Goal: Feedback & Contribution: Contribute content

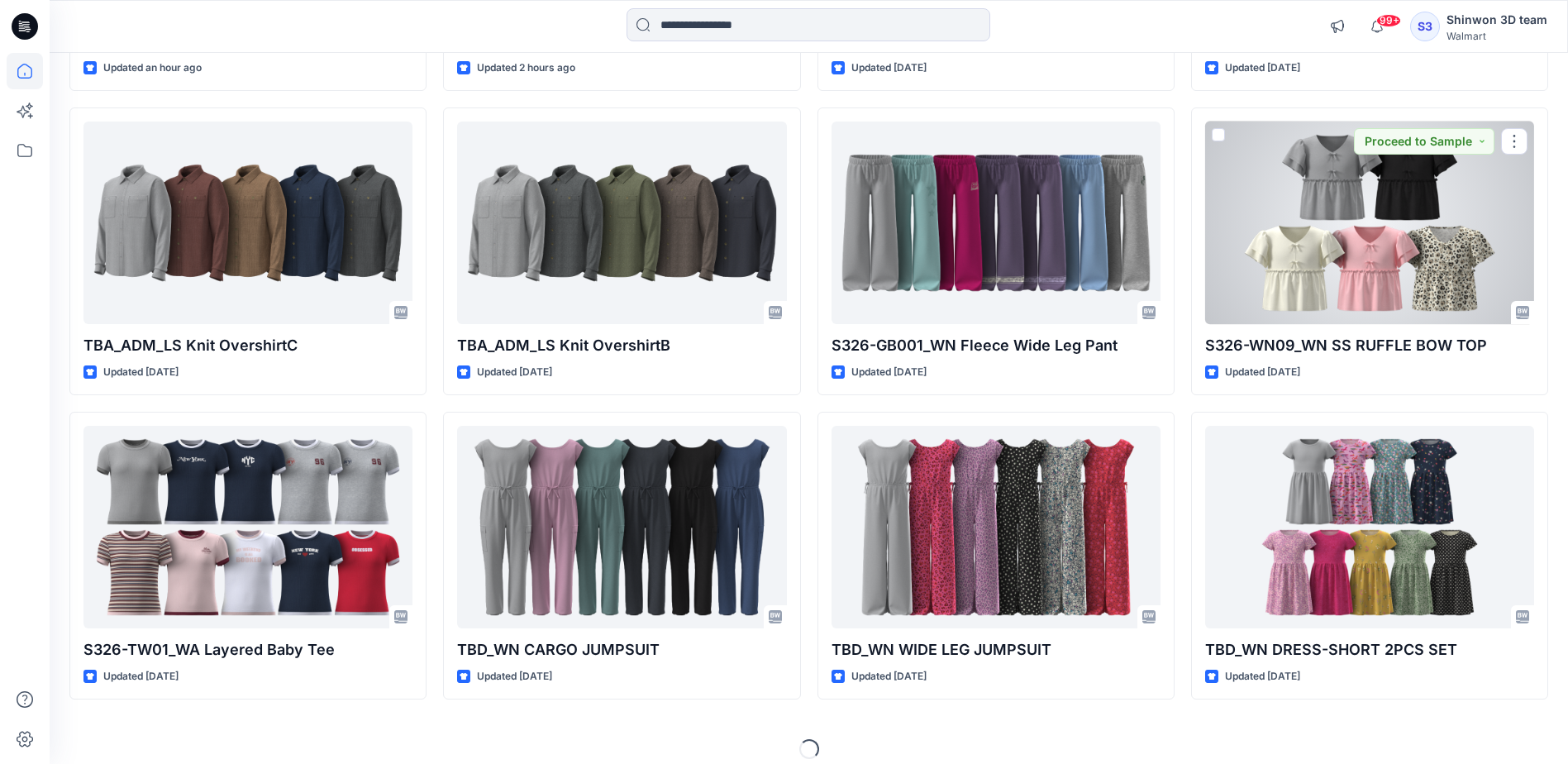
scroll to position [444, 0]
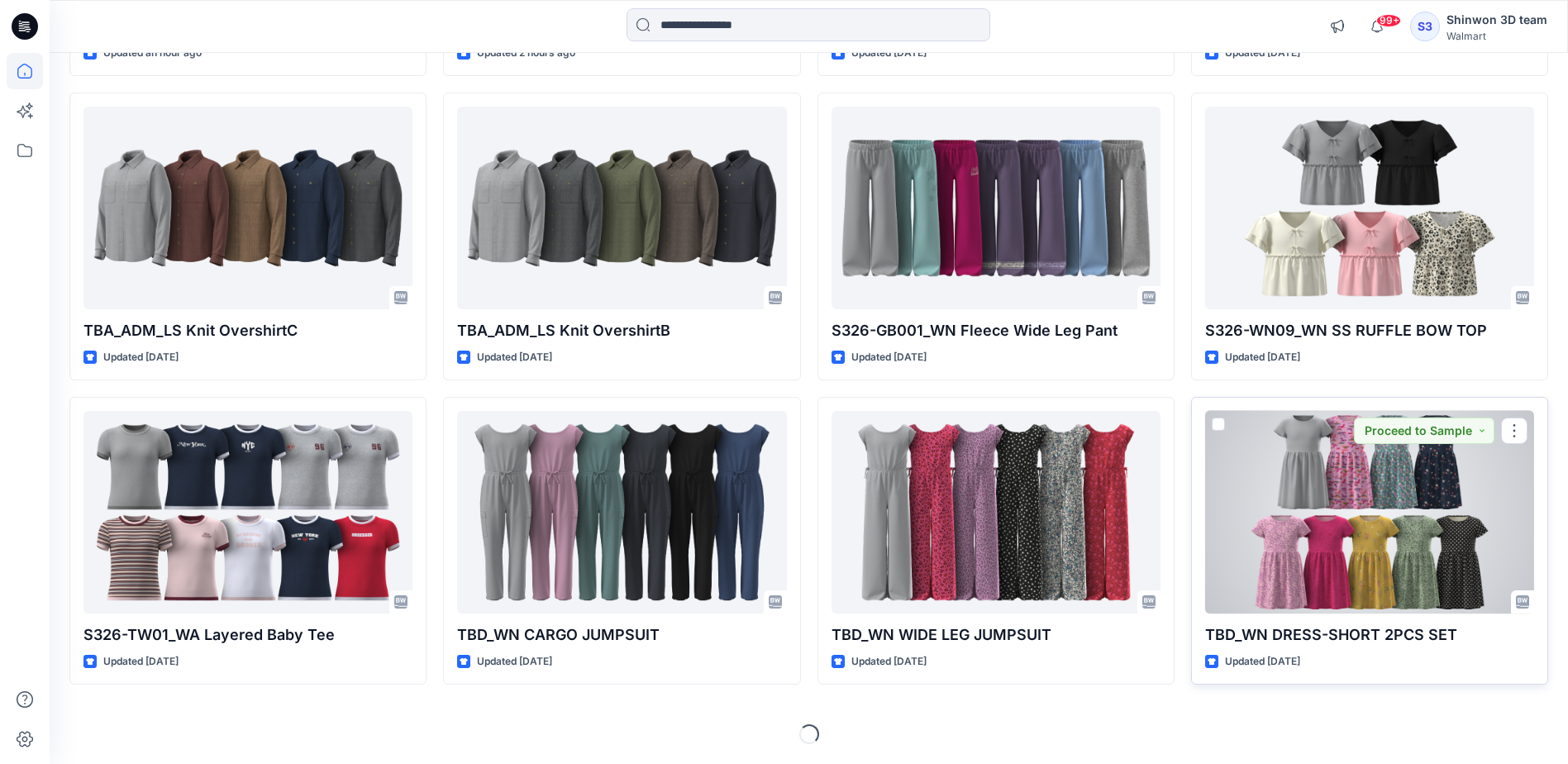
click at [1396, 475] on div at bounding box center [1370, 512] width 329 height 202
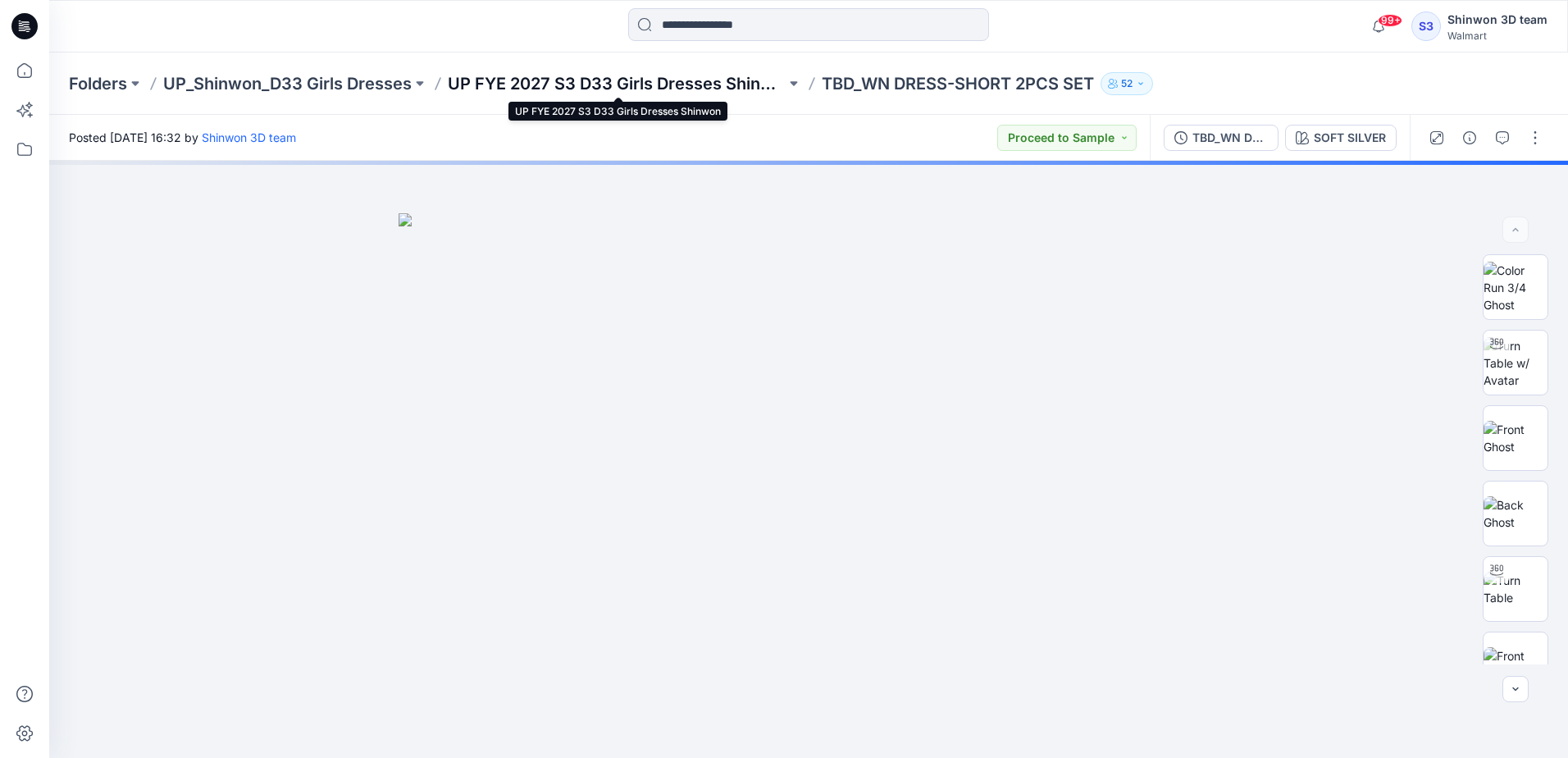
click at [565, 79] on p "UP FYE 2027 S3 D33 Girls Dresses Shinwon" at bounding box center [616, 83] width 338 height 23
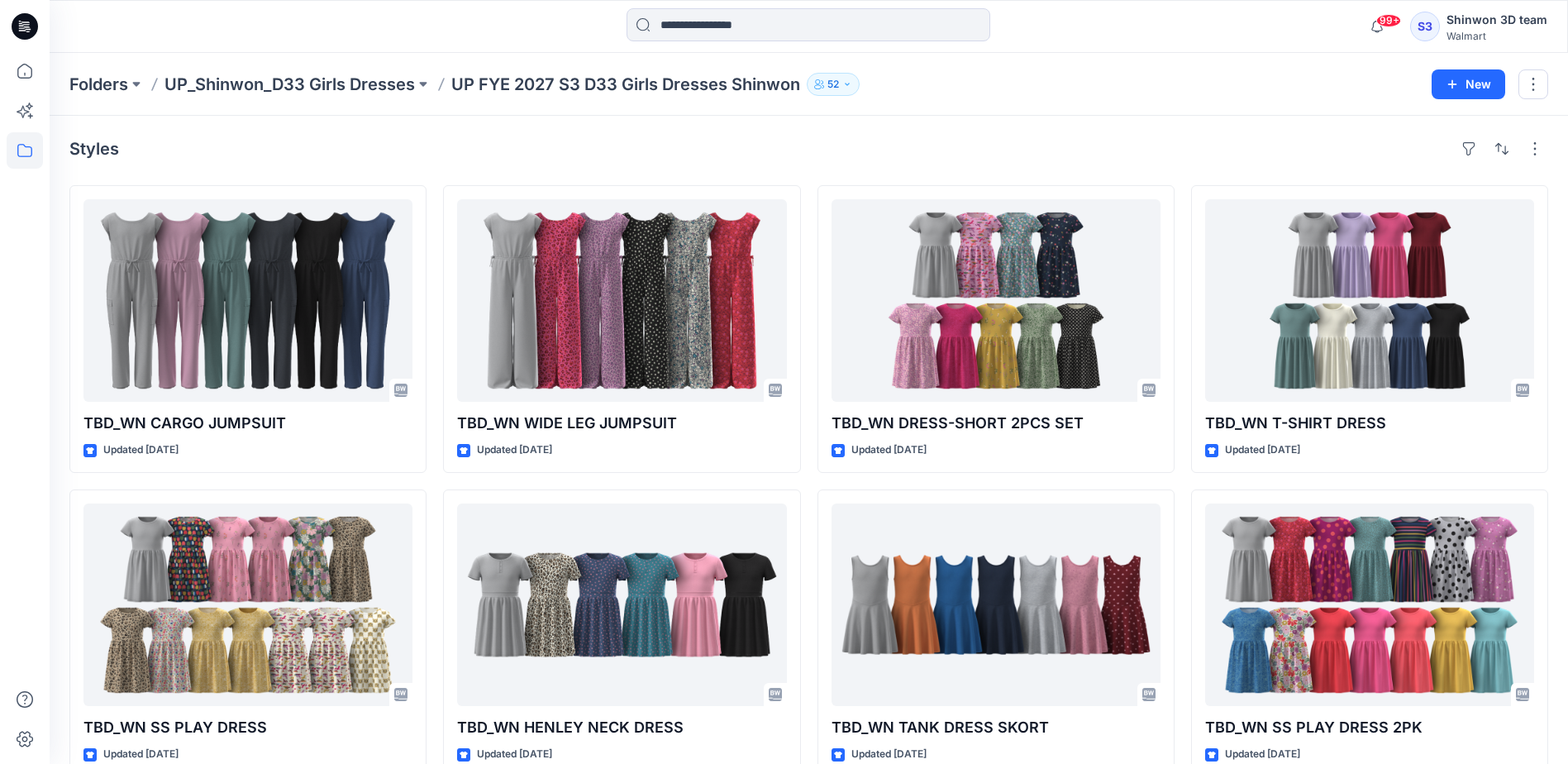
click at [425, 481] on div "TBD_WN CARGO JUMPSUIT Updated 6 days ago TBD_WN SS PLAY DRESS Updated 6 days ag…" at bounding box center [248, 634] width 357 height 897
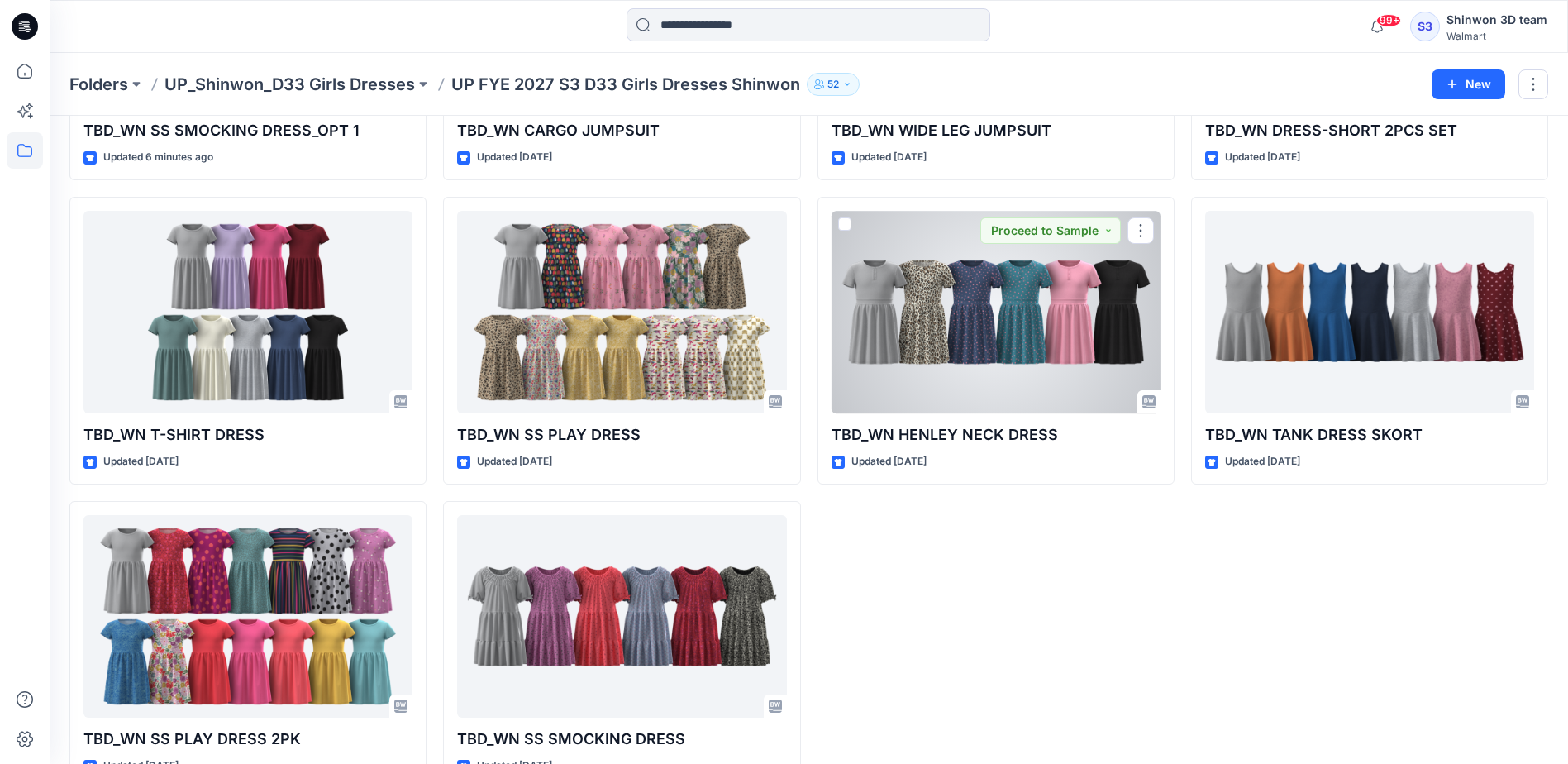
scroll to position [337, 0]
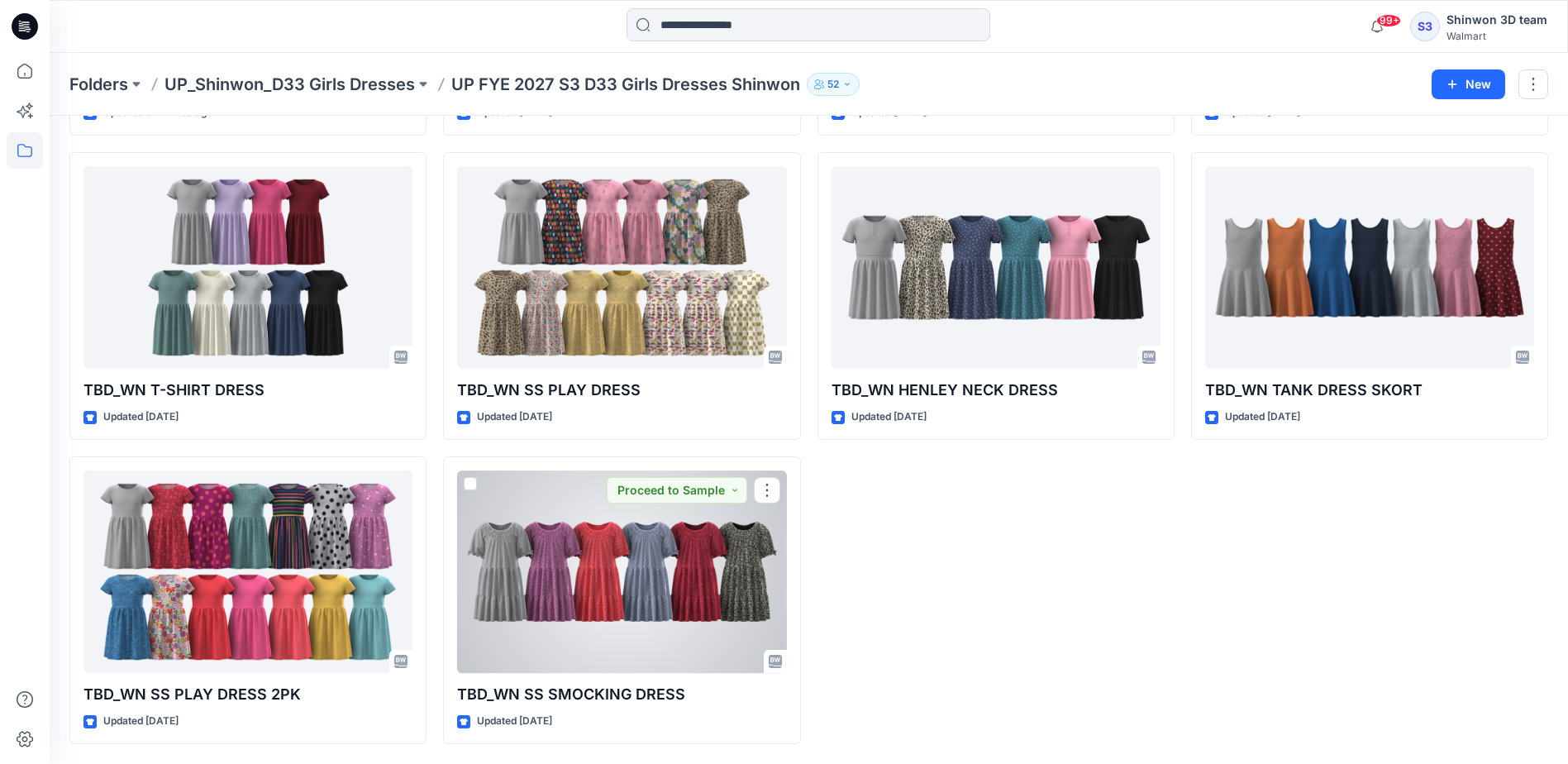
click at [670, 543] on div at bounding box center [621, 572] width 329 height 202
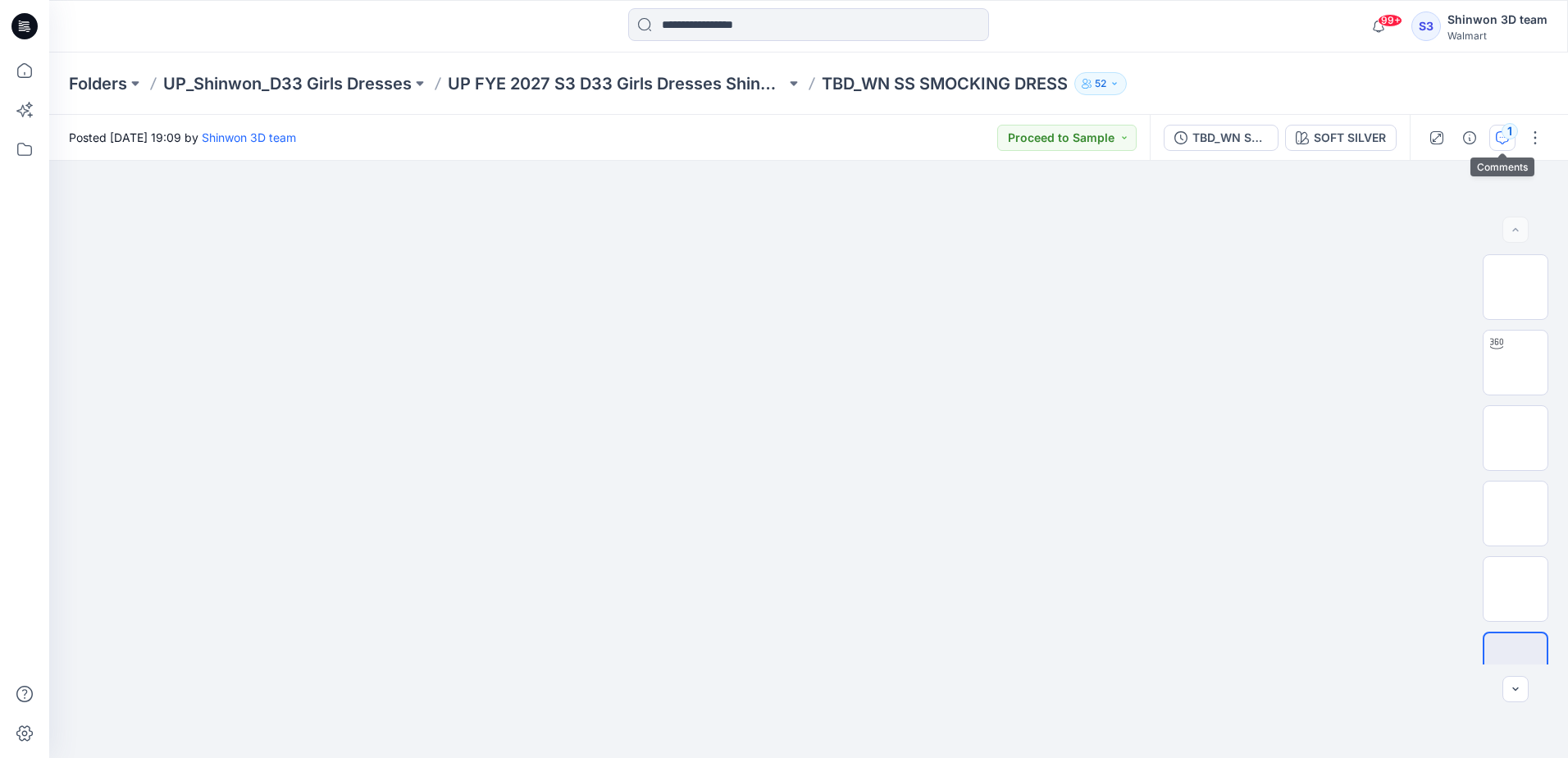
click at [1509, 135] on div "1" at bounding box center [1510, 131] width 17 height 17
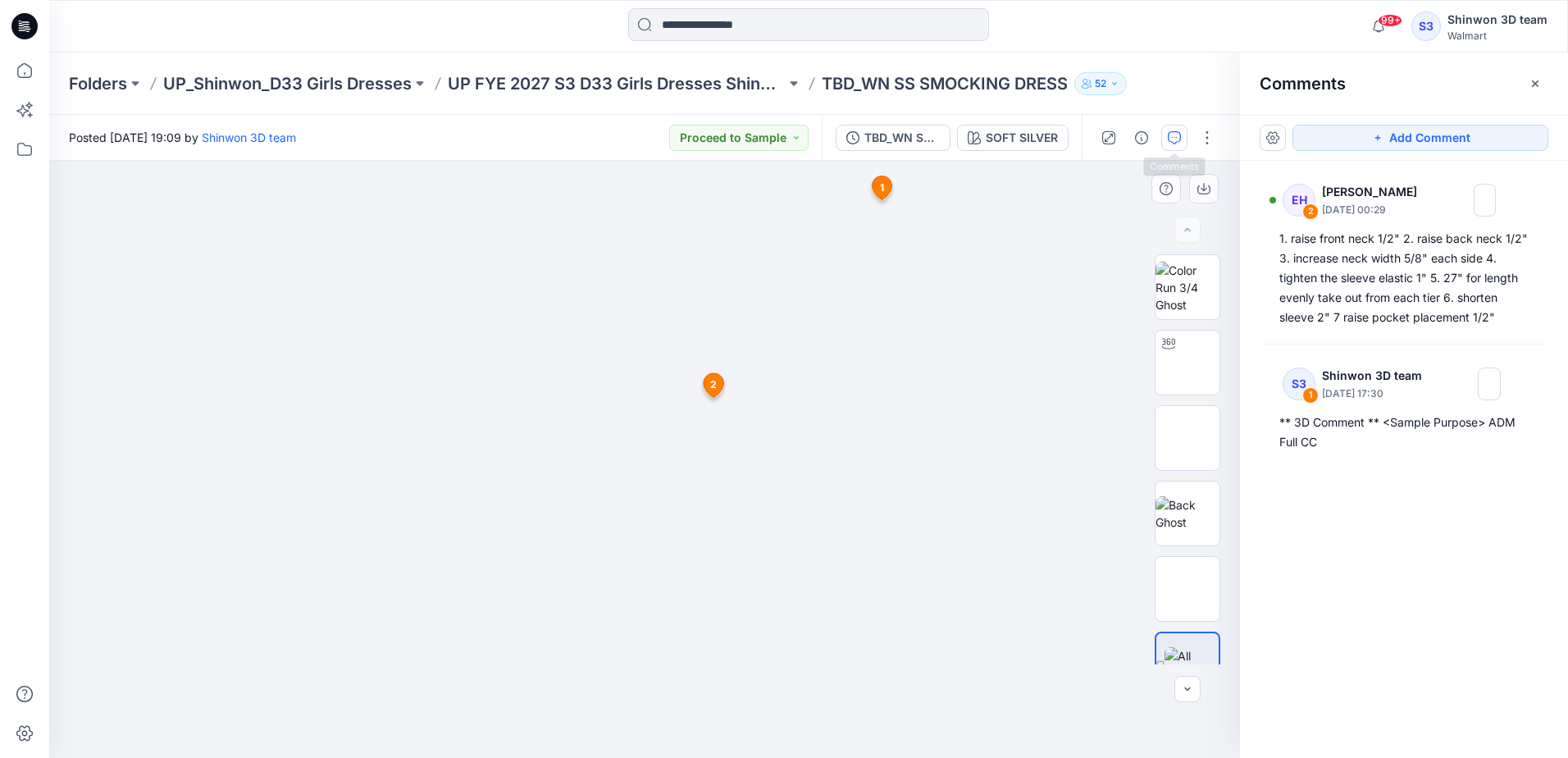
drag, startPoint x: 462, startPoint y: 708, endPoint x: 478, endPoint y: 700, distance: 17.9
click at [468, 708] on div at bounding box center [645, 459] width 1191 height 597
click at [1133, 143] on button "button" at bounding box center [1141, 137] width 26 height 26
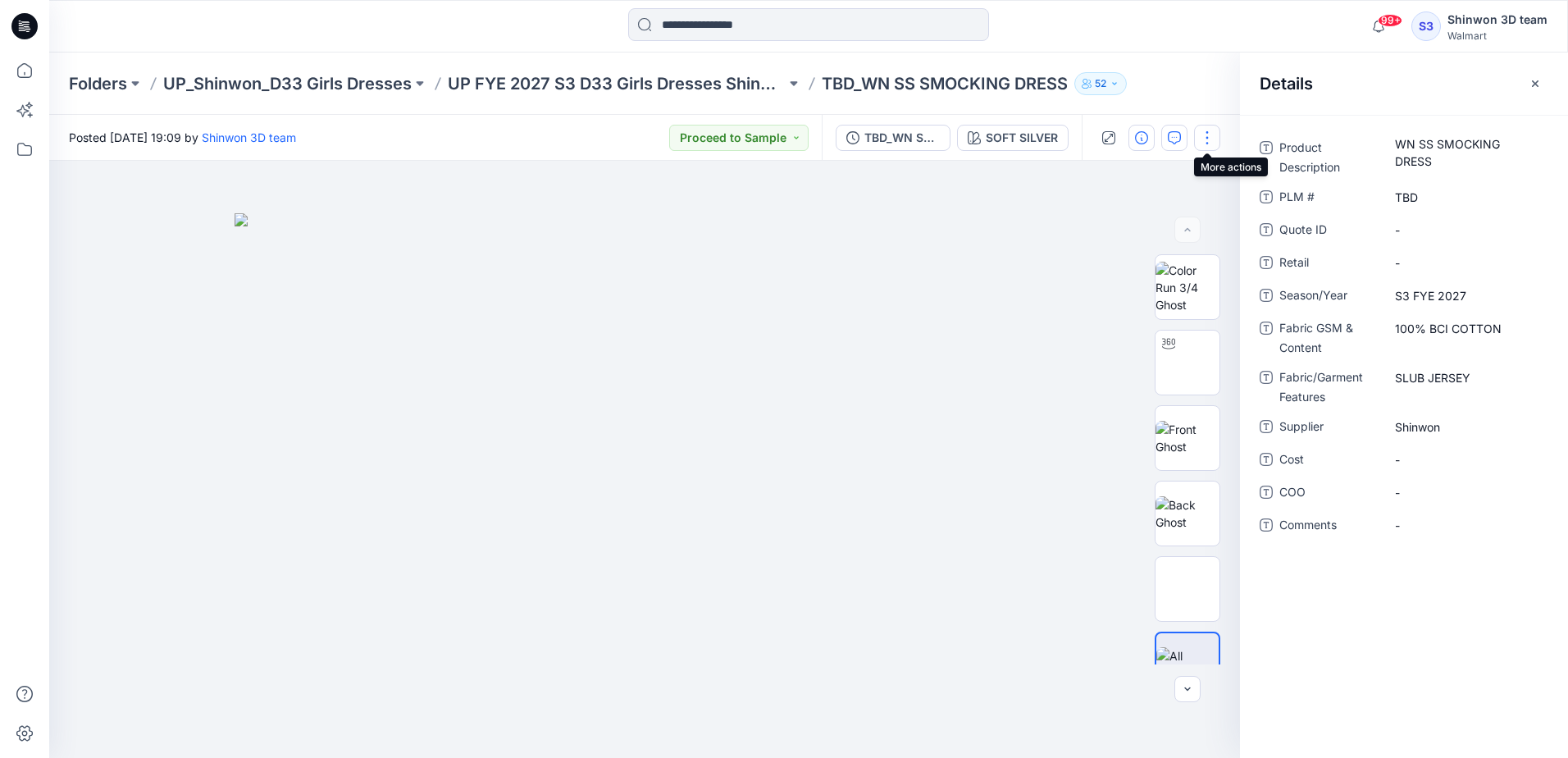
click at [1204, 131] on button "button" at bounding box center [1207, 137] width 26 height 26
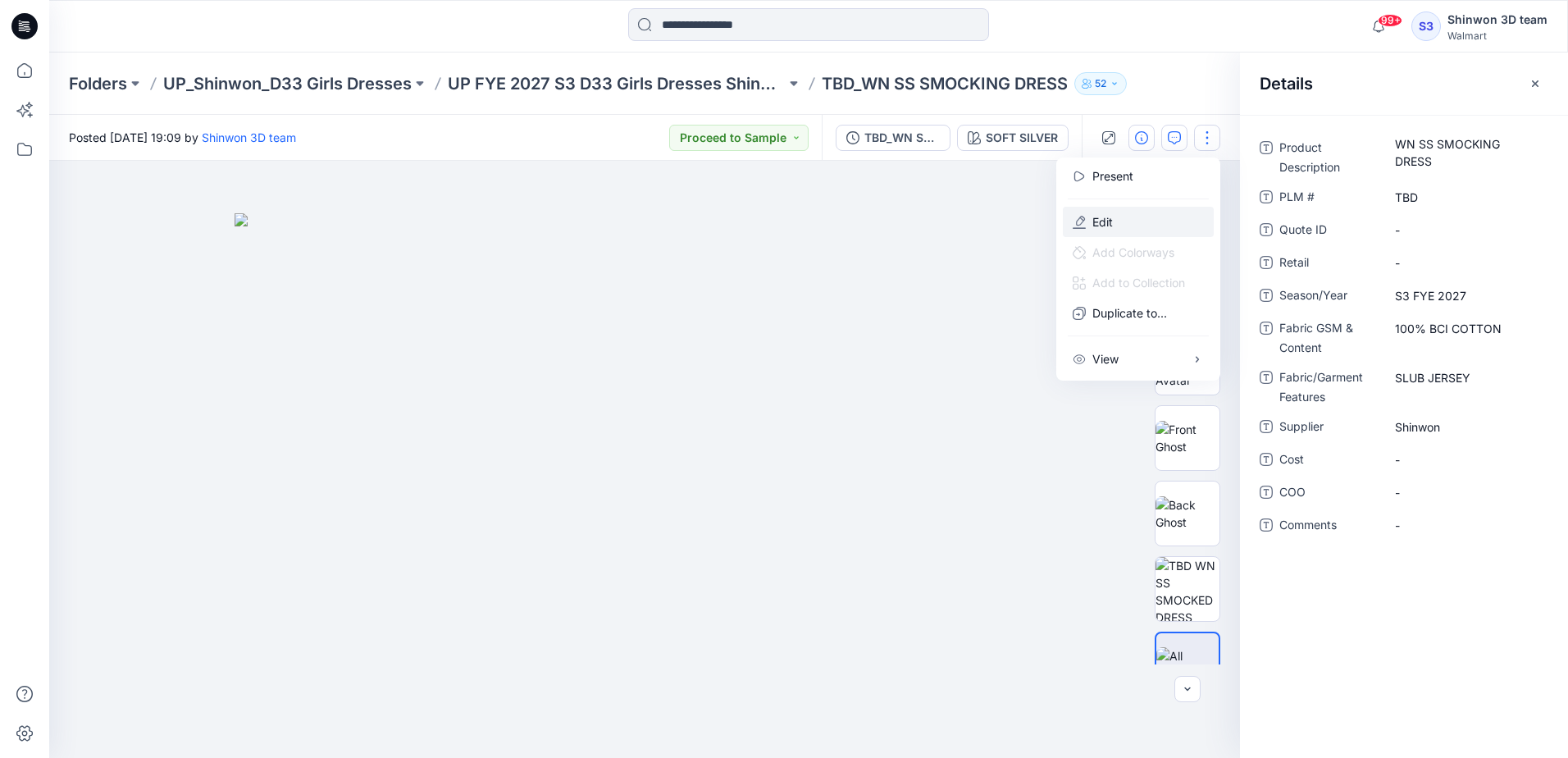
click at [1125, 222] on button "Edit" at bounding box center [1139, 222] width 151 height 30
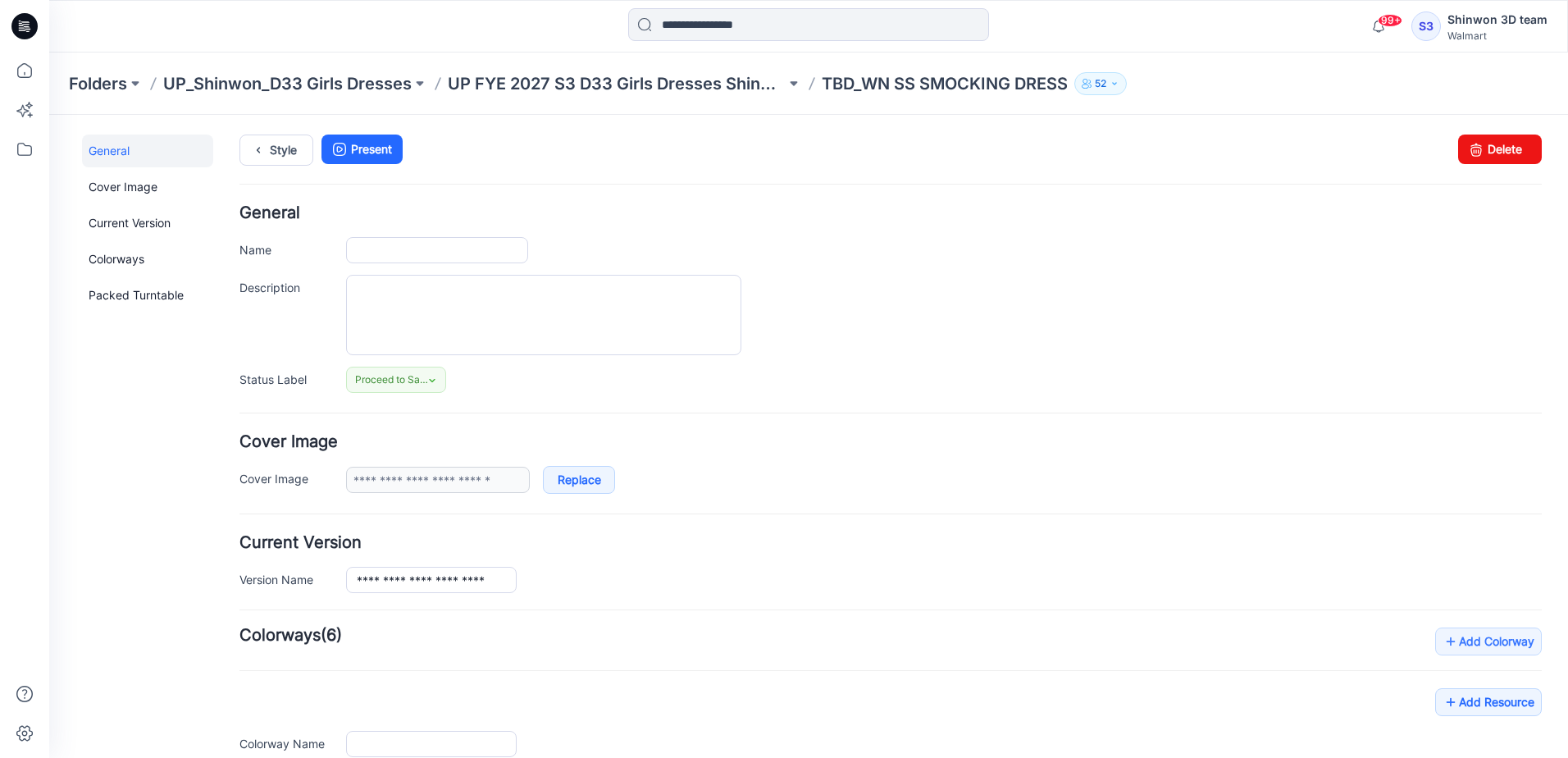
type input "**********"
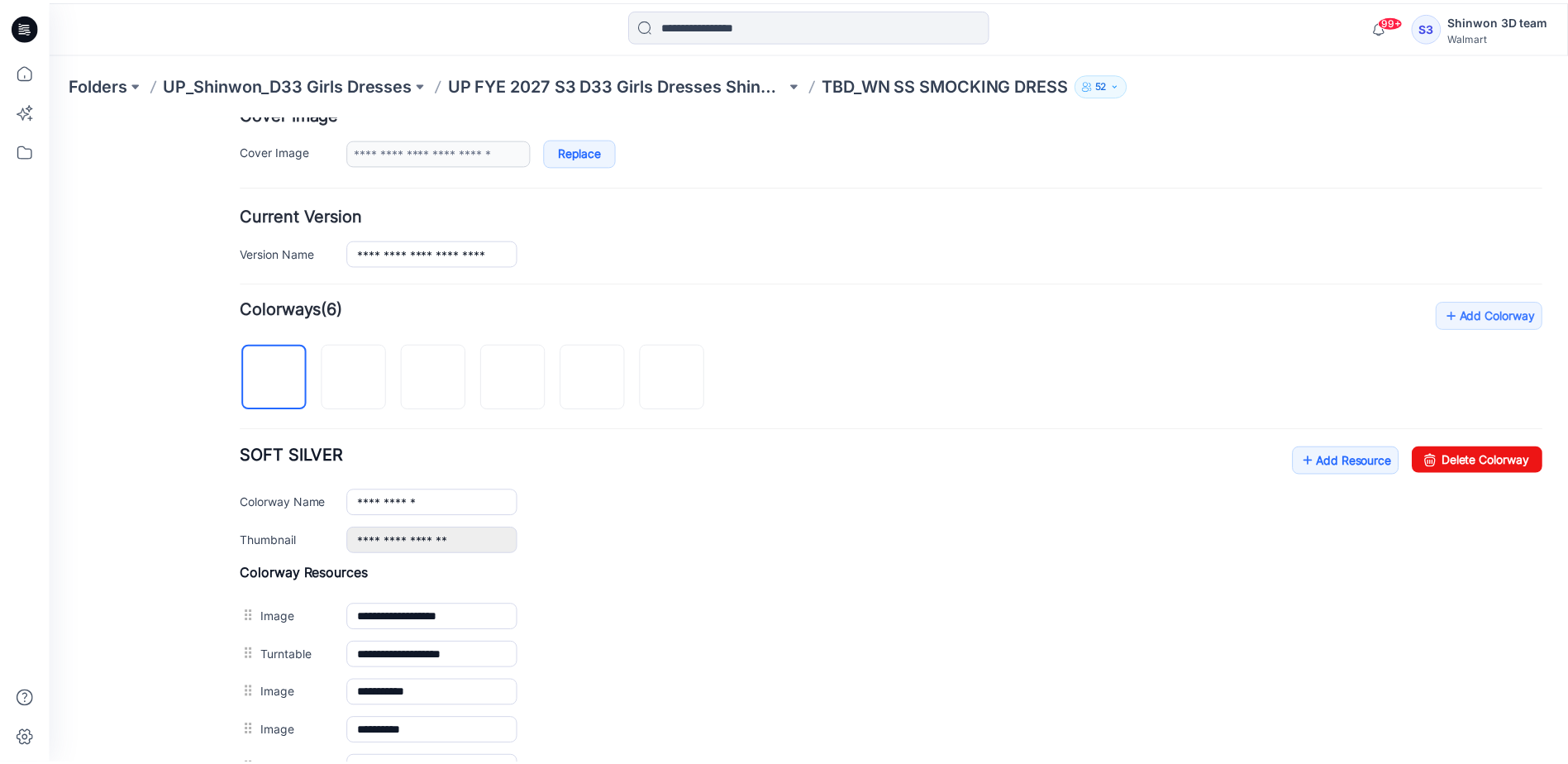
scroll to position [413, 0]
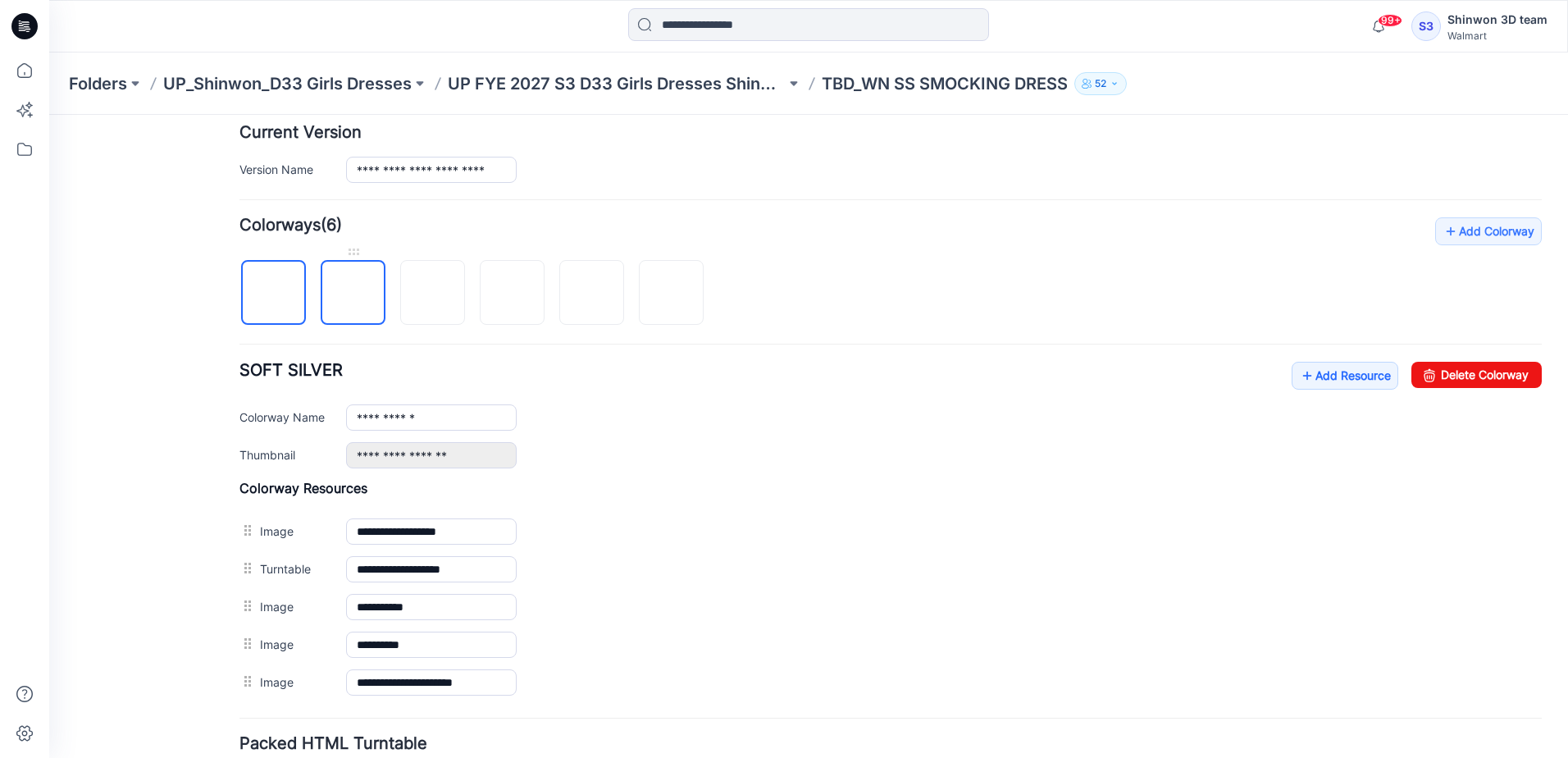
click at [354, 294] on img at bounding box center [354, 294] width 0 height 0
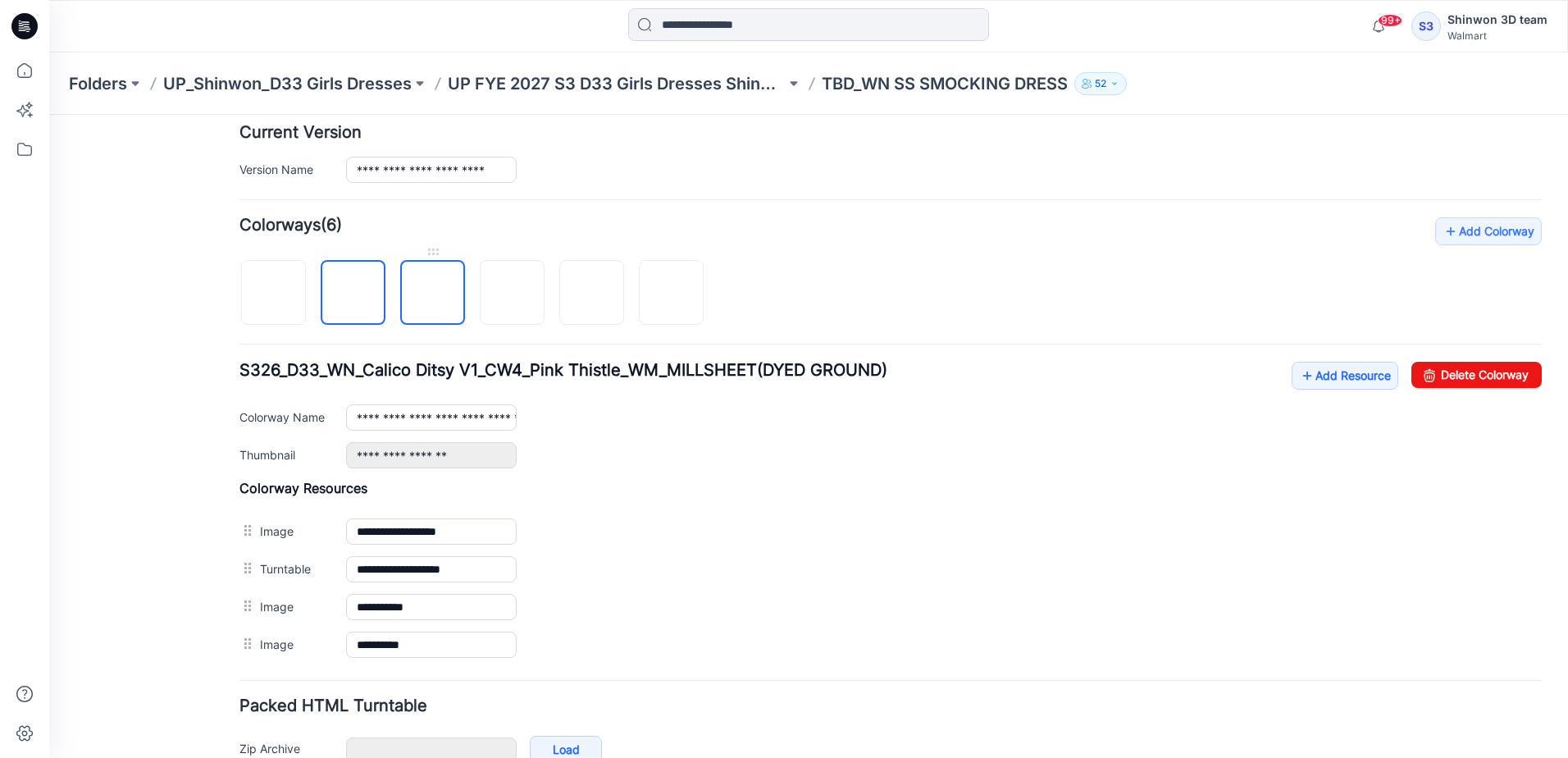
click at [433, 294] on img at bounding box center [433, 294] width 0 height 0
click at [354, 294] on img at bounding box center [354, 294] width 0 height 0
click at [433, 294] on img at bounding box center [433, 294] width 0 height 0
click at [512, 294] on img at bounding box center [512, 294] width 0 height 0
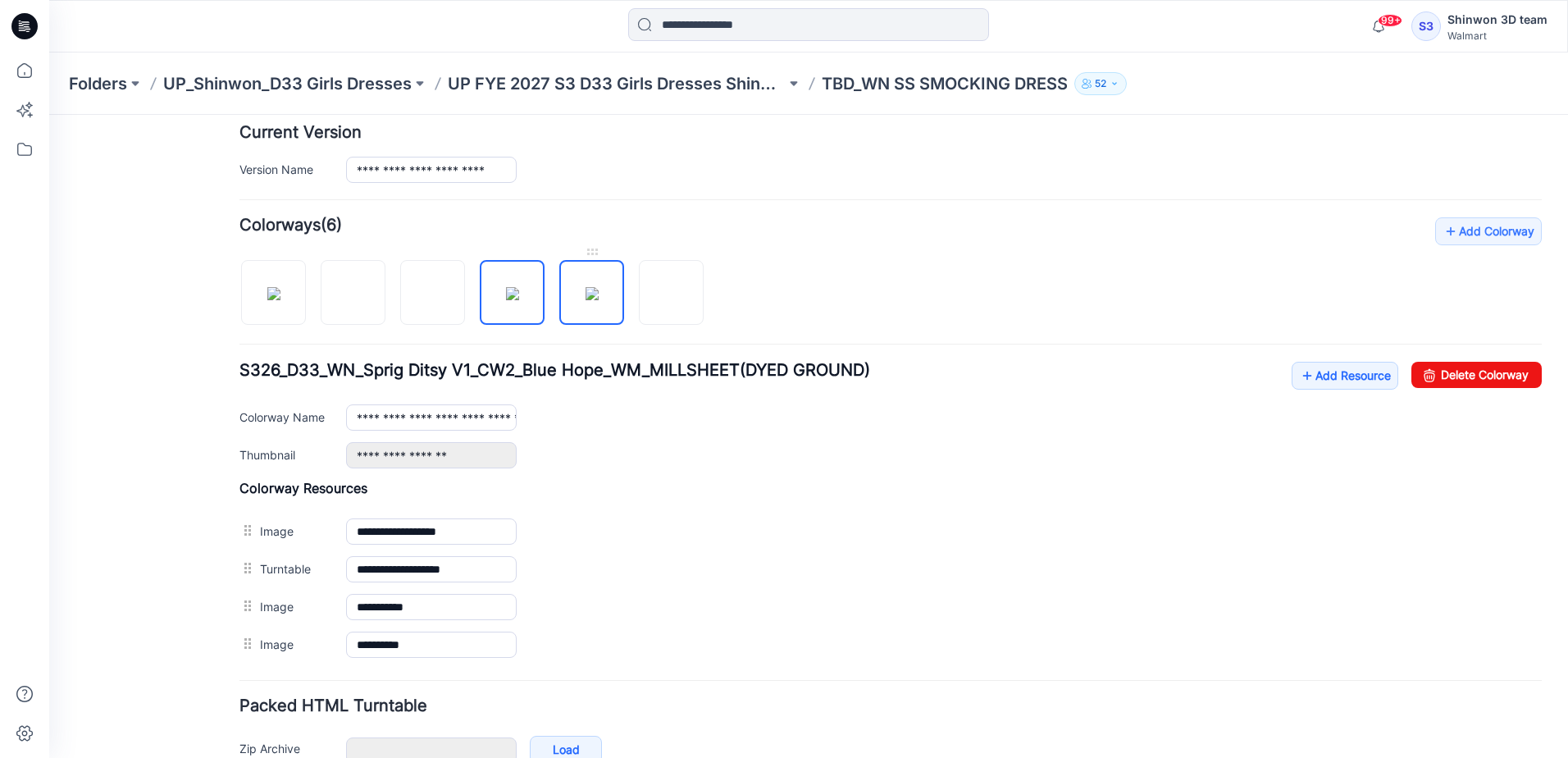
click at [589, 296] on img at bounding box center [592, 294] width 13 height 13
click at [672, 294] on img at bounding box center [672, 294] width 0 height 0
type input "**********"
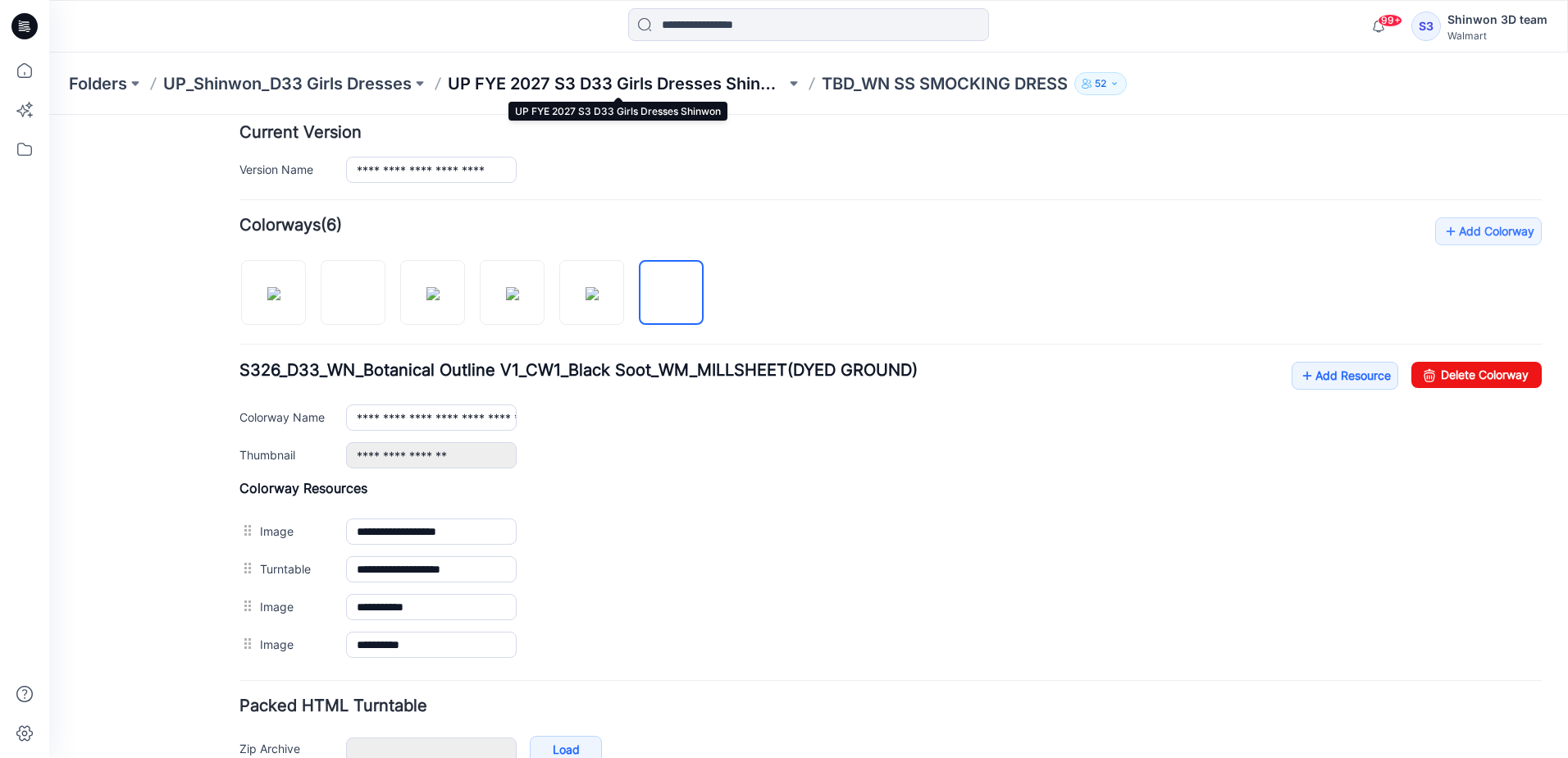
click at [532, 93] on p "UP FYE 2027 S3 D33 Girls Dresses Shinwon" at bounding box center [616, 83] width 338 height 23
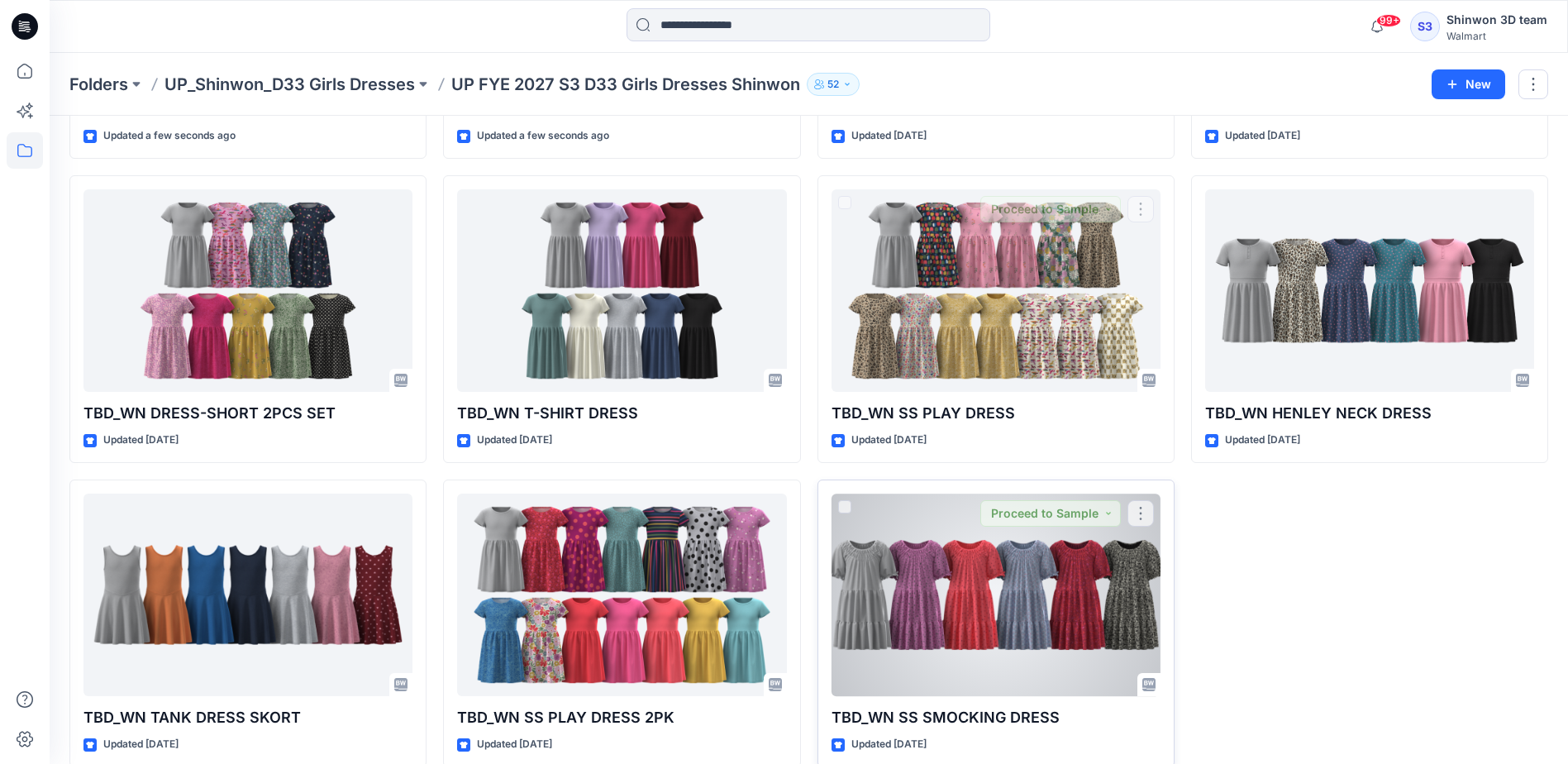
scroll to position [337, 0]
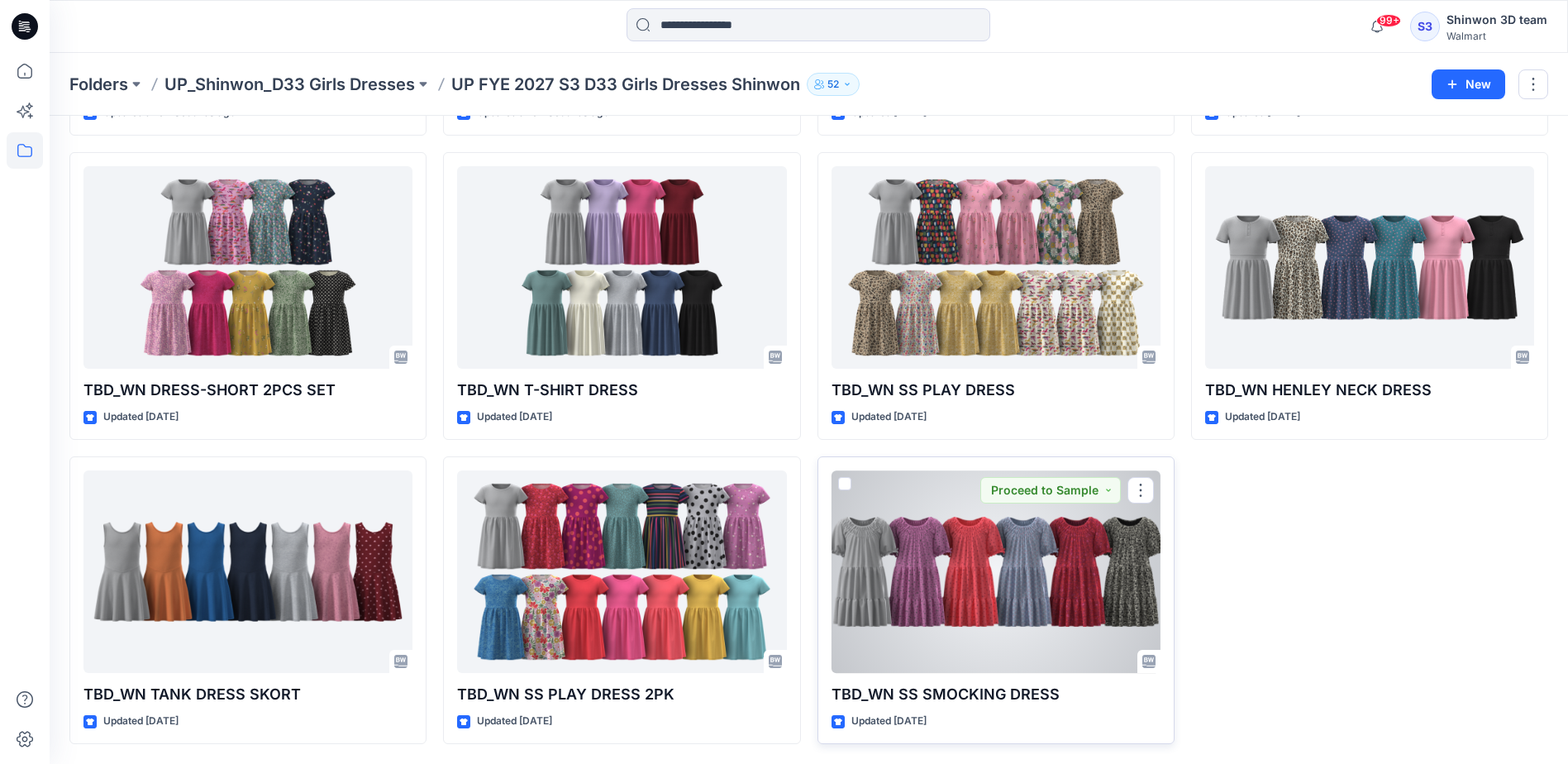
click at [936, 595] on div at bounding box center [996, 572] width 329 height 202
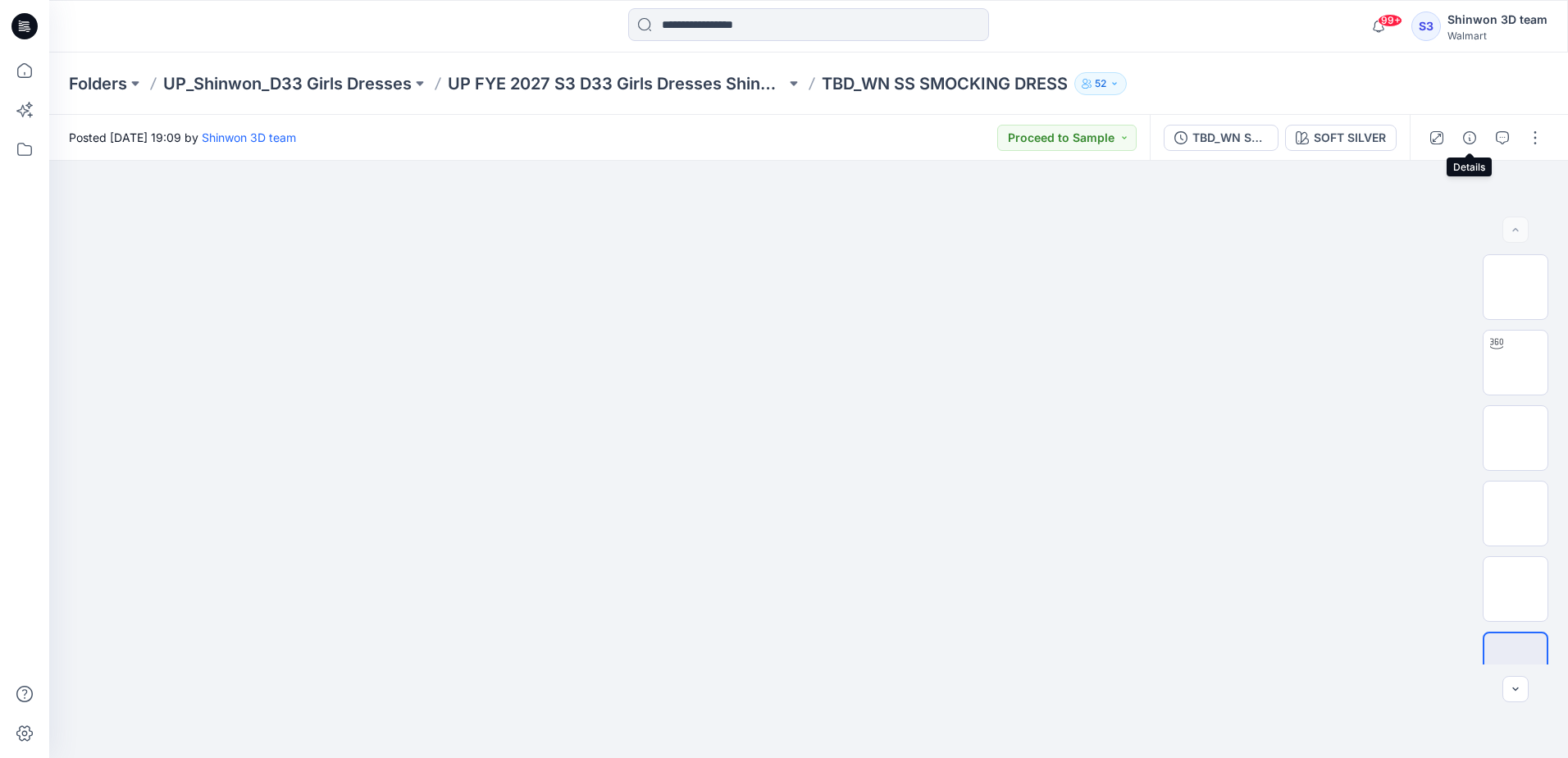
click at [1468, 142] on icon "button" at bounding box center [1470, 138] width 13 height 13
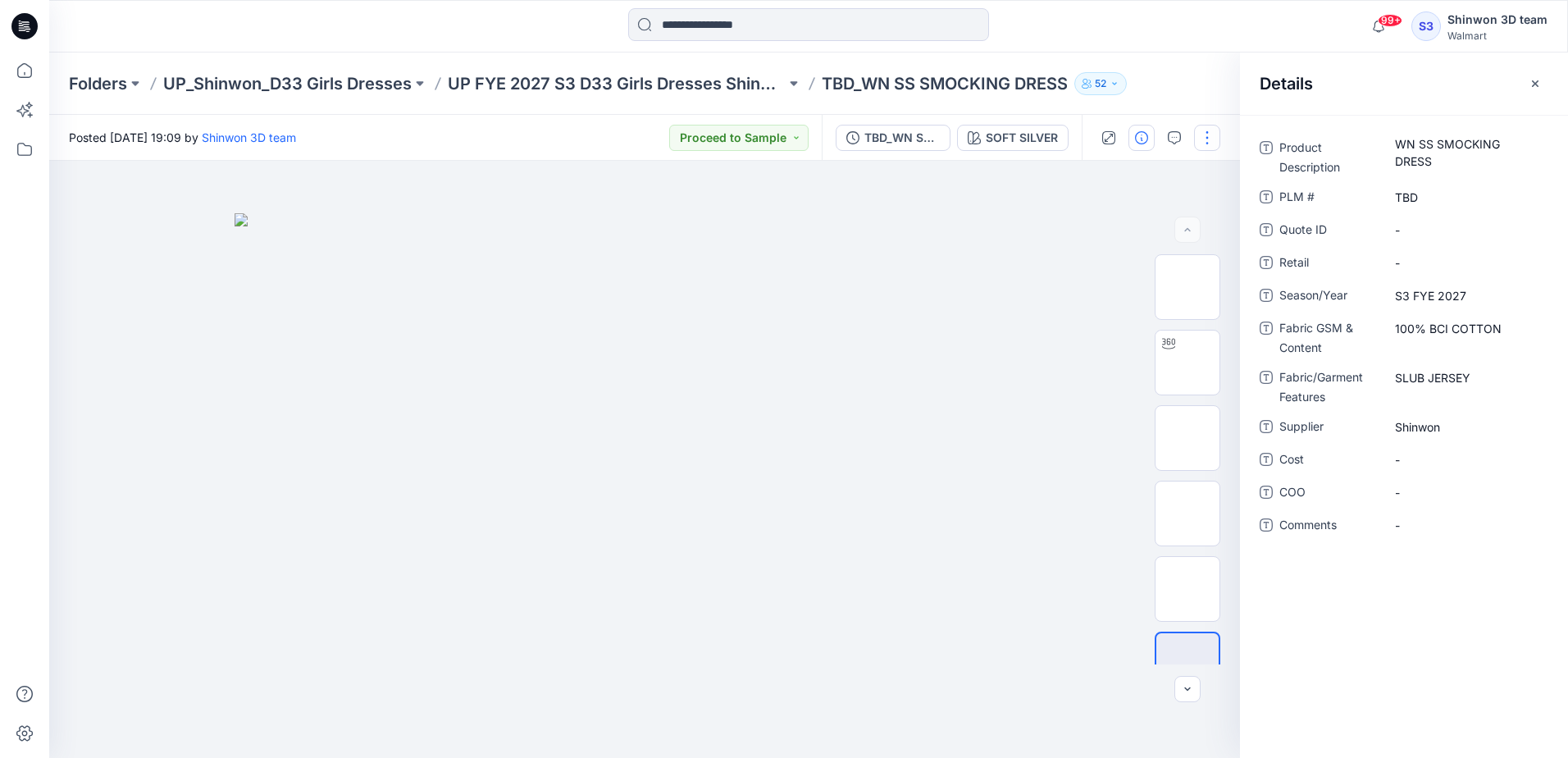
click at [1214, 148] on button "button" at bounding box center [1207, 137] width 26 height 26
click at [1118, 224] on button "Edit" at bounding box center [1139, 222] width 151 height 30
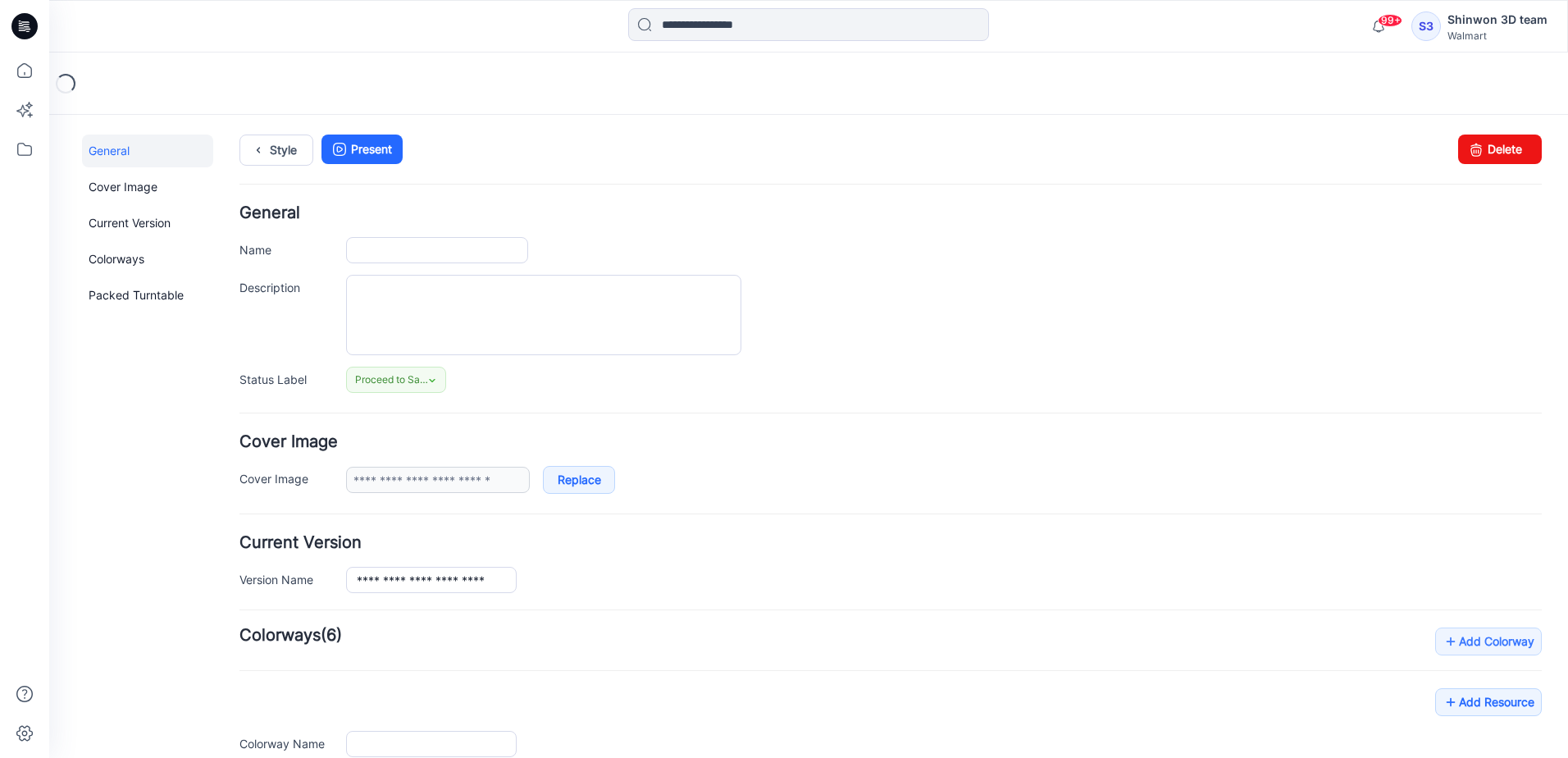
type input "**********"
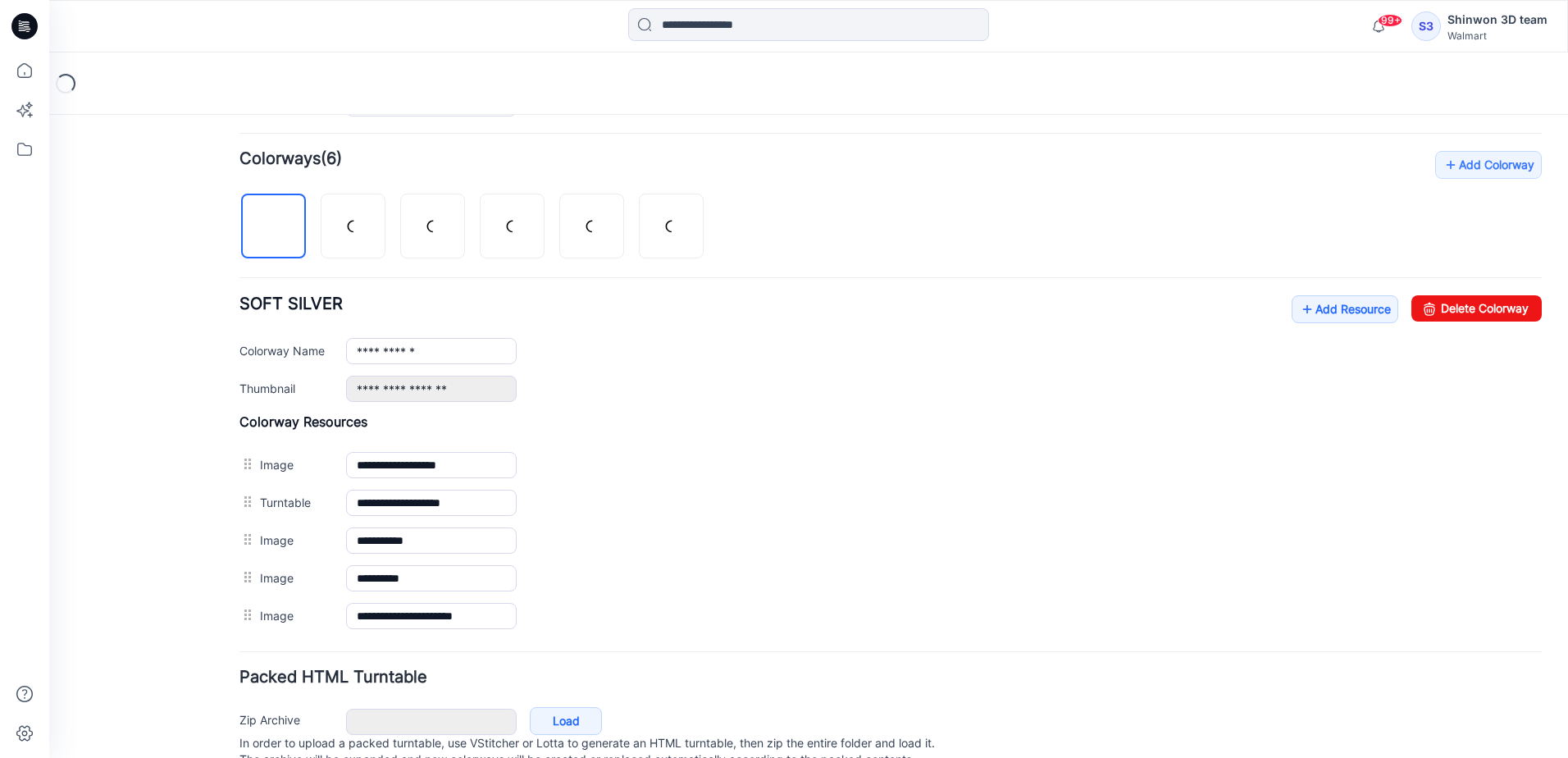
scroll to position [541, 0]
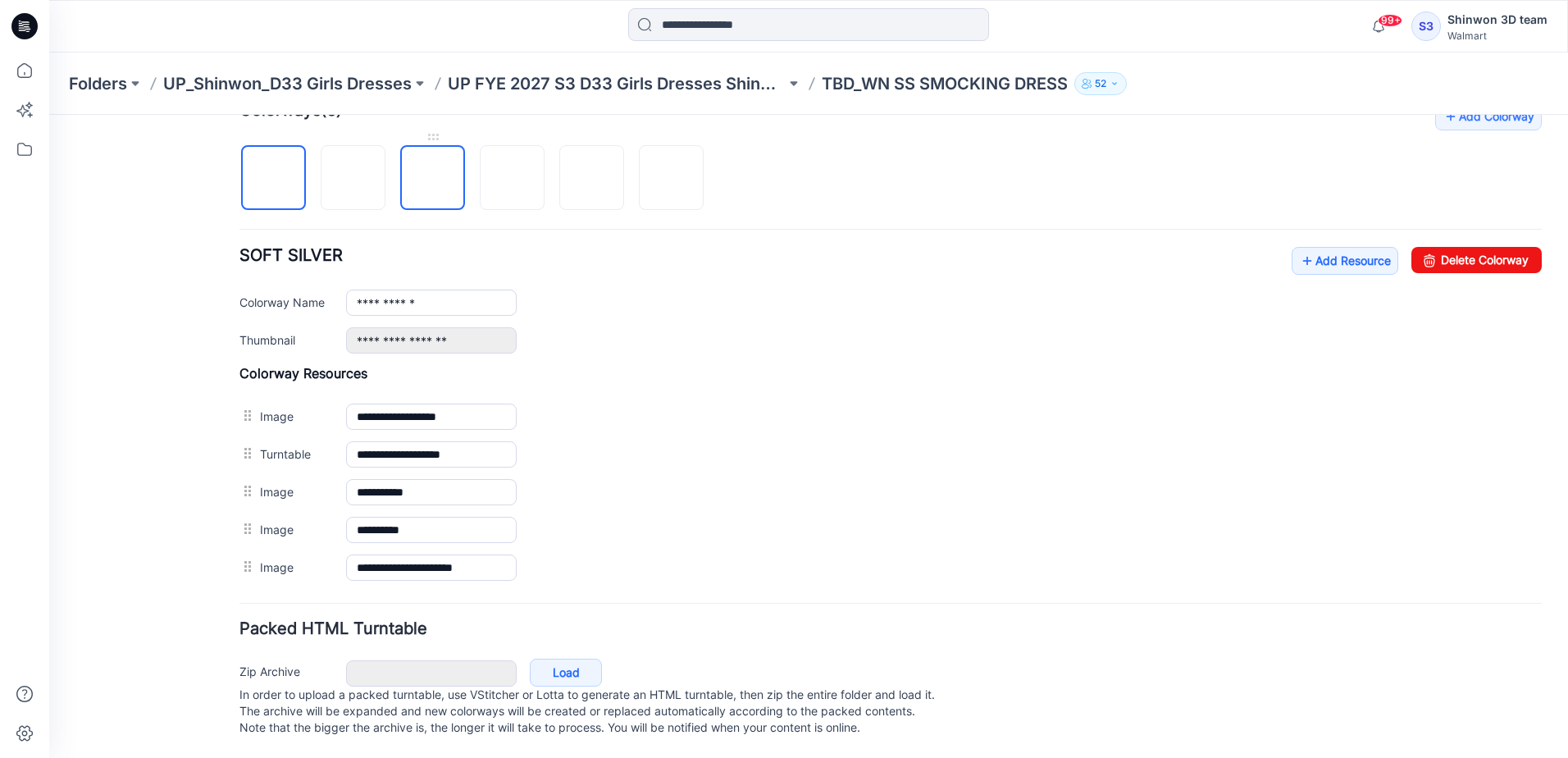
click at [440, 129] on div at bounding box center [433, 169] width 65 height 82
click at [439, 178] on img at bounding box center [433, 179] width 13 height 13
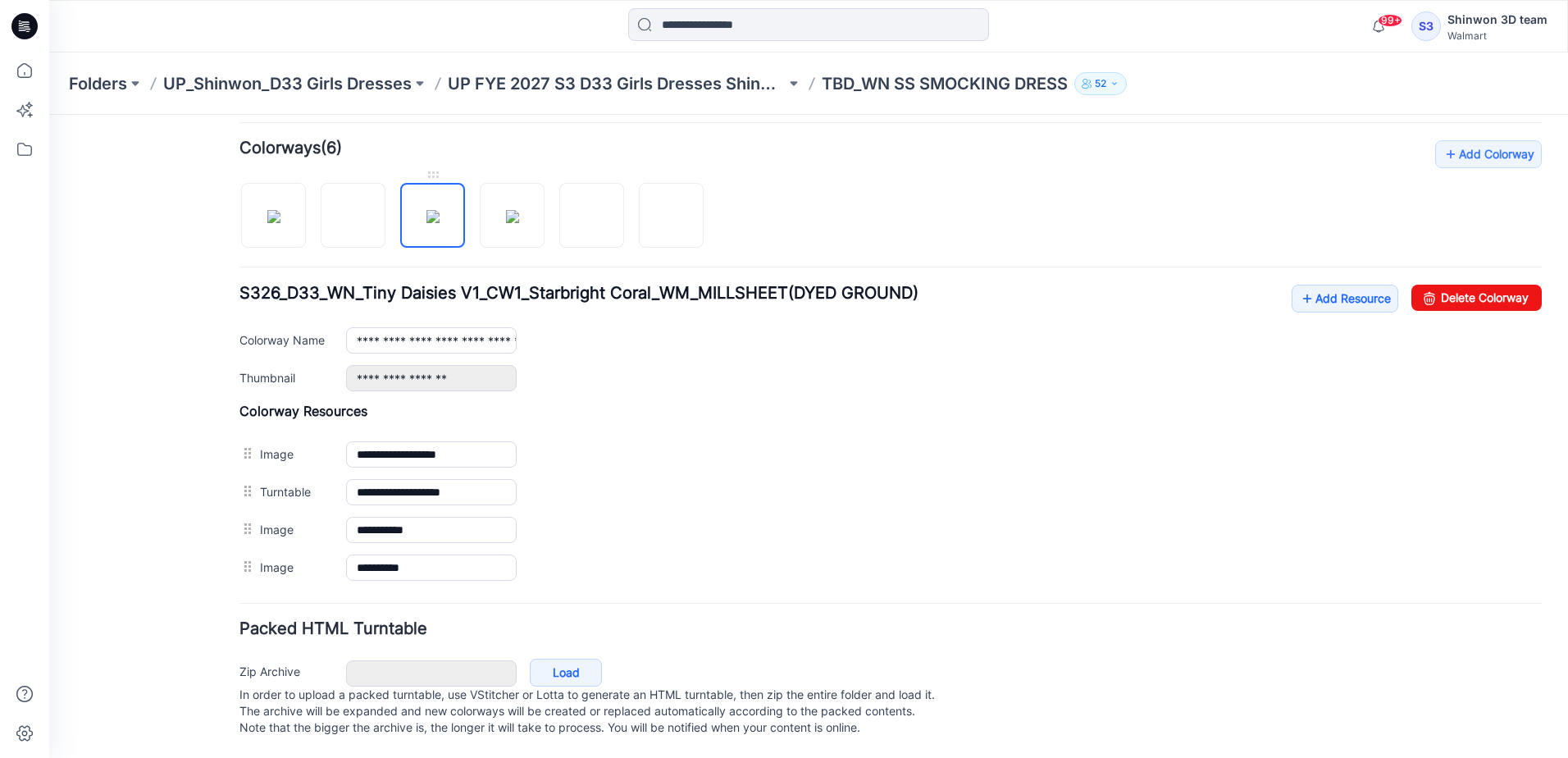
scroll to position [504, 0]
drag, startPoint x: 926, startPoint y: 180, endPoint x: 1493, endPoint y: 280, distance: 575.8
click at [1493, 285] on link "Delete Colorway" at bounding box center [1476, 297] width 130 height 26
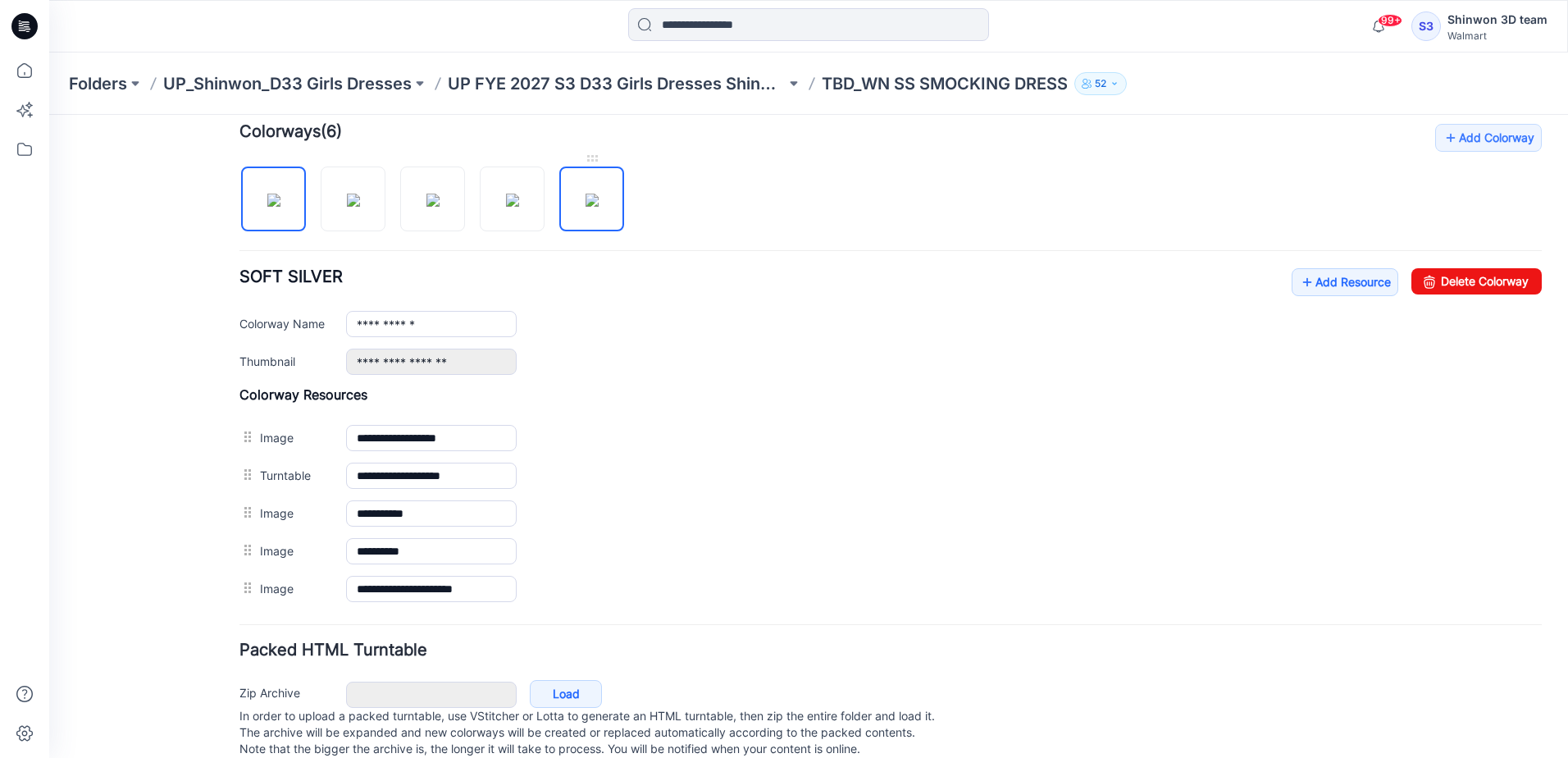
click at [599, 193] on img at bounding box center [592, 200] width 13 height 13
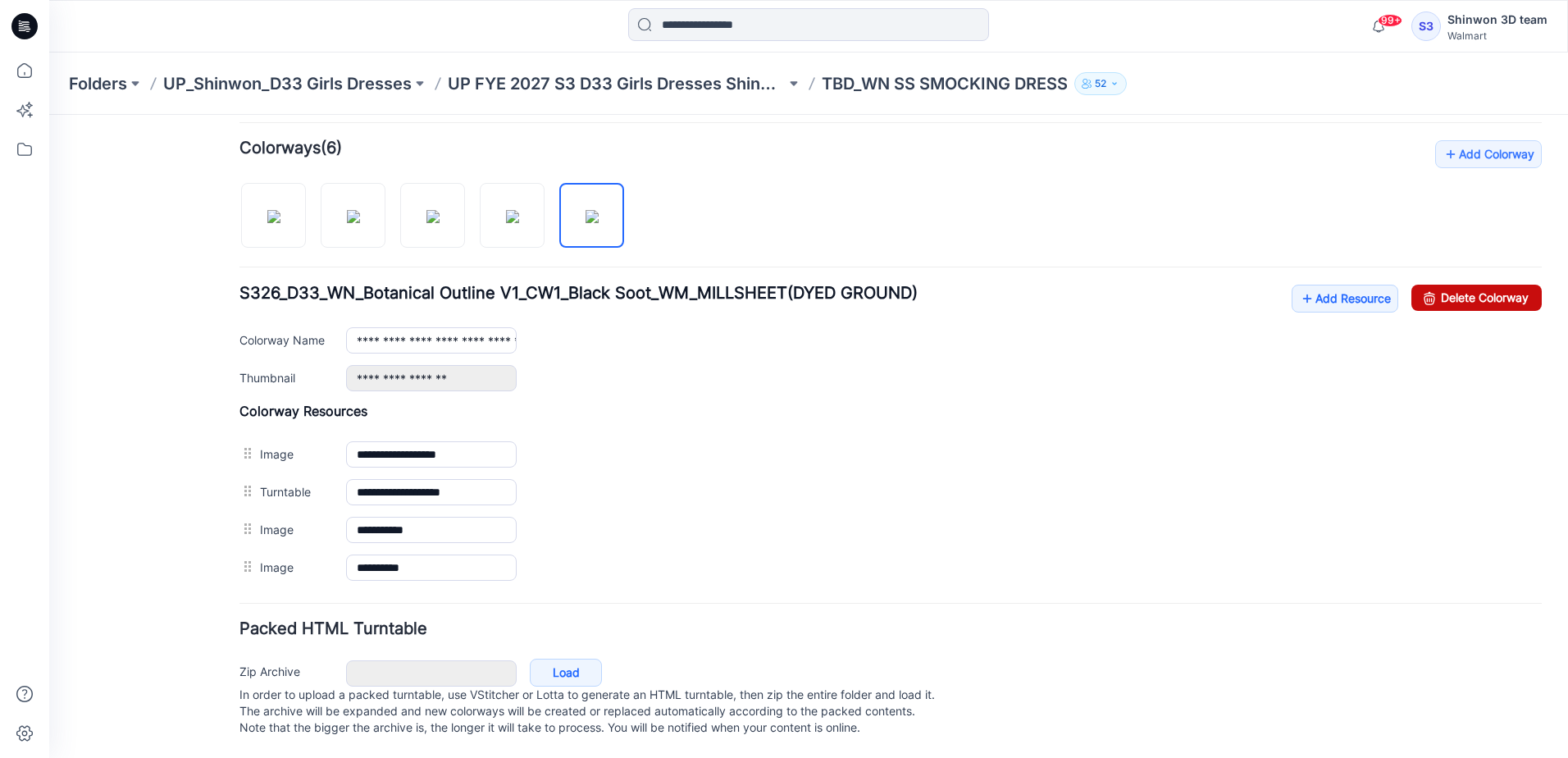
click at [1424, 285] on icon at bounding box center [1429, 297] width 23 height 26
type input "**********"
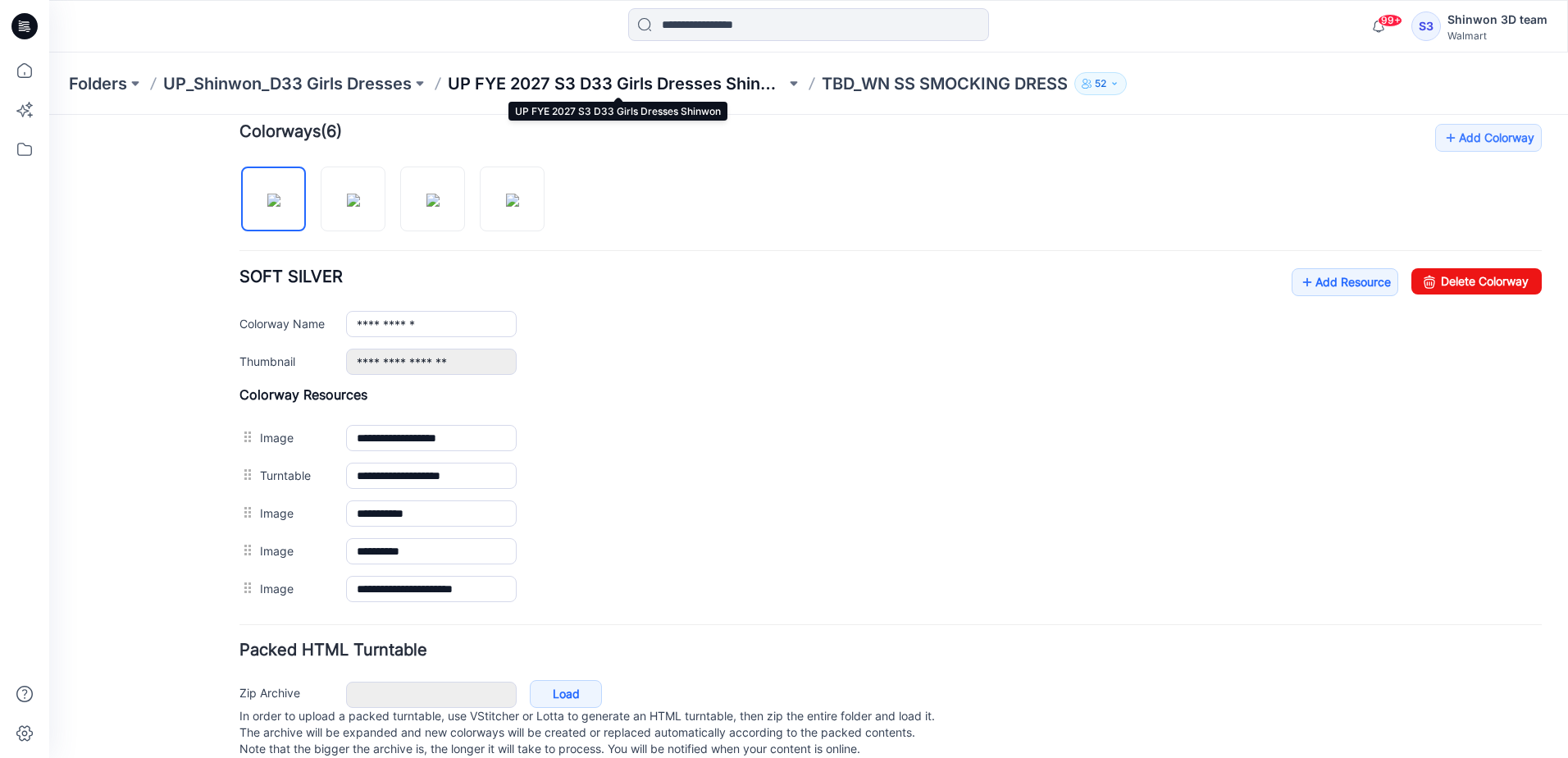
click at [564, 82] on p "UP FYE 2027 S3 D33 Girls Dresses Shinwon" at bounding box center [616, 83] width 338 height 23
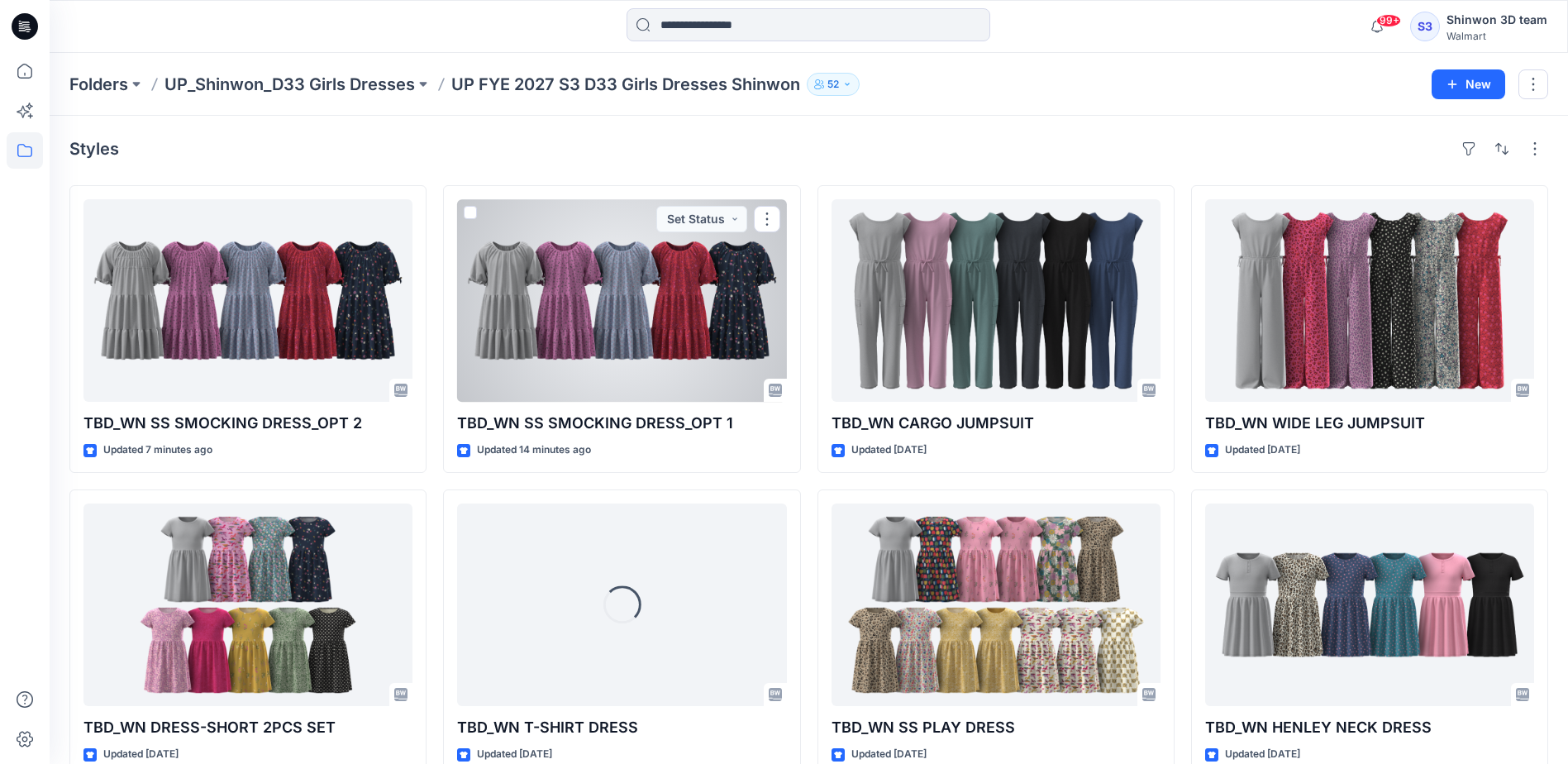
click at [660, 275] on div at bounding box center [621, 300] width 329 height 202
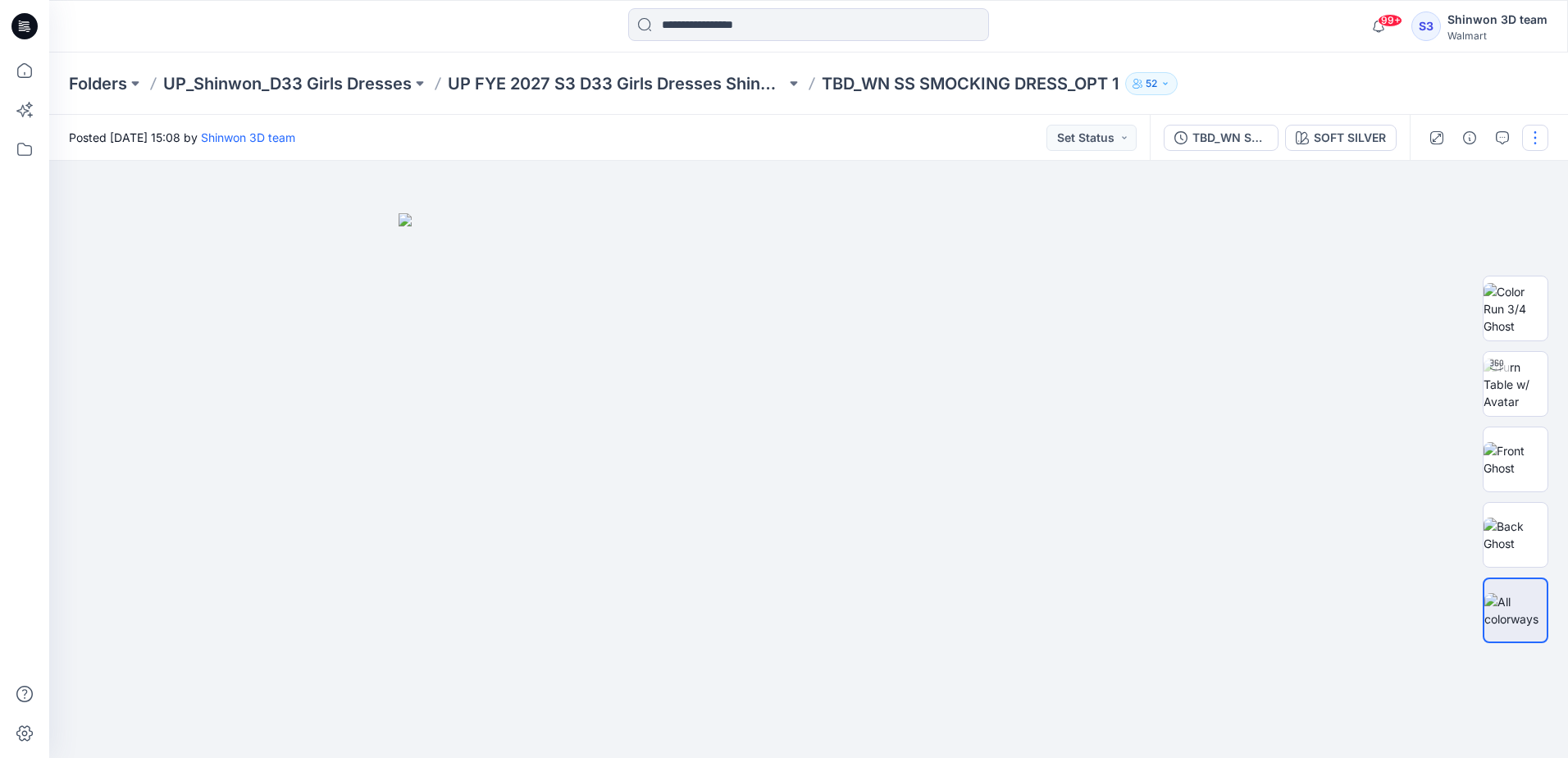
click at [1534, 126] on button "button" at bounding box center [1534, 137] width 26 height 26
click at [1445, 219] on button "Edit" at bounding box center [1466, 222] width 151 height 30
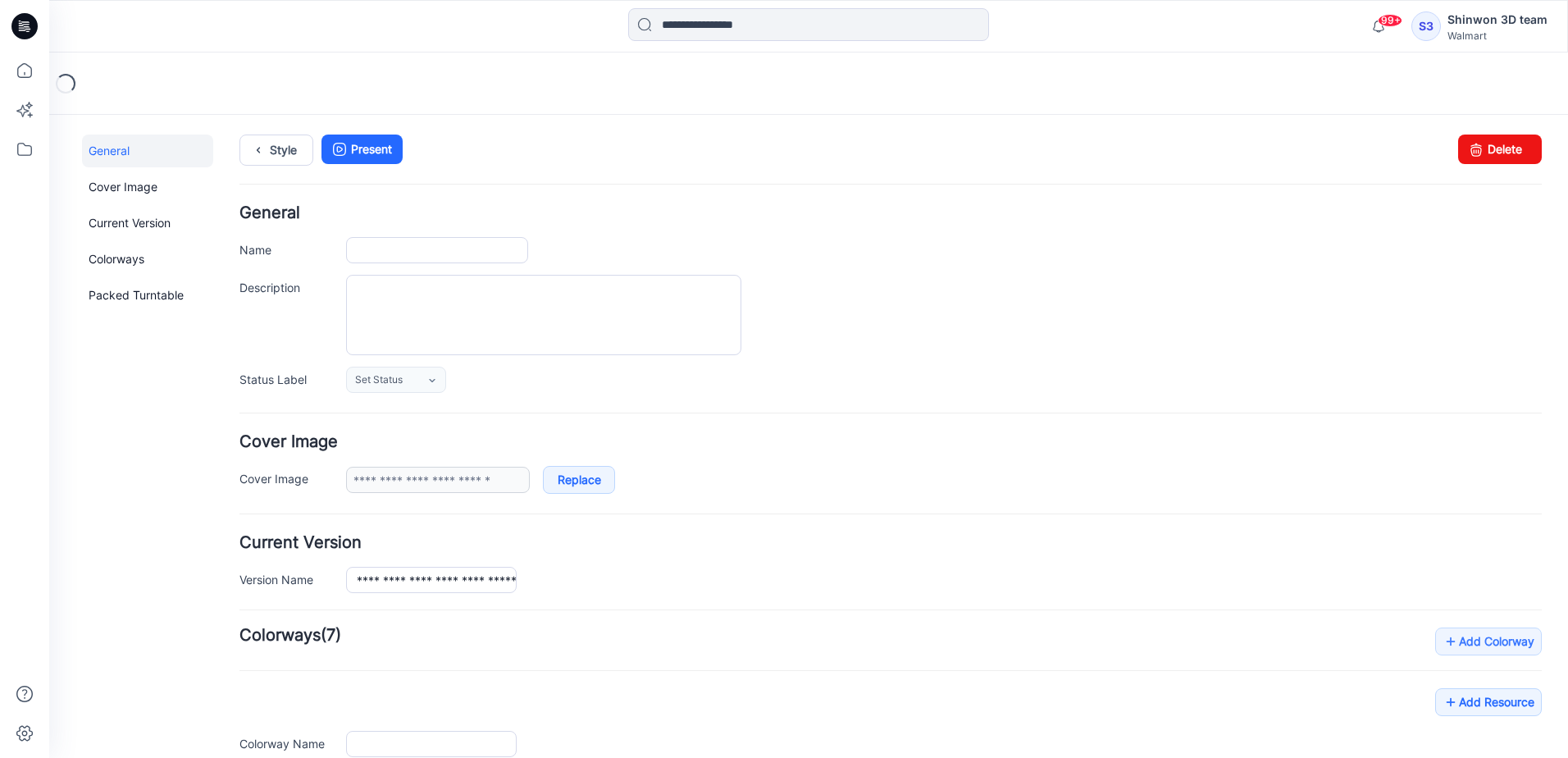
type input "**********"
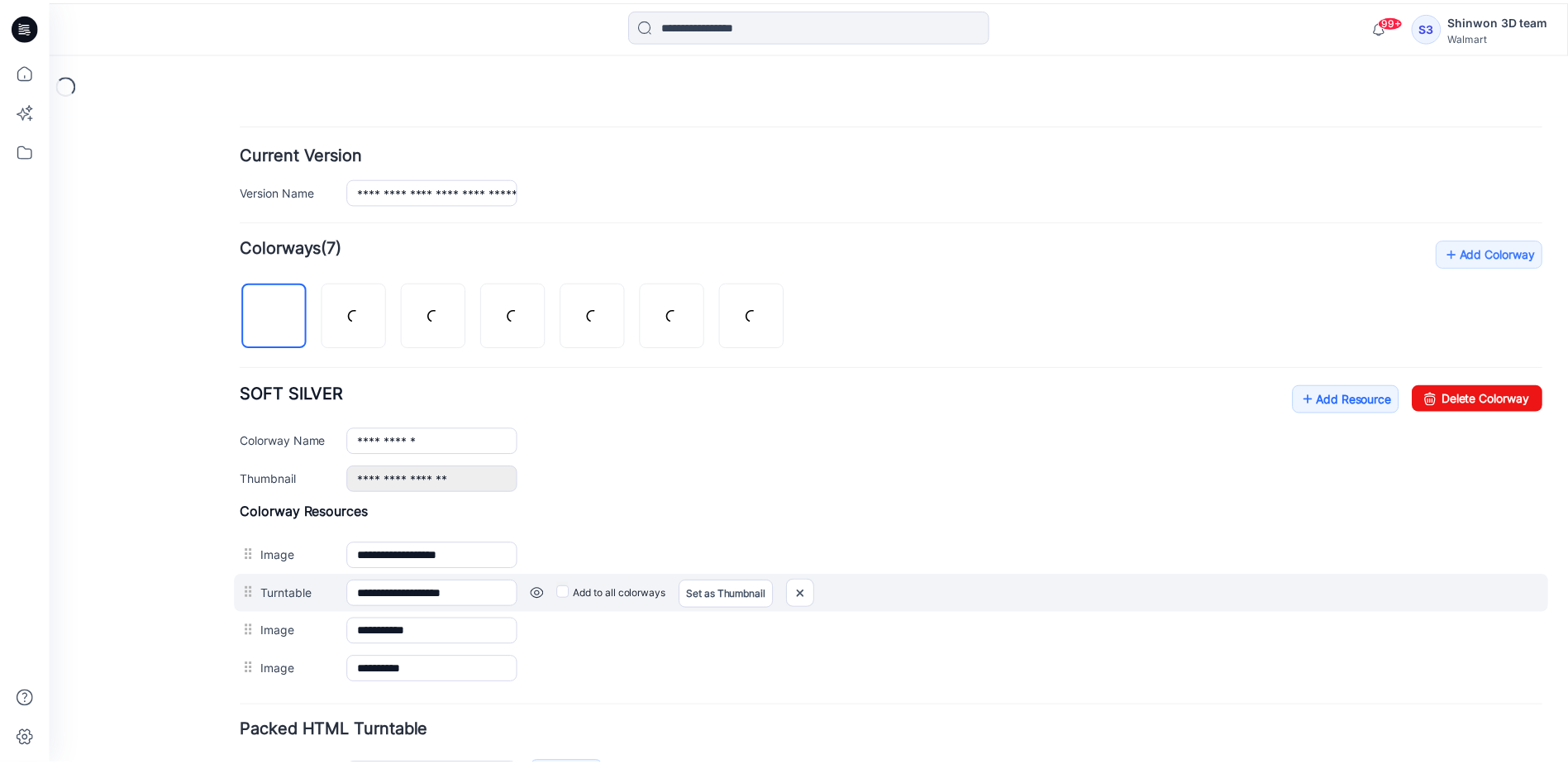
scroll to position [413, 0]
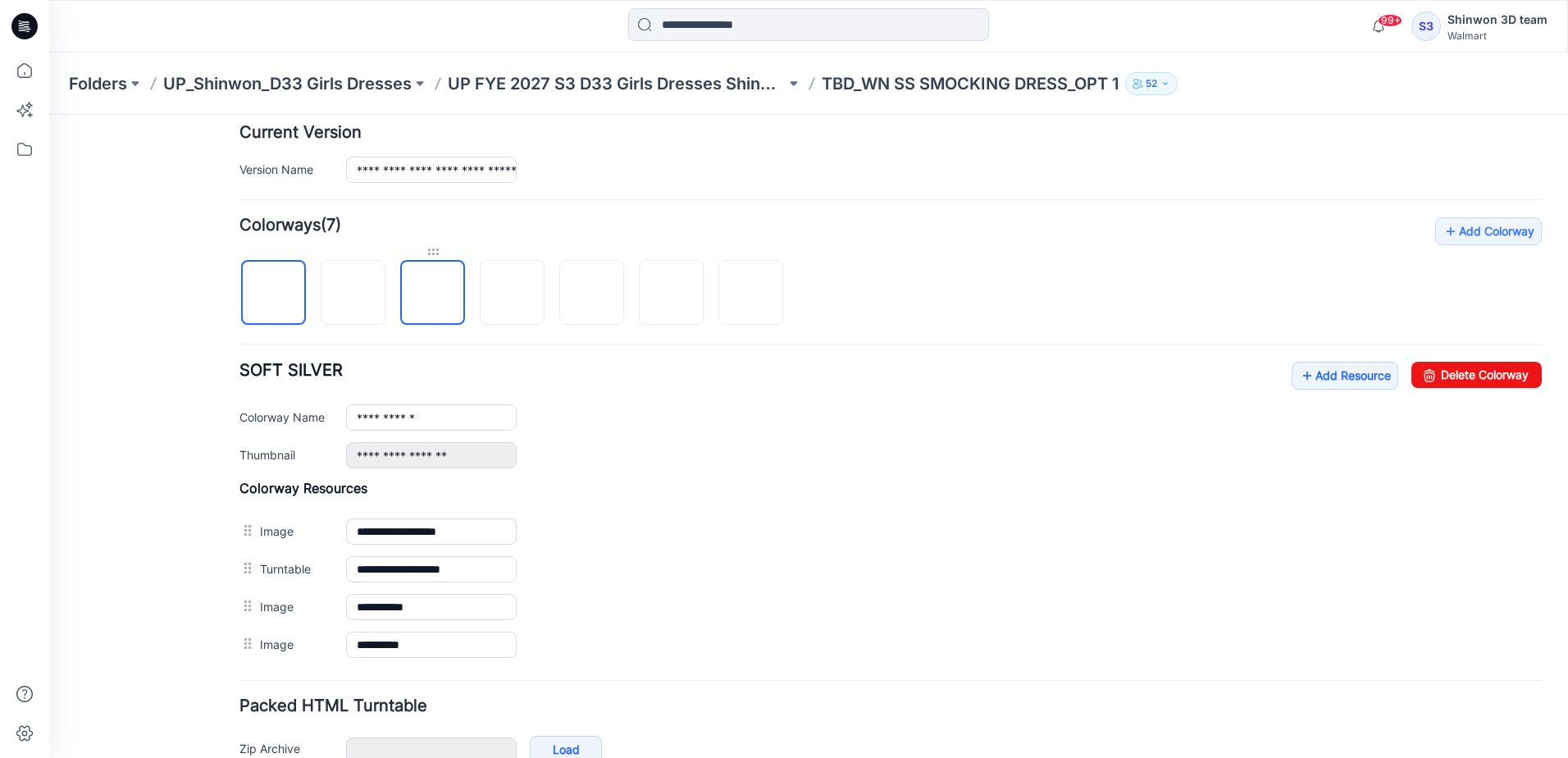
click at [426, 253] on div at bounding box center [433, 252] width 65 height 17
click at [433, 294] on img at bounding box center [433, 294] width 0 height 0
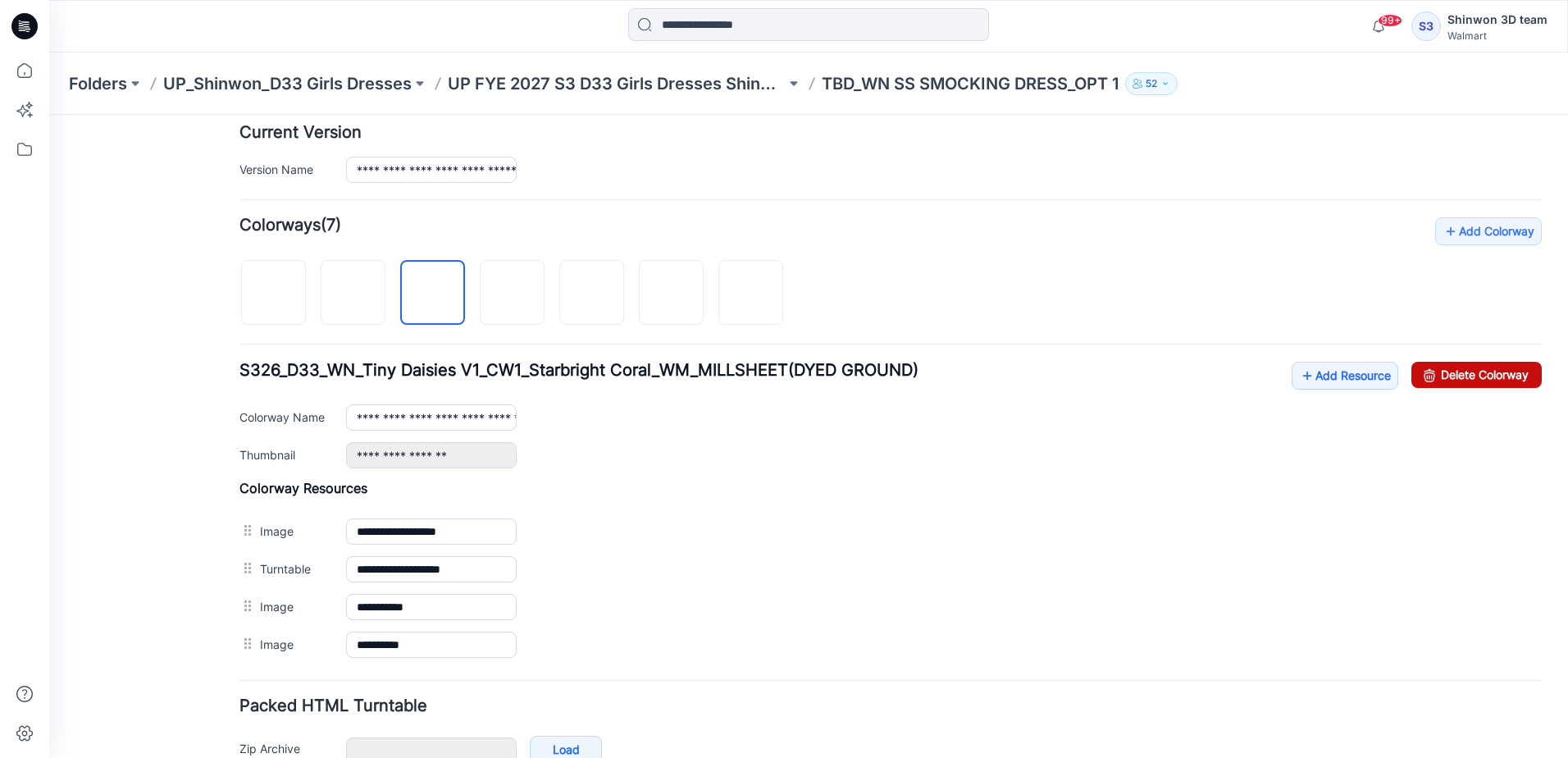
drag, startPoint x: 1495, startPoint y: 372, endPoint x: 912, endPoint y: 192, distance: 610.2
click at [1494, 372] on link "Delete Colorway" at bounding box center [1476, 375] width 130 height 26
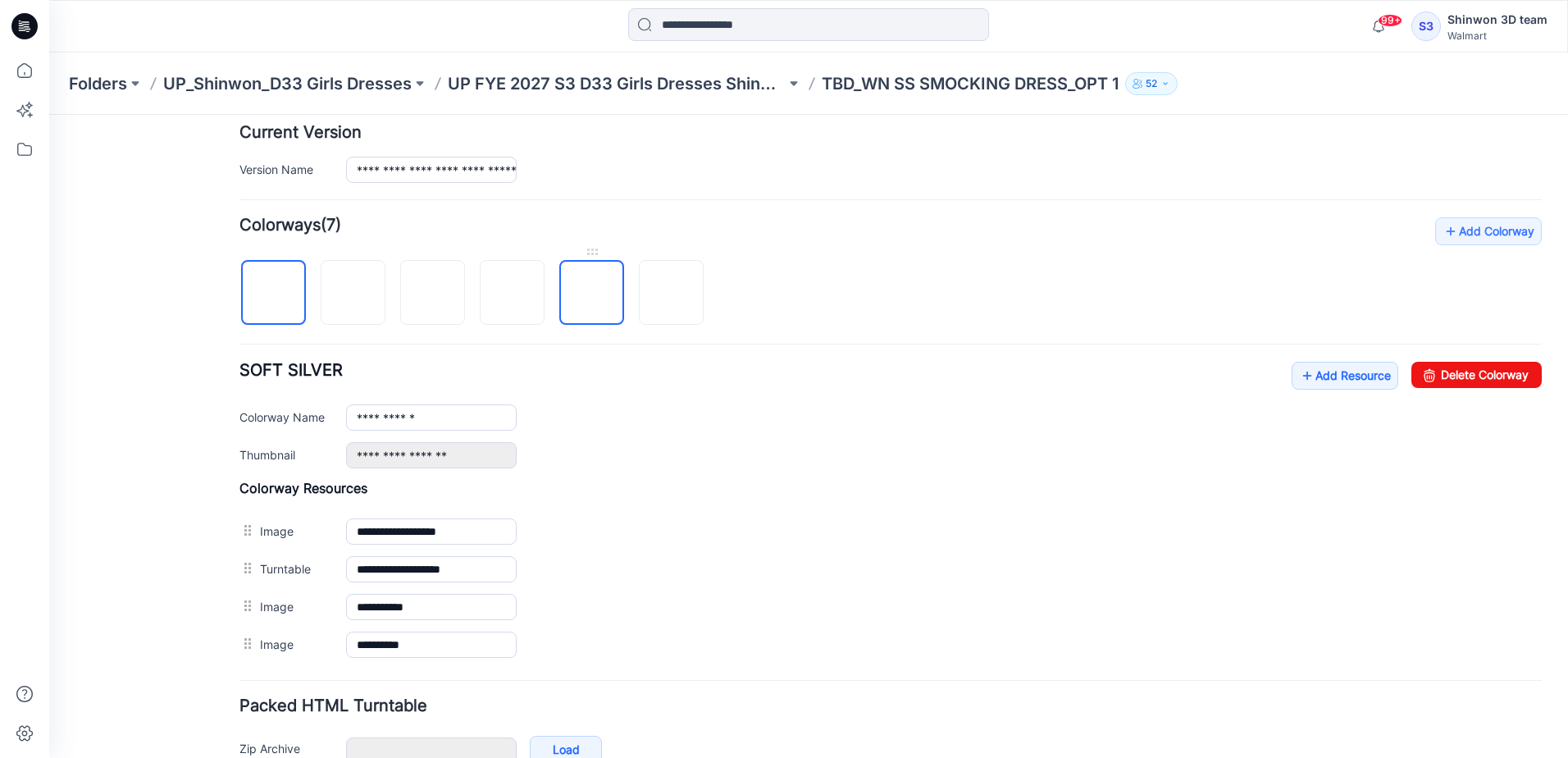
click at [592, 294] on img at bounding box center [592, 294] width 0 height 0
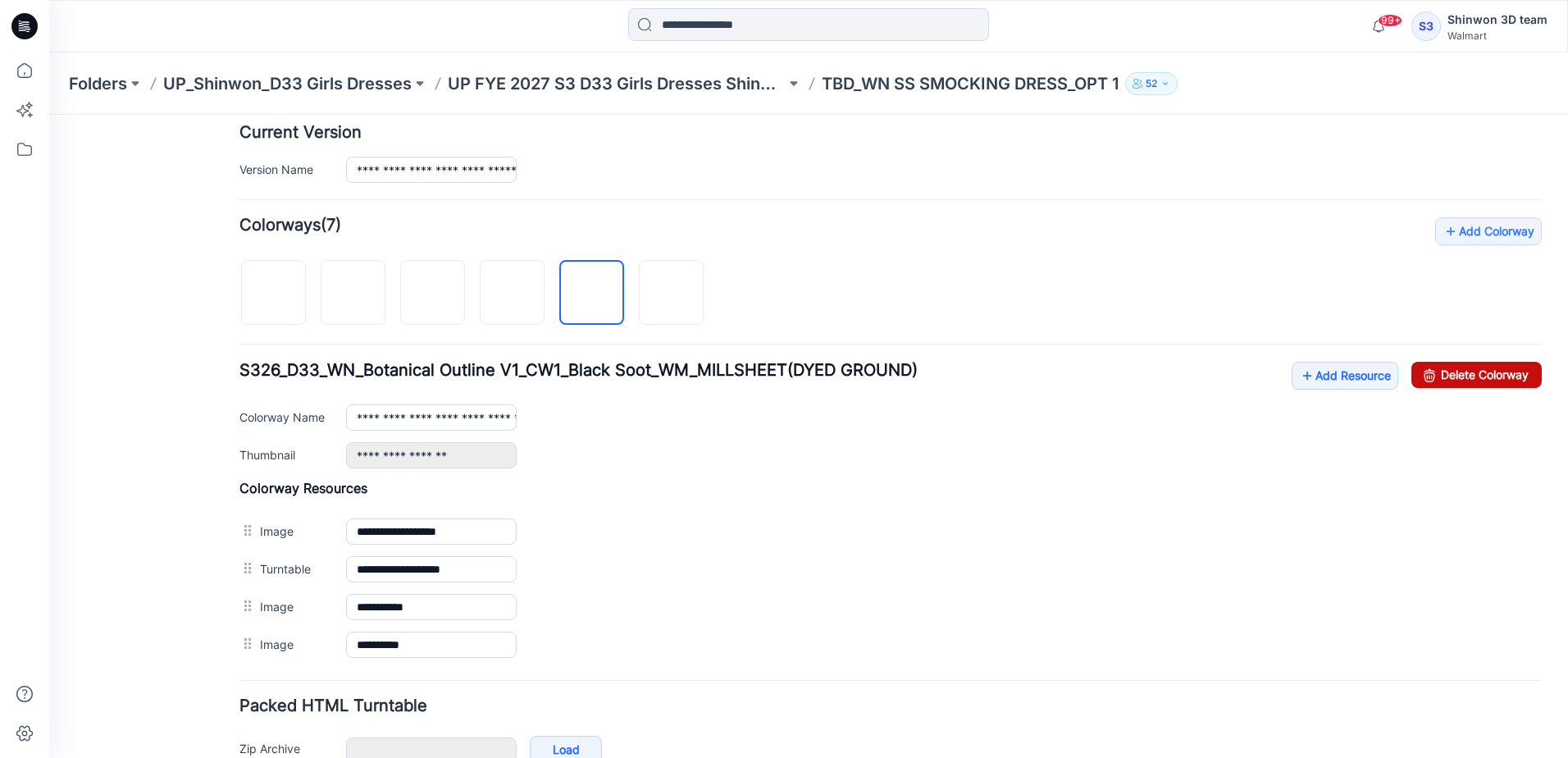
click at [1487, 371] on link "Delete Colorway" at bounding box center [1476, 375] width 130 height 26
type input "**********"
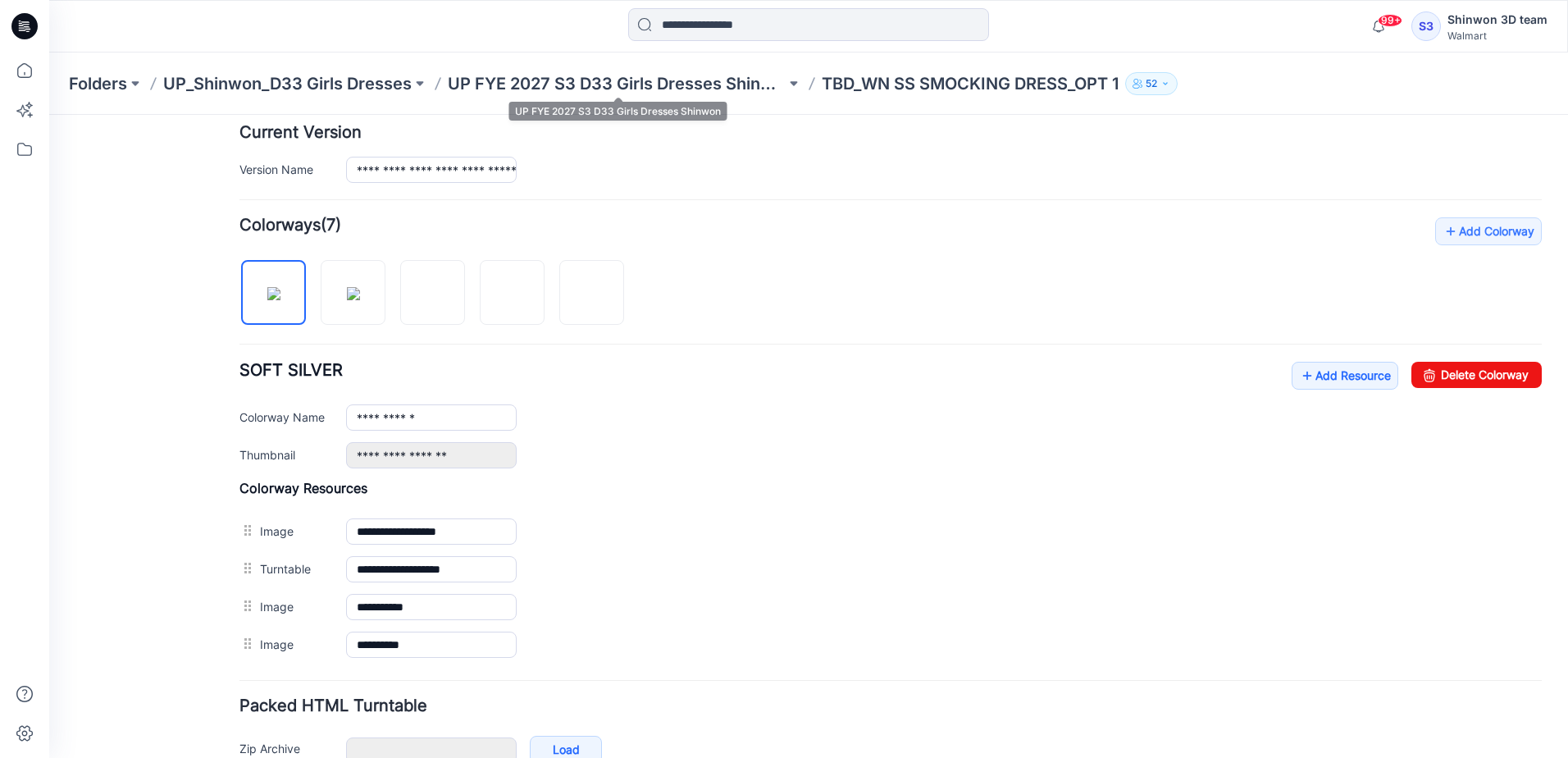
click at [598, 89] on p "UP FYE 2027 S3 D33 Girls Dresses Shinwon" at bounding box center [616, 83] width 338 height 23
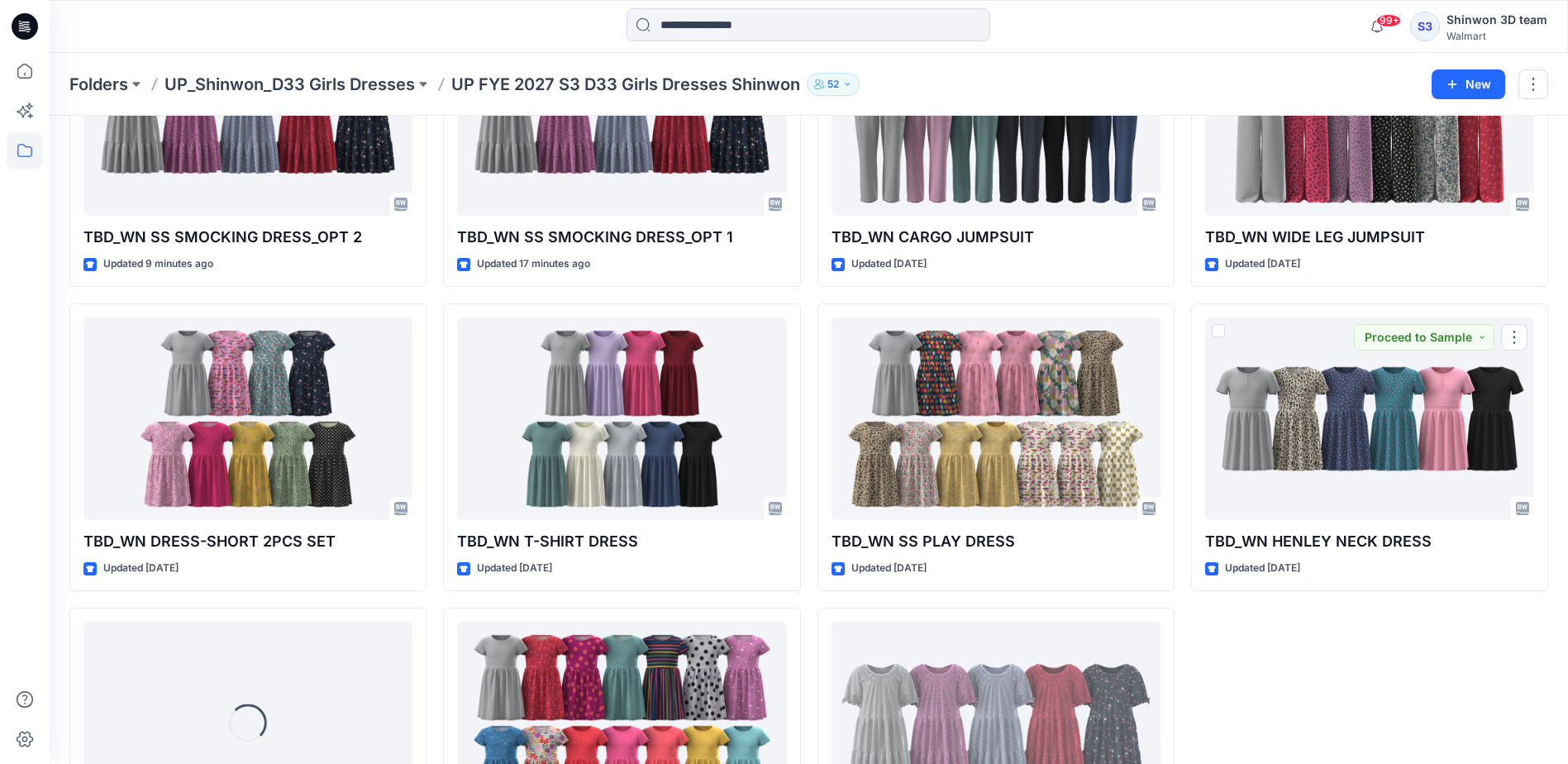
scroll to position [337, 0]
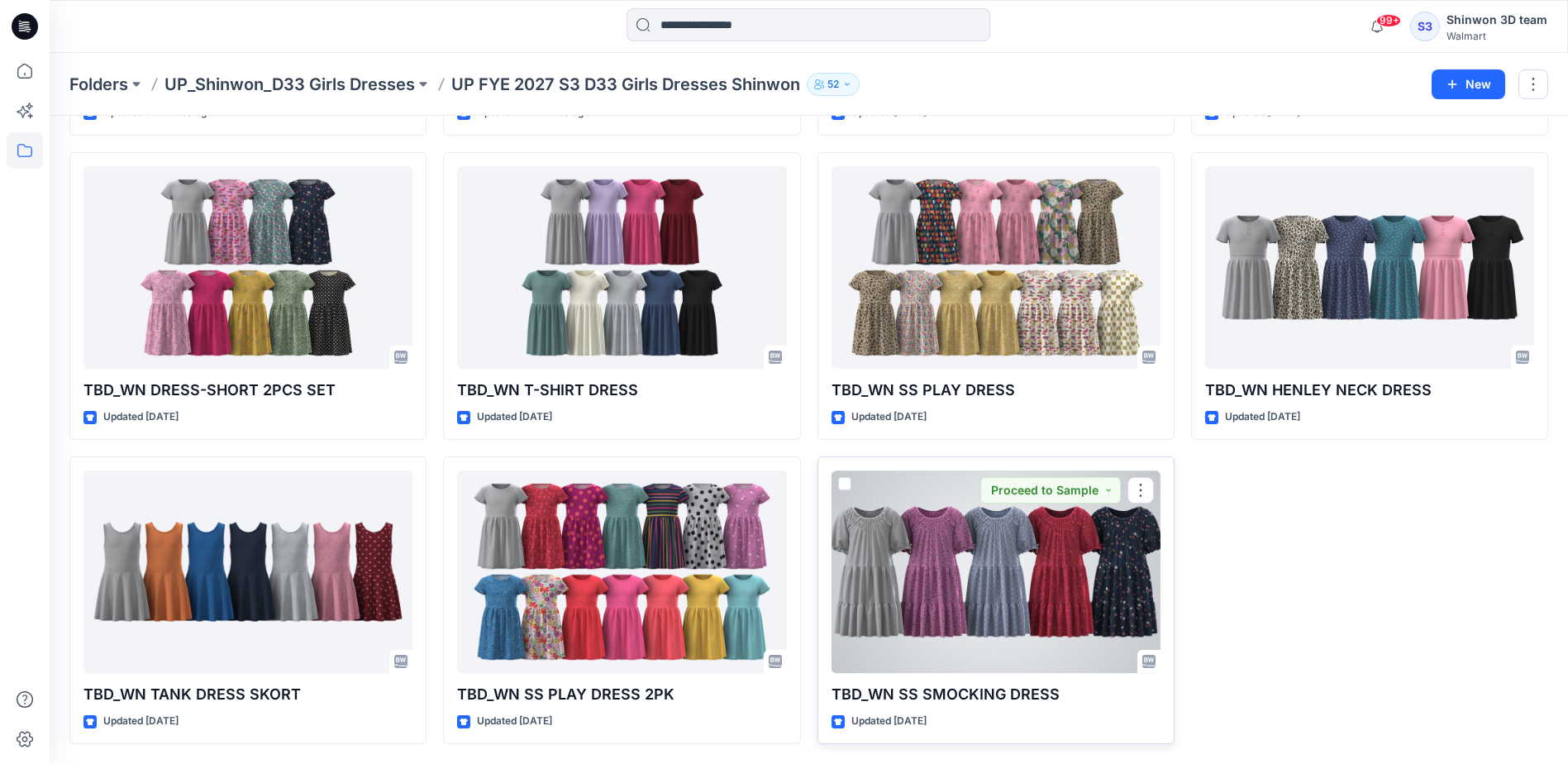
click at [1112, 602] on div at bounding box center [996, 572] width 329 height 202
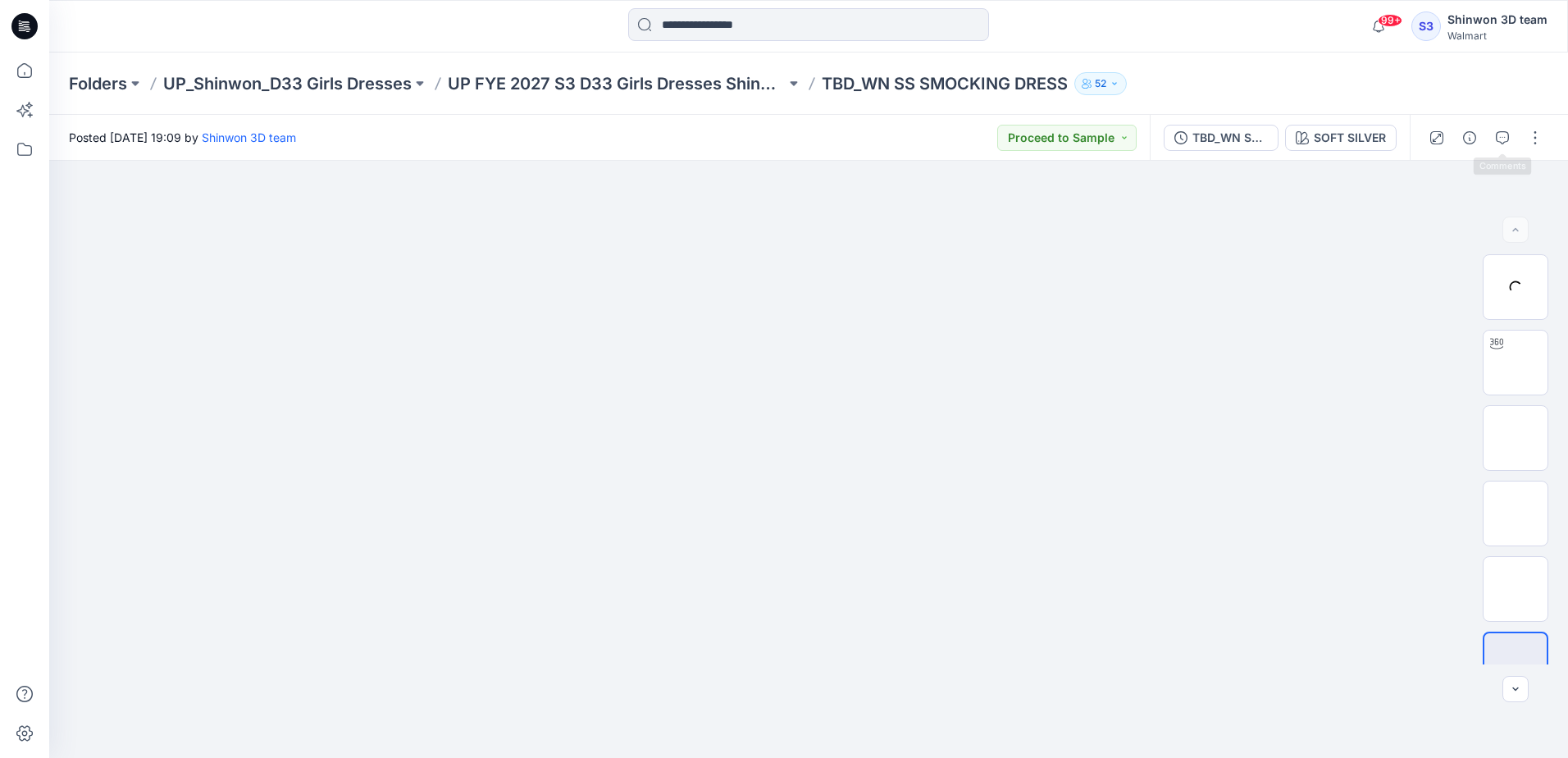
click at [1483, 139] on div at bounding box center [1486, 138] width 152 height 46
click at [1471, 139] on icon "button" at bounding box center [1470, 138] width 13 height 13
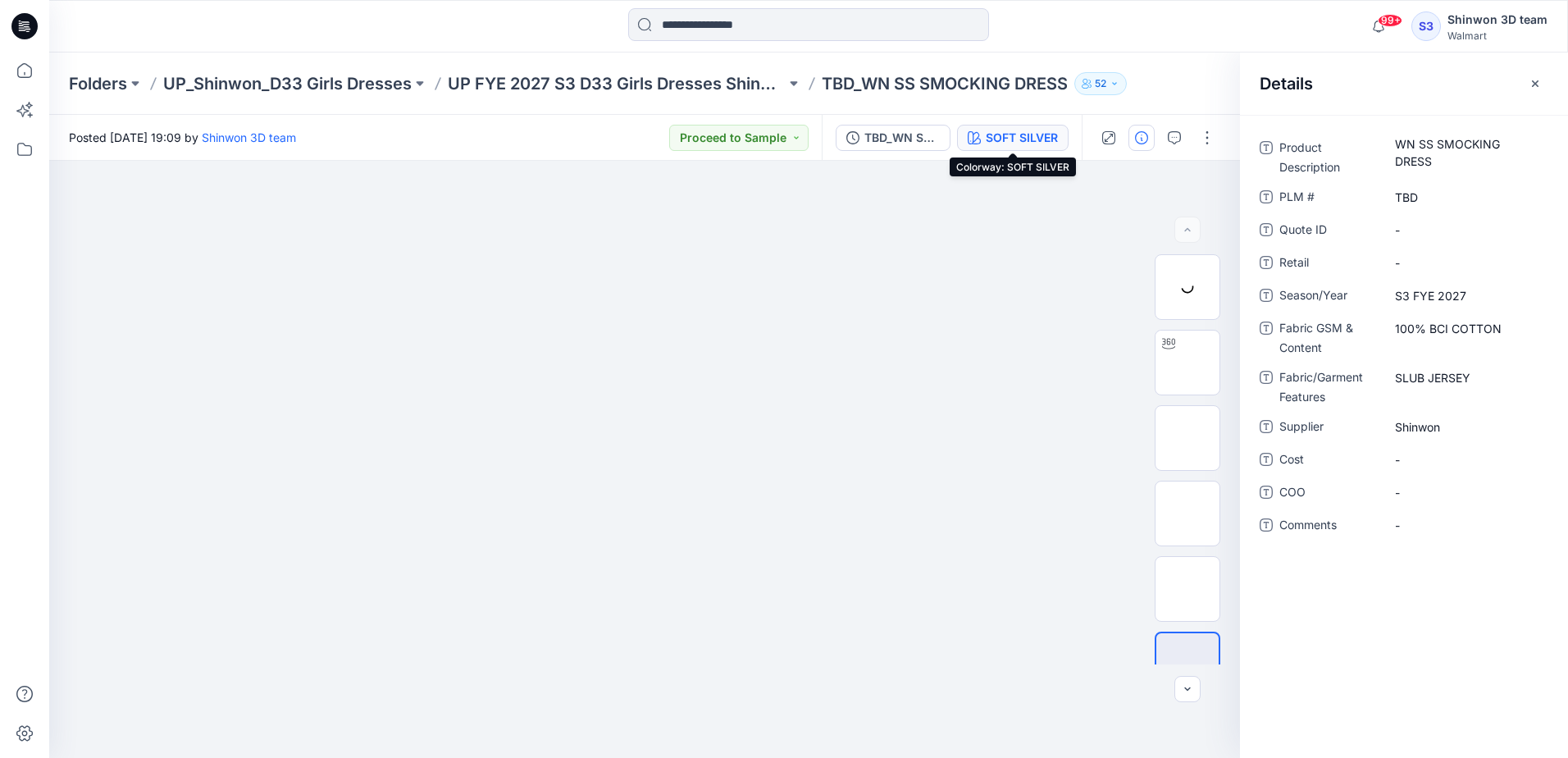
click at [1015, 137] on div "SOFT SILVER" at bounding box center [1022, 137] width 72 height 18
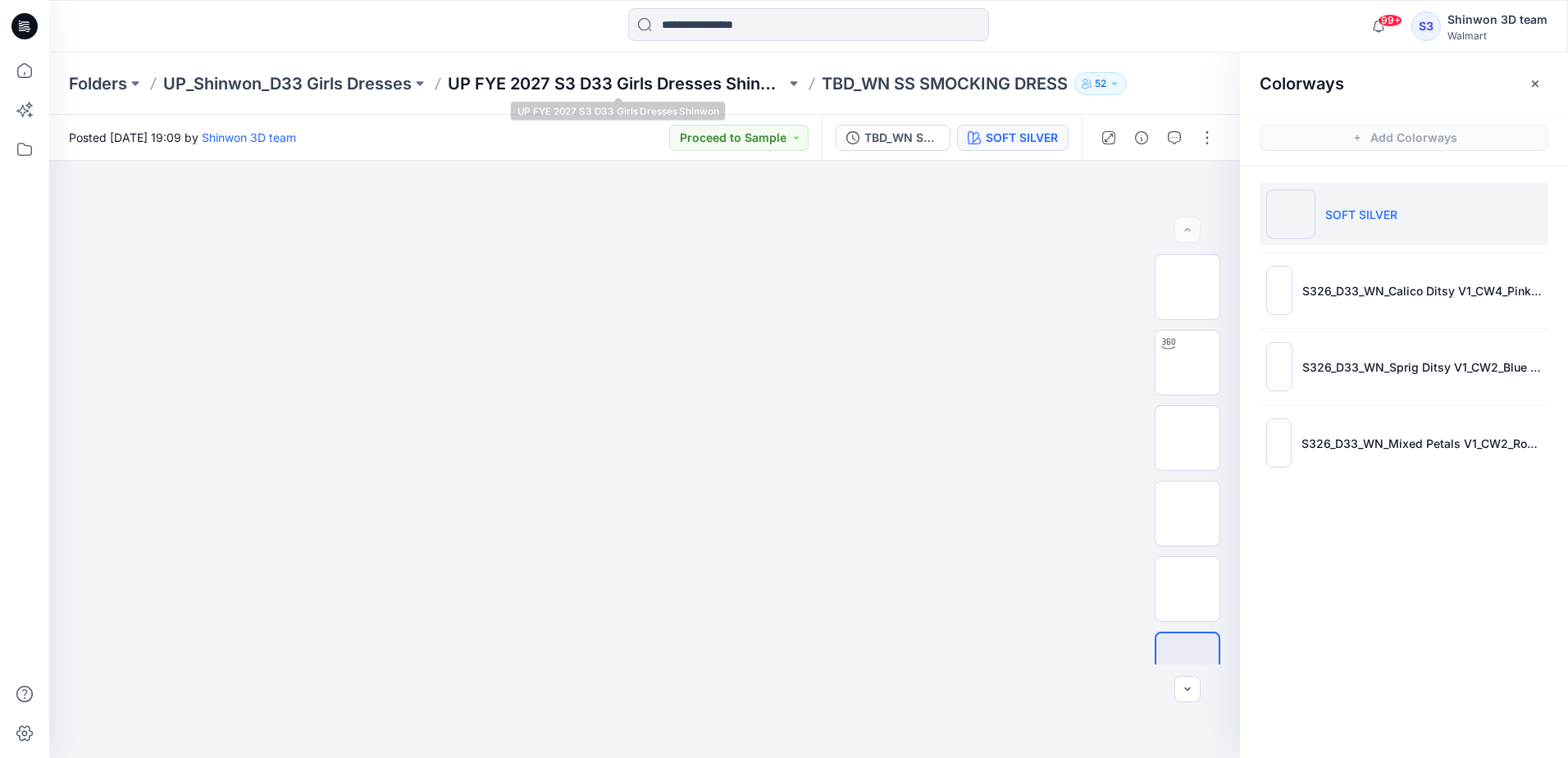
click at [701, 80] on p "UP FYE 2027 S3 D33 Girls Dresses Shinwon" at bounding box center [616, 83] width 338 height 23
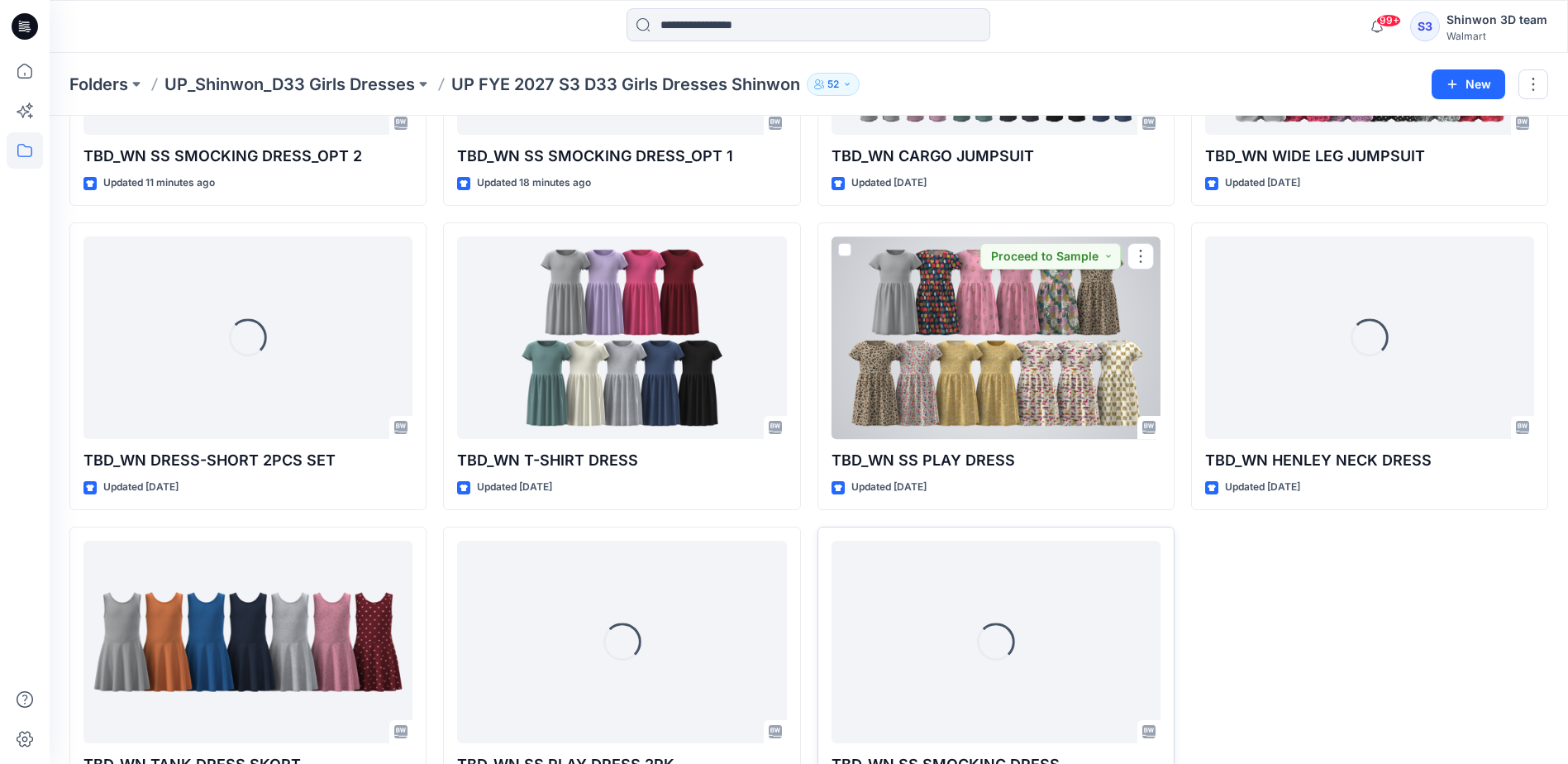
scroll to position [337, 0]
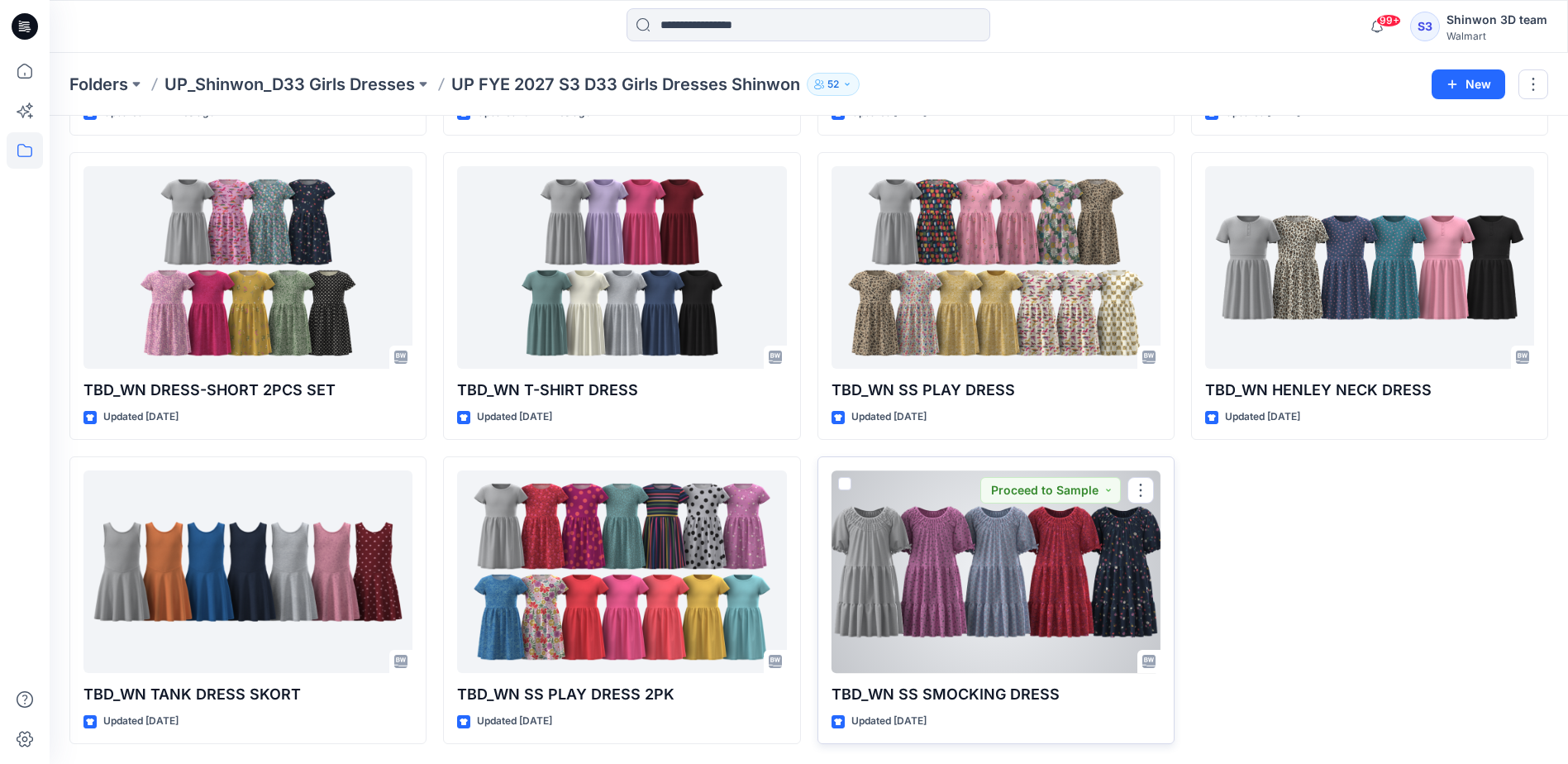
click at [1061, 542] on div at bounding box center [996, 572] width 329 height 202
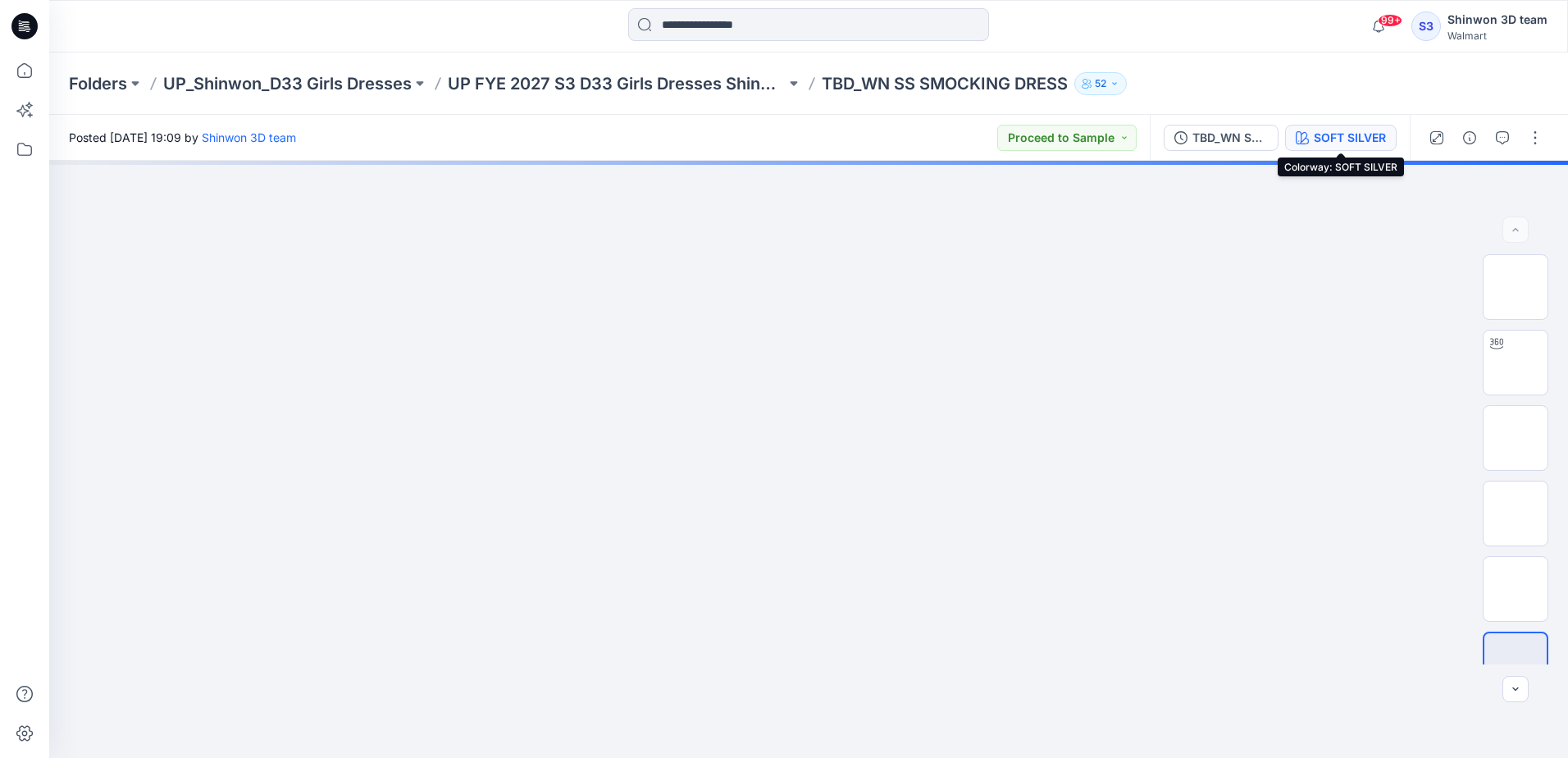
click at [1339, 134] on div "SOFT SILVER" at bounding box center [1350, 137] width 72 height 18
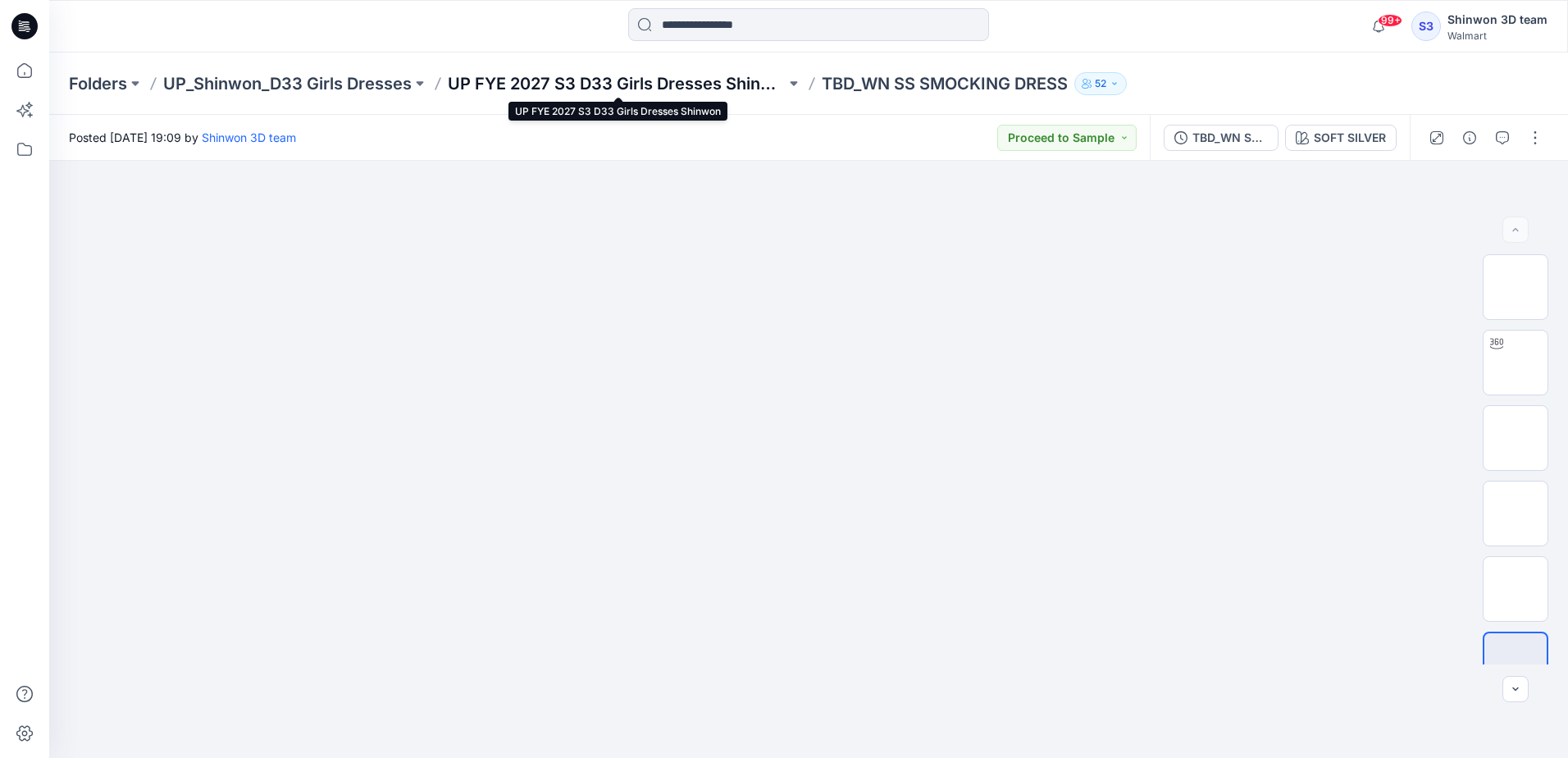
click at [604, 83] on p "UP FYE 2027 S3 D33 Girls Dresses Shinwon" at bounding box center [616, 83] width 338 height 23
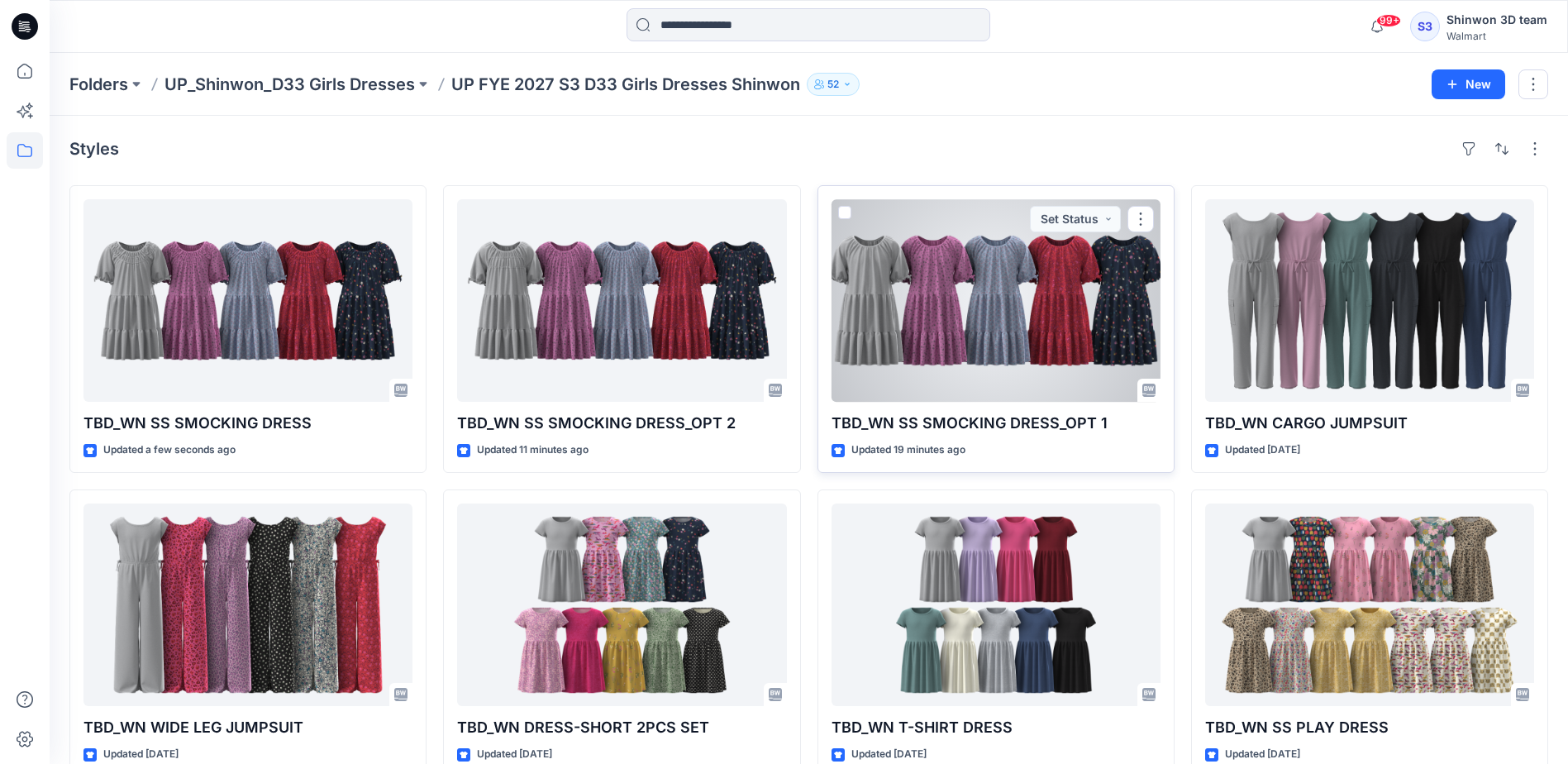
click at [1049, 307] on div at bounding box center [996, 300] width 329 height 202
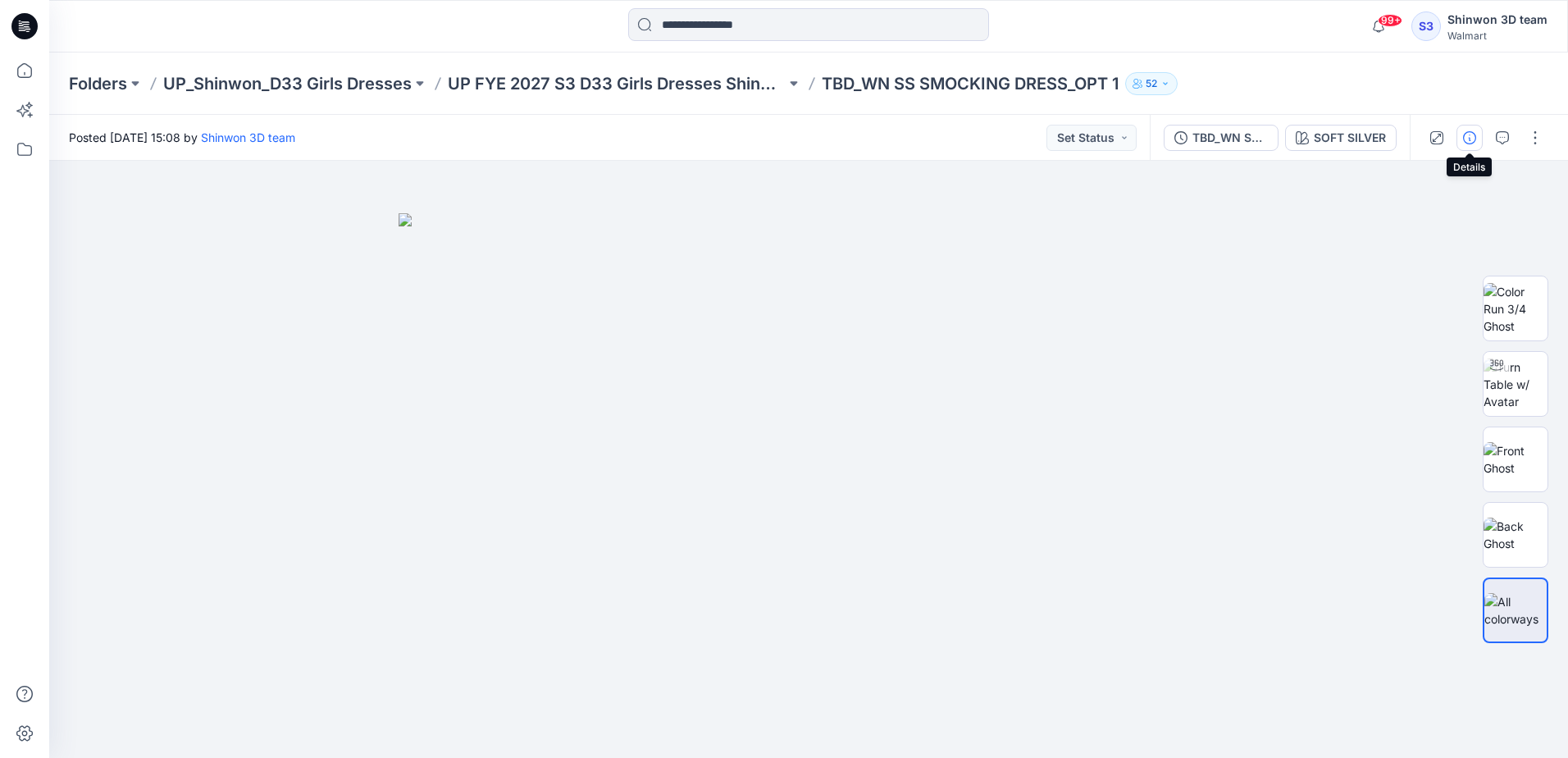
click at [1471, 142] on icon "button" at bounding box center [1470, 138] width 13 height 13
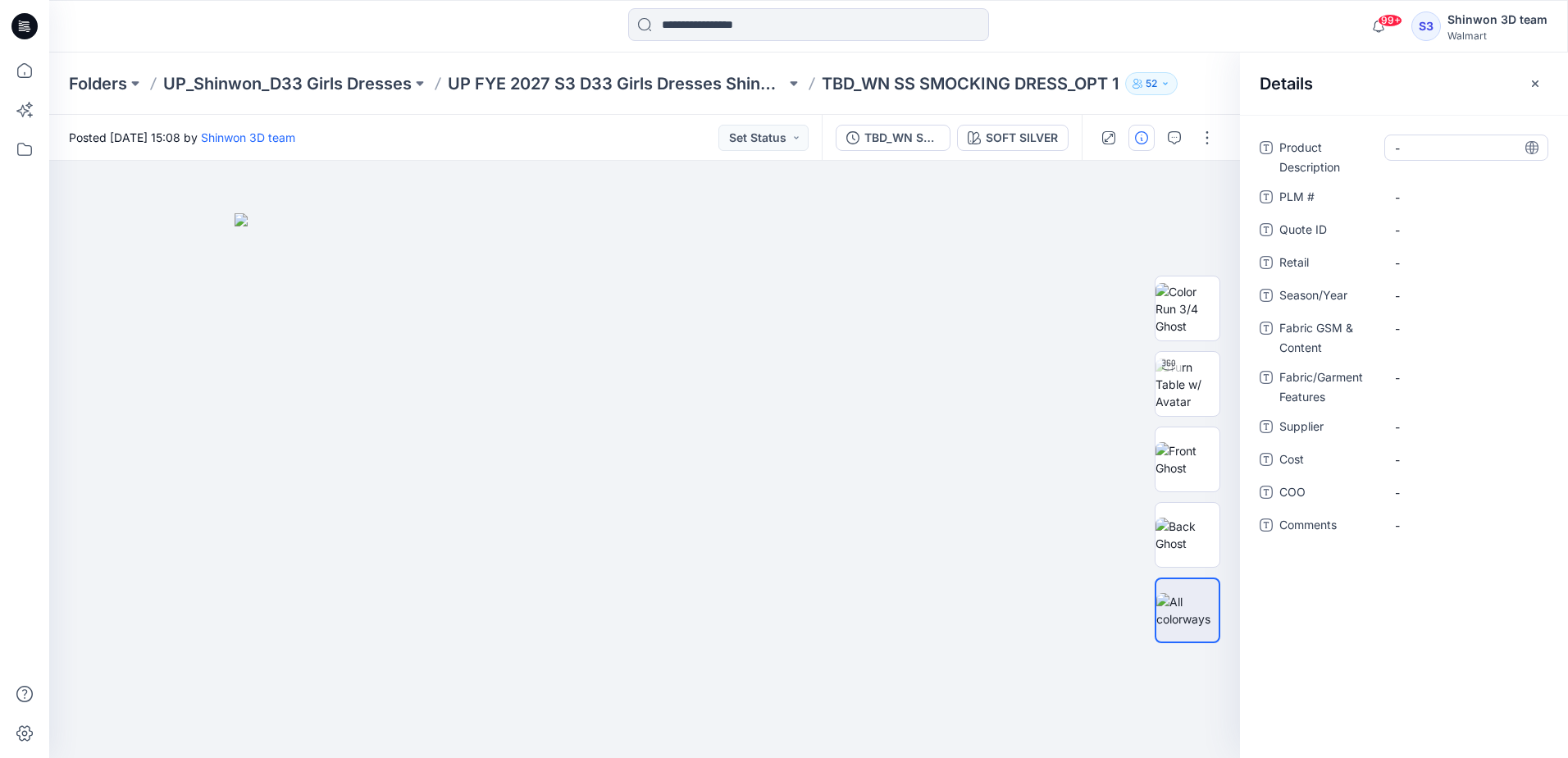
click at [1445, 153] on Description "-" at bounding box center [1466, 148] width 143 height 18
type textarea "**********"
click at [1429, 195] on \ "-" at bounding box center [1466, 197] width 143 height 18
click at [1428, 292] on span "-" at bounding box center [1466, 296] width 143 height 18
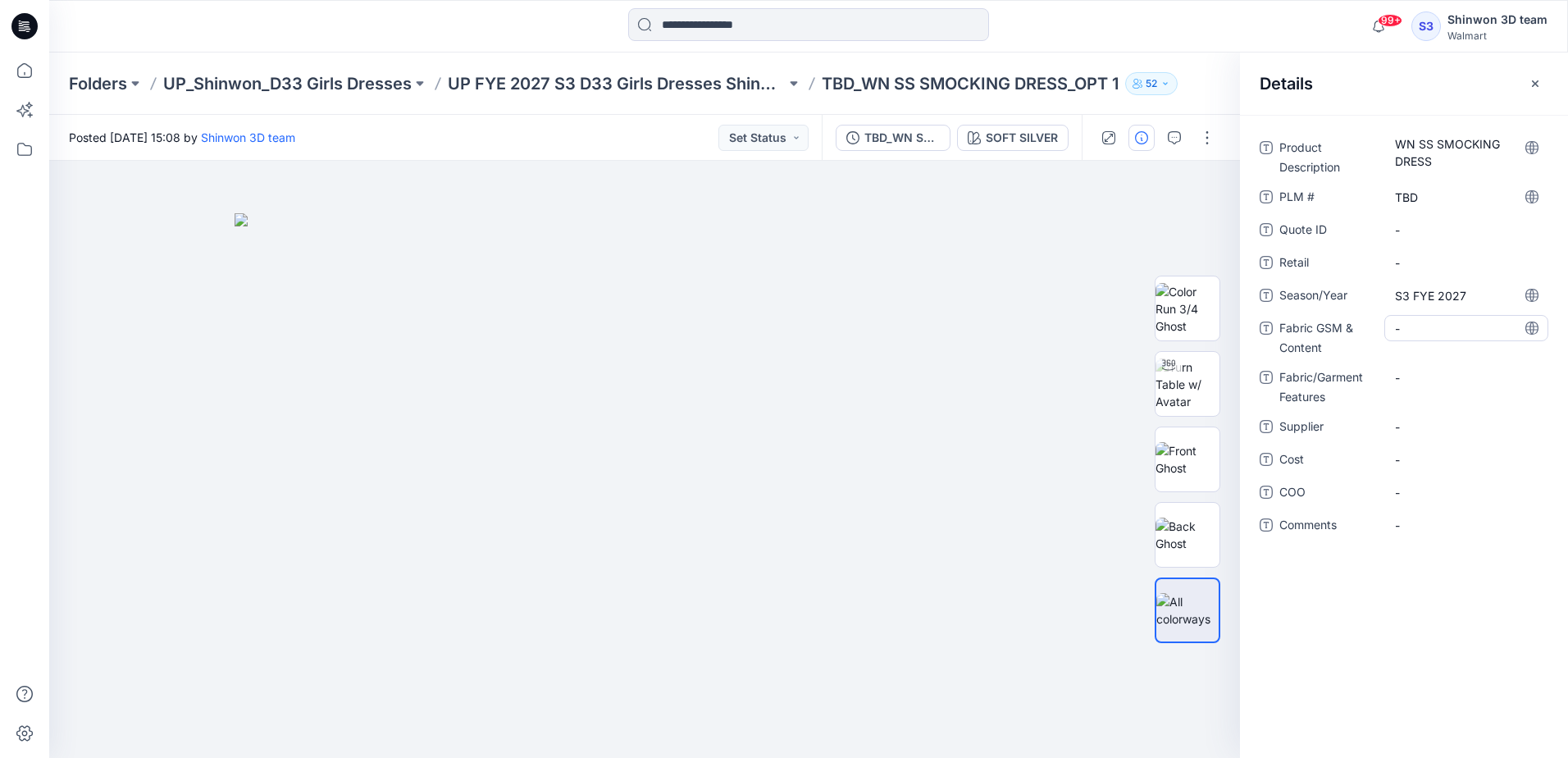
click at [1419, 318] on div "-" at bounding box center [1466, 328] width 164 height 26
click at [1421, 381] on Features "-" at bounding box center [1466, 377] width 143 height 18
click at [1436, 424] on span "-" at bounding box center [1466, 427] width 143 height 18
type textarea "*******"
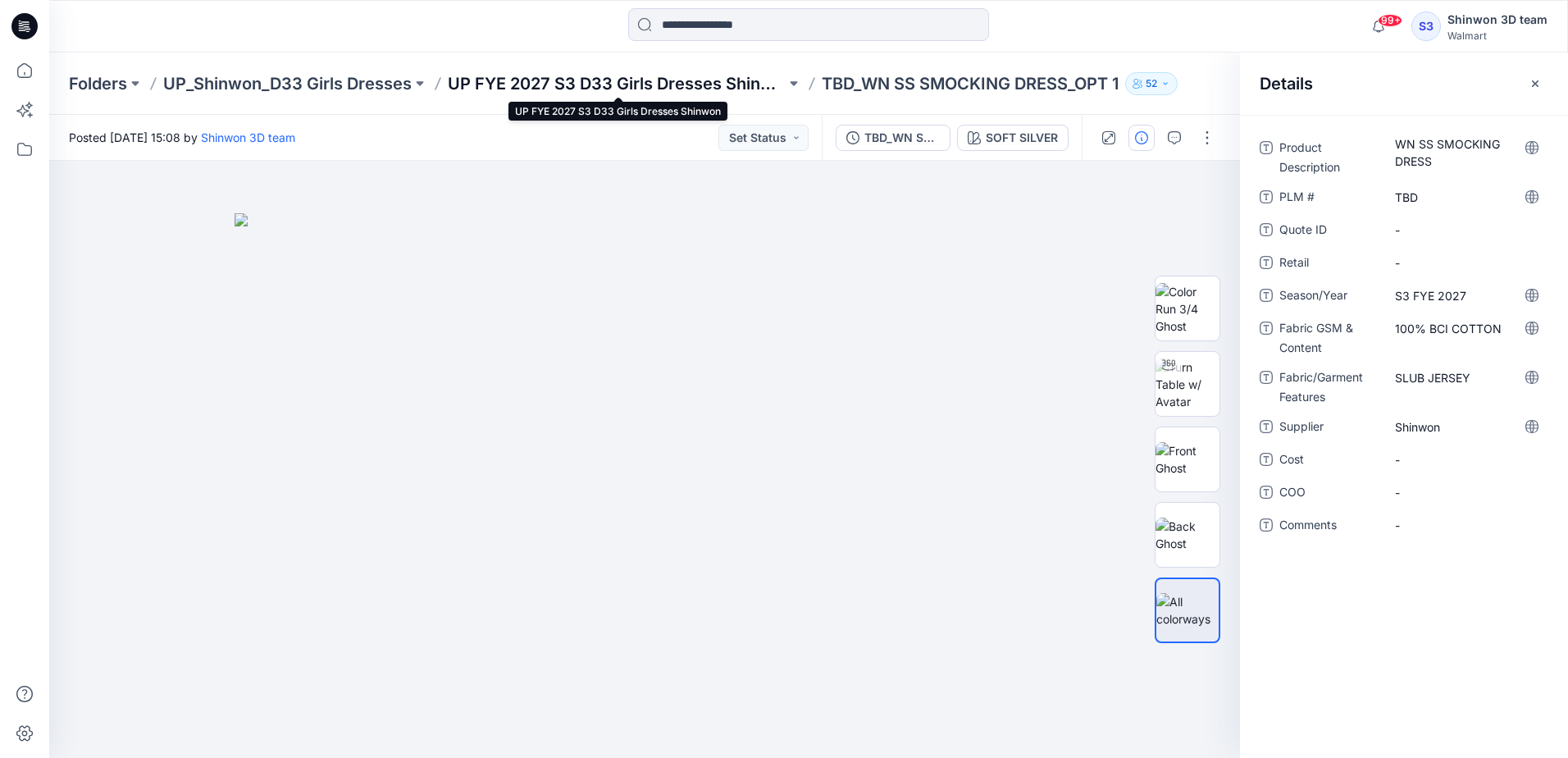
click at [693, 92] on p "UP FYE 2027 S3 D33 Girls Dresses Shinwon" at bounding box center [616, 83] width 338 height 23
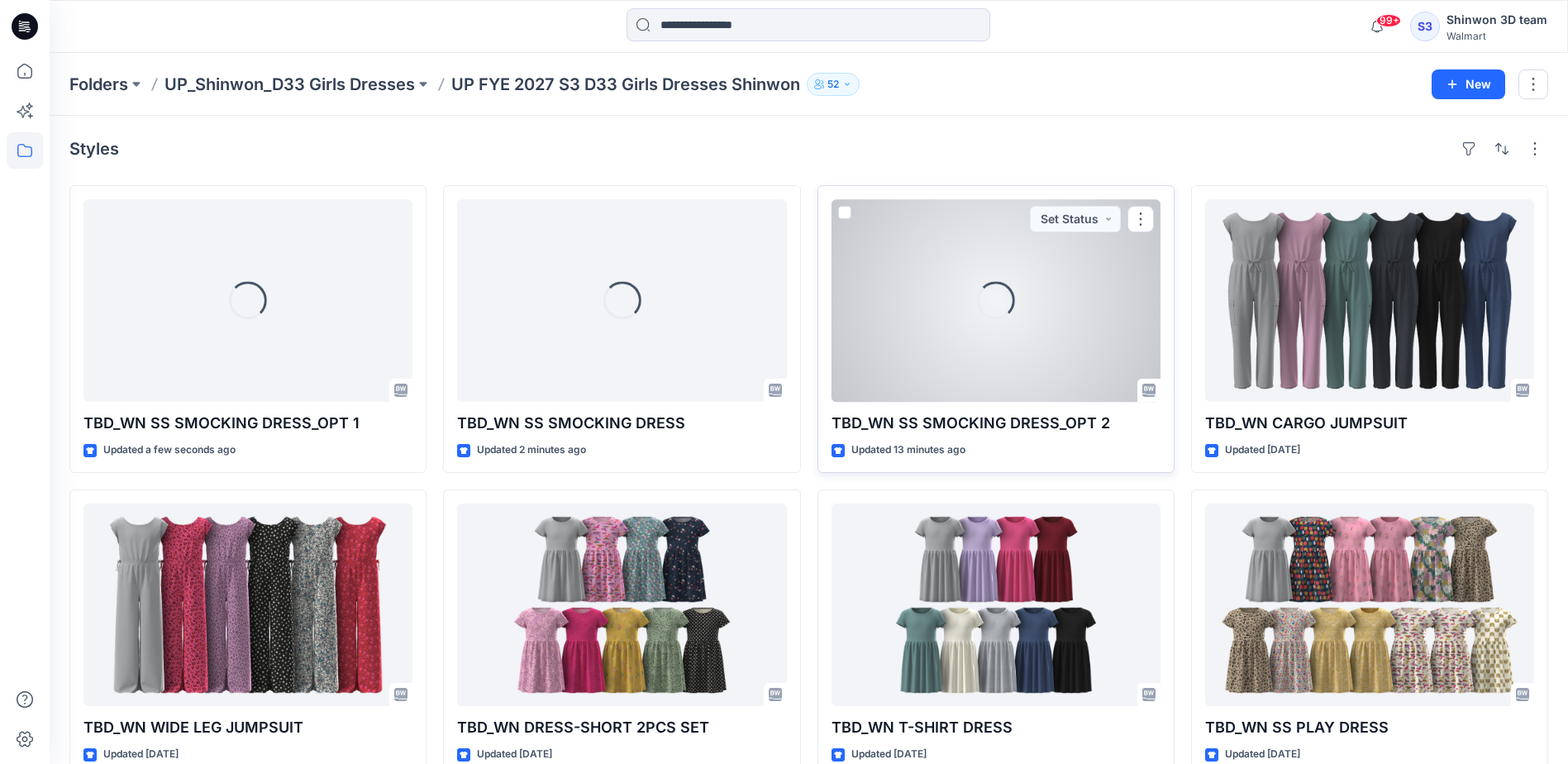
click at [1074, 302] on div "Loading..." at bounding box center [996, 300] width 329 height 202
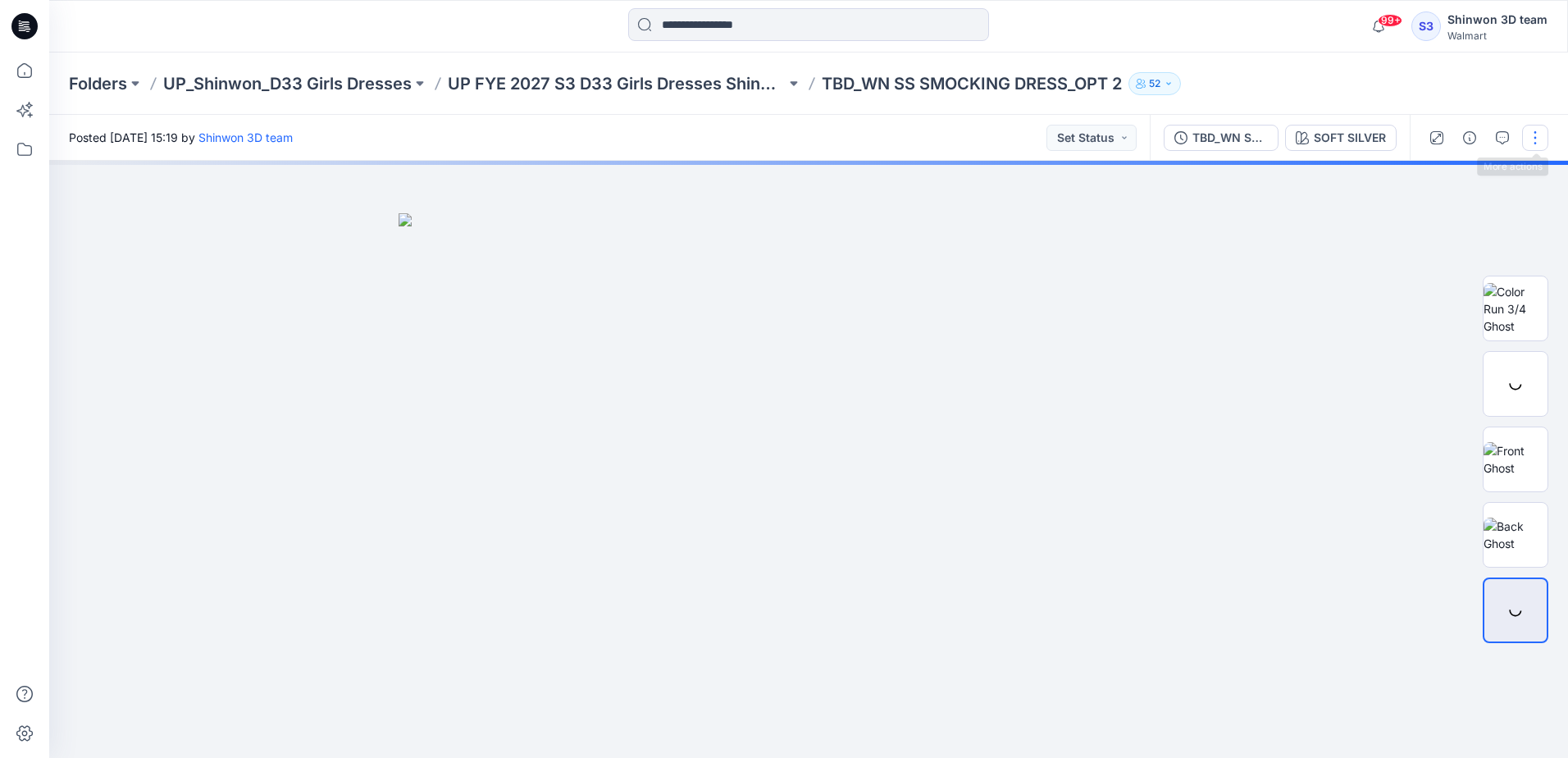
click at [1539, 134] on button "button" at bounding box center [1534, 137] width 26 height 26
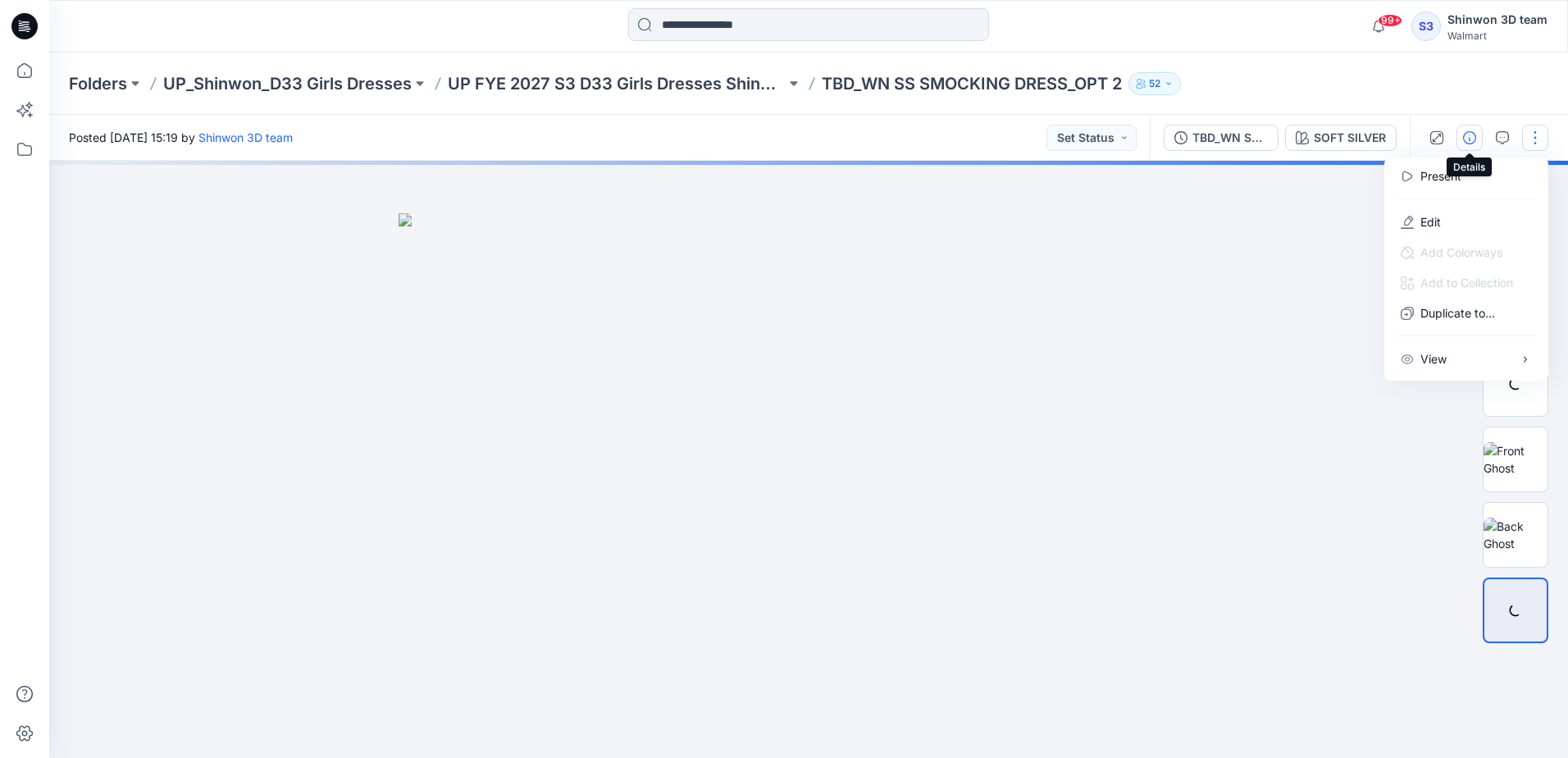
click at [1474, 143] on icon "button" at bounding box center [1470, 138] width 13 height 13
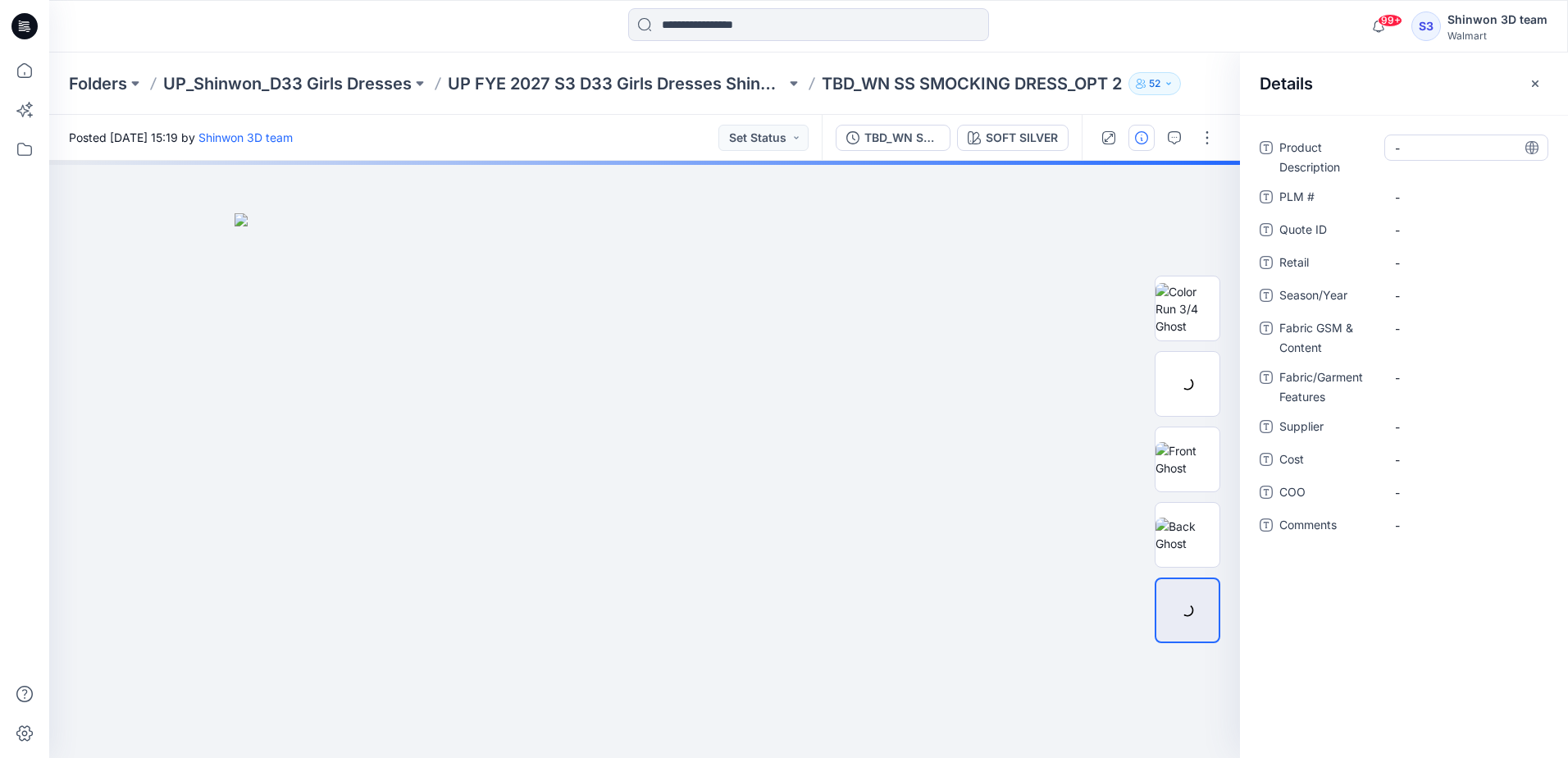
click at [1417, 155] on Description "-" at bounding box center [1466, 148] width 143 height 18
type textarea "**********"
click at [1455, 203] on \ "-" at bounding box center [1466, 197] width 143 height 18
type textarea "***"
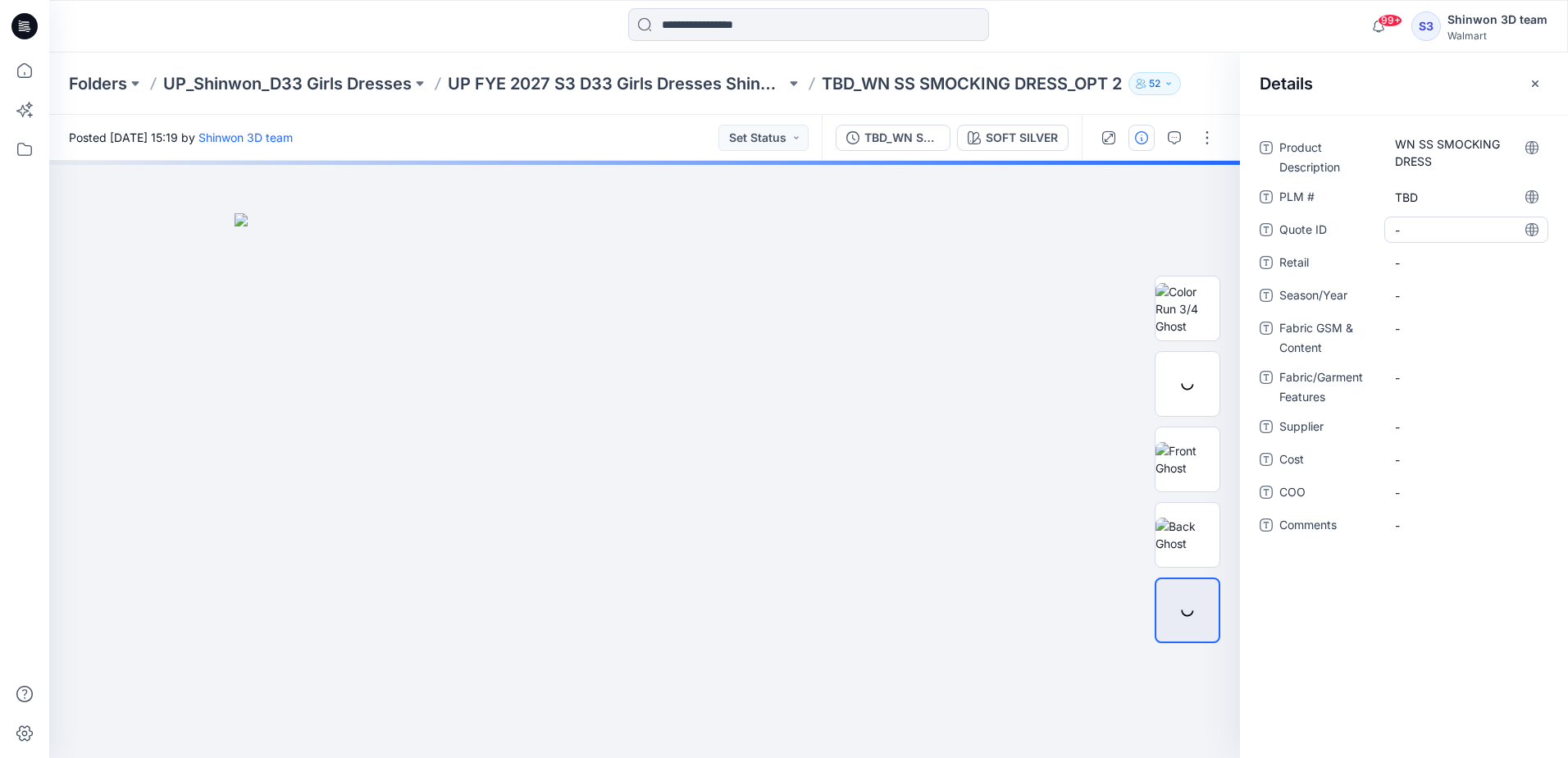
click at [1434, 233] on ID "-" at bounding box center [1466, 230] width 143 height 18
click at [1429, 234] on ID "S3 FYE 2027" at bounding box center [1466, 230] width 143 height 18
click at [1419, 297] on span "-" at bounding box center [1466, 296] width 143 height 18
click at [1424, 332] on Content "-" at bounding box center [1466, 329] width 143 height 18
type textarea "**********"
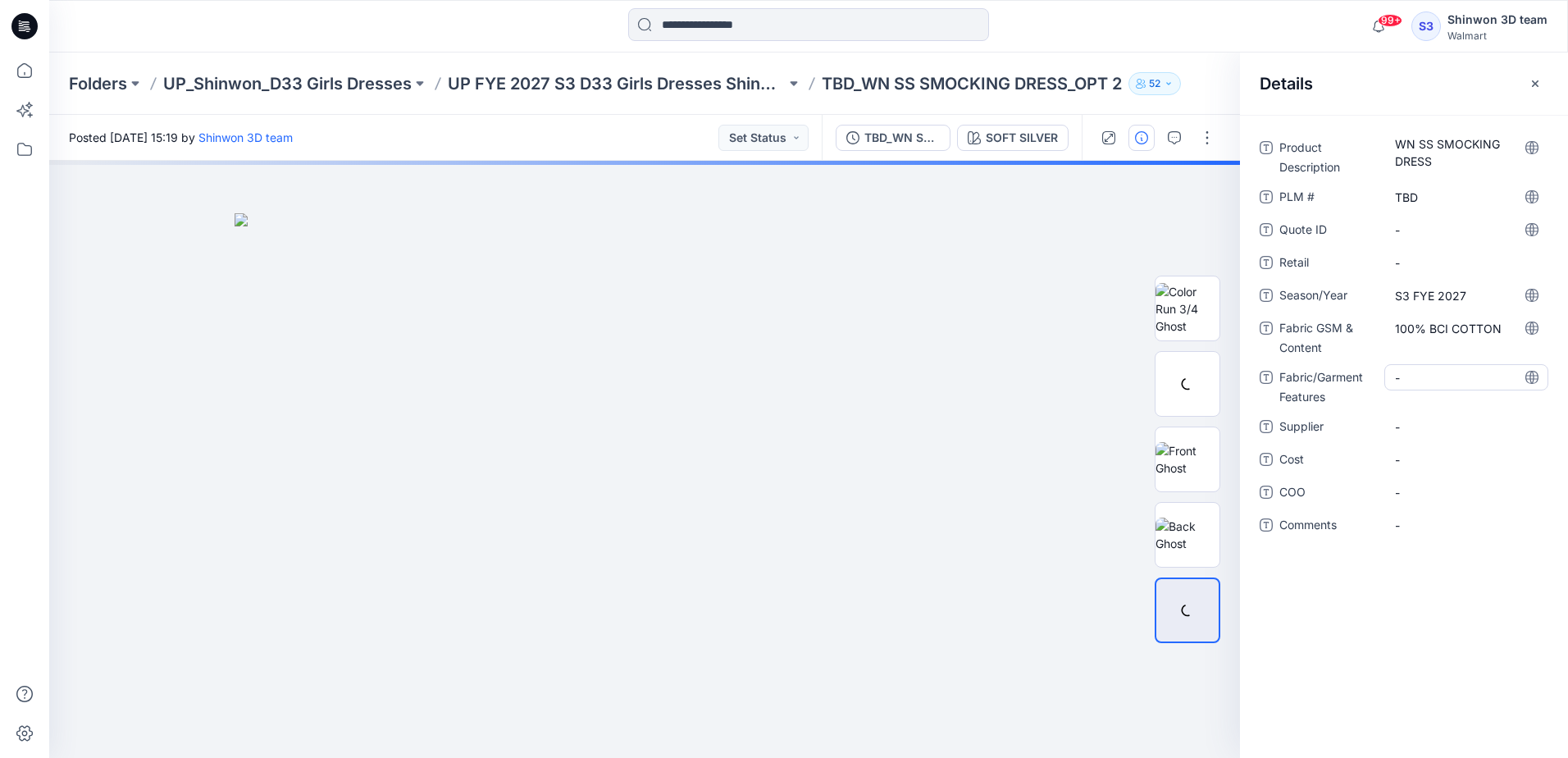
click at [1419, 386] on Features "-" at bounding box center [1466, 377] width 143 height 18
type textarea "**********"
click at [1396, 434] on span "-" at bounding box center [1466, 427] width 143 height 18
type textarea "*******"
drag, startPoint x: 960, startPoint y: 451, endPoint x: 977, endPoint y: 419, distance: 36.2
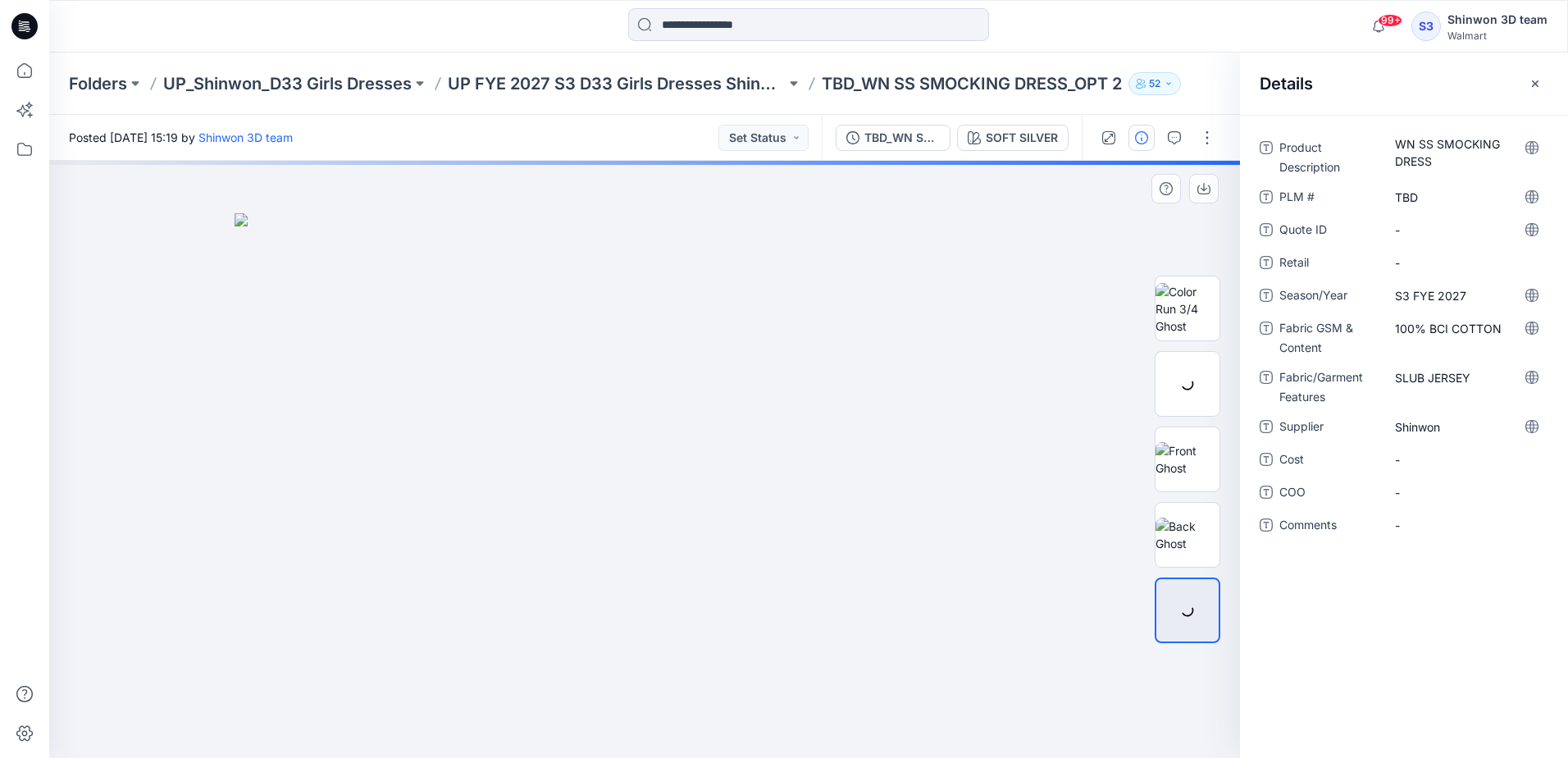
click at [964, 446] on img at bounding box center [644, 486] width 820 height 545
click at [1174, 143] on icon "button" at bounding box center [1175, 138] width 13 height 13
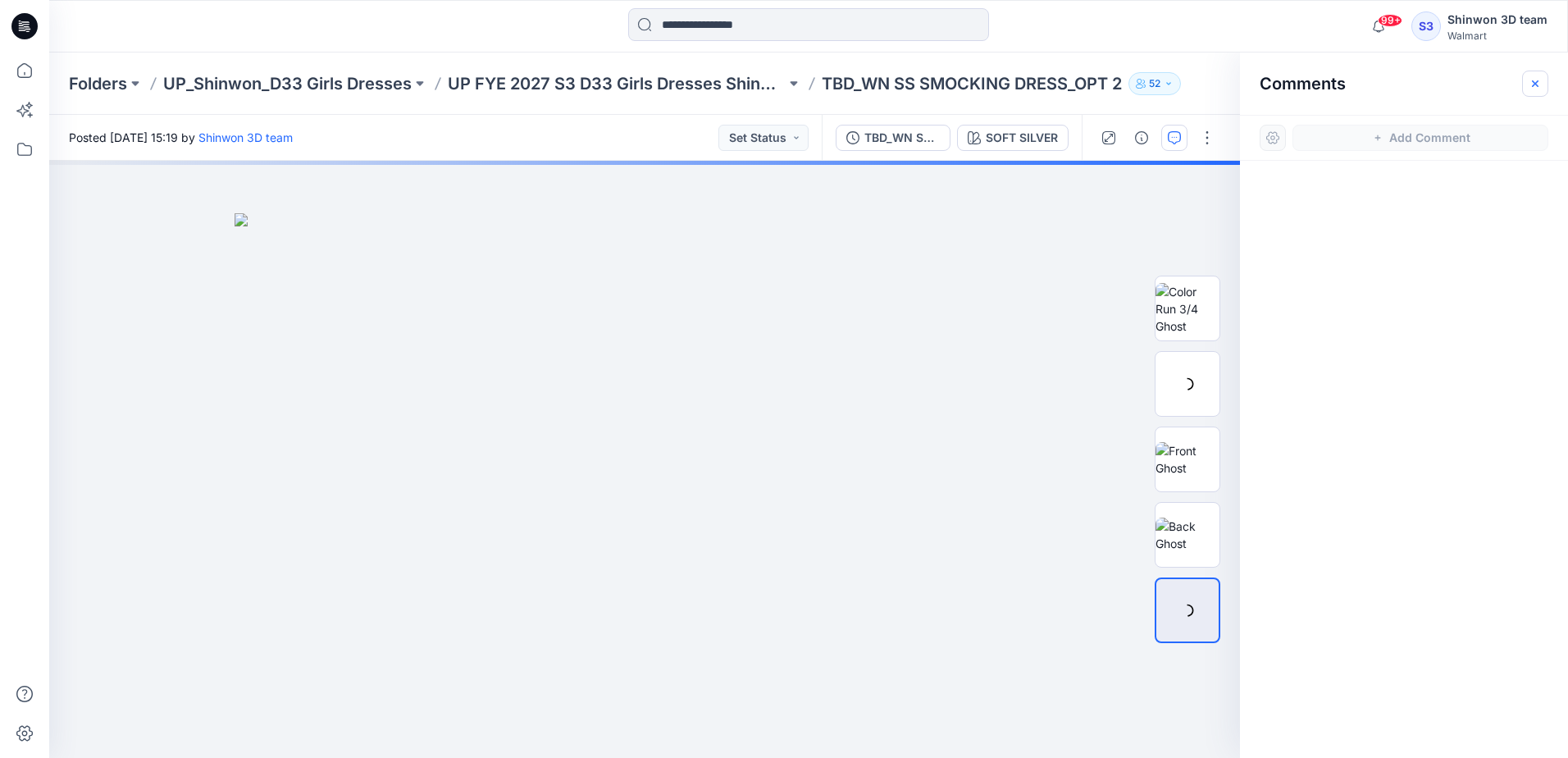
click at [1538, 75] on button "button" at bounding box center [1534, 83] width 26 height 26
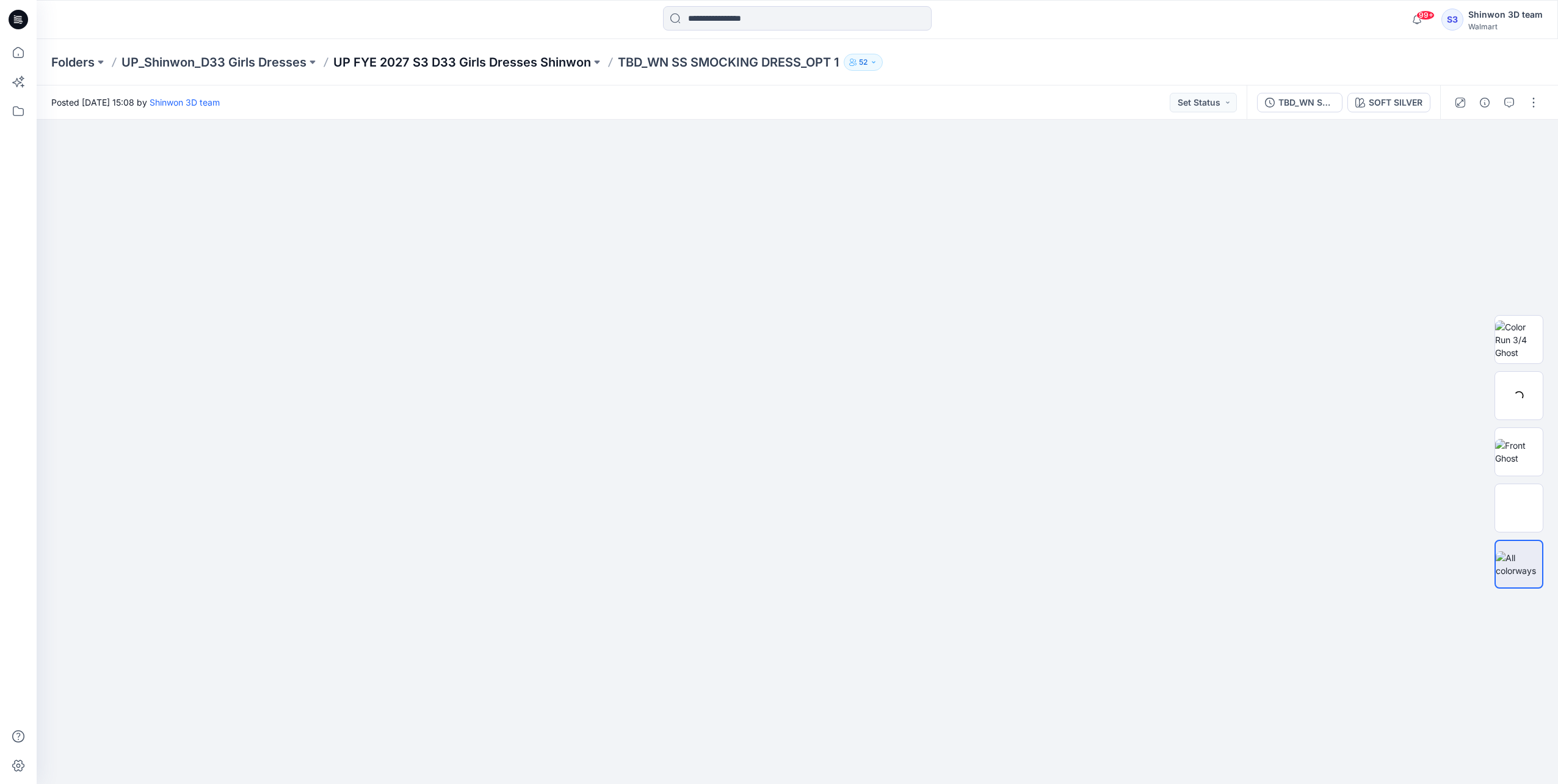
click at [513, 61] on p "UP FYE 2027 S3 D33 Girls Dresses Shinwon" at bounding box center [462, 62] width 258 height 17
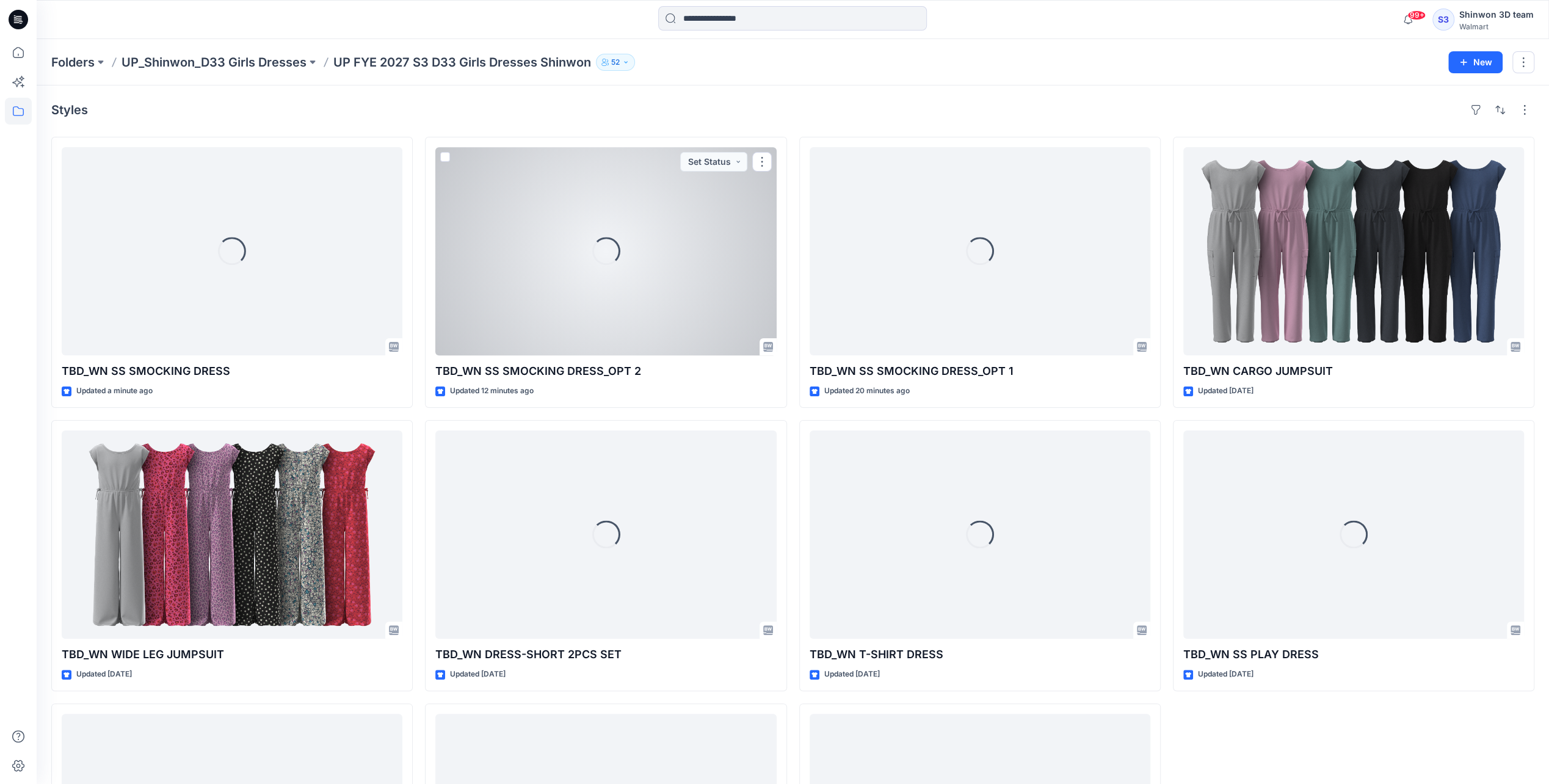
click at [560, 255] on div "Loading..." at bounding box center [605, 251] width 341 height 208
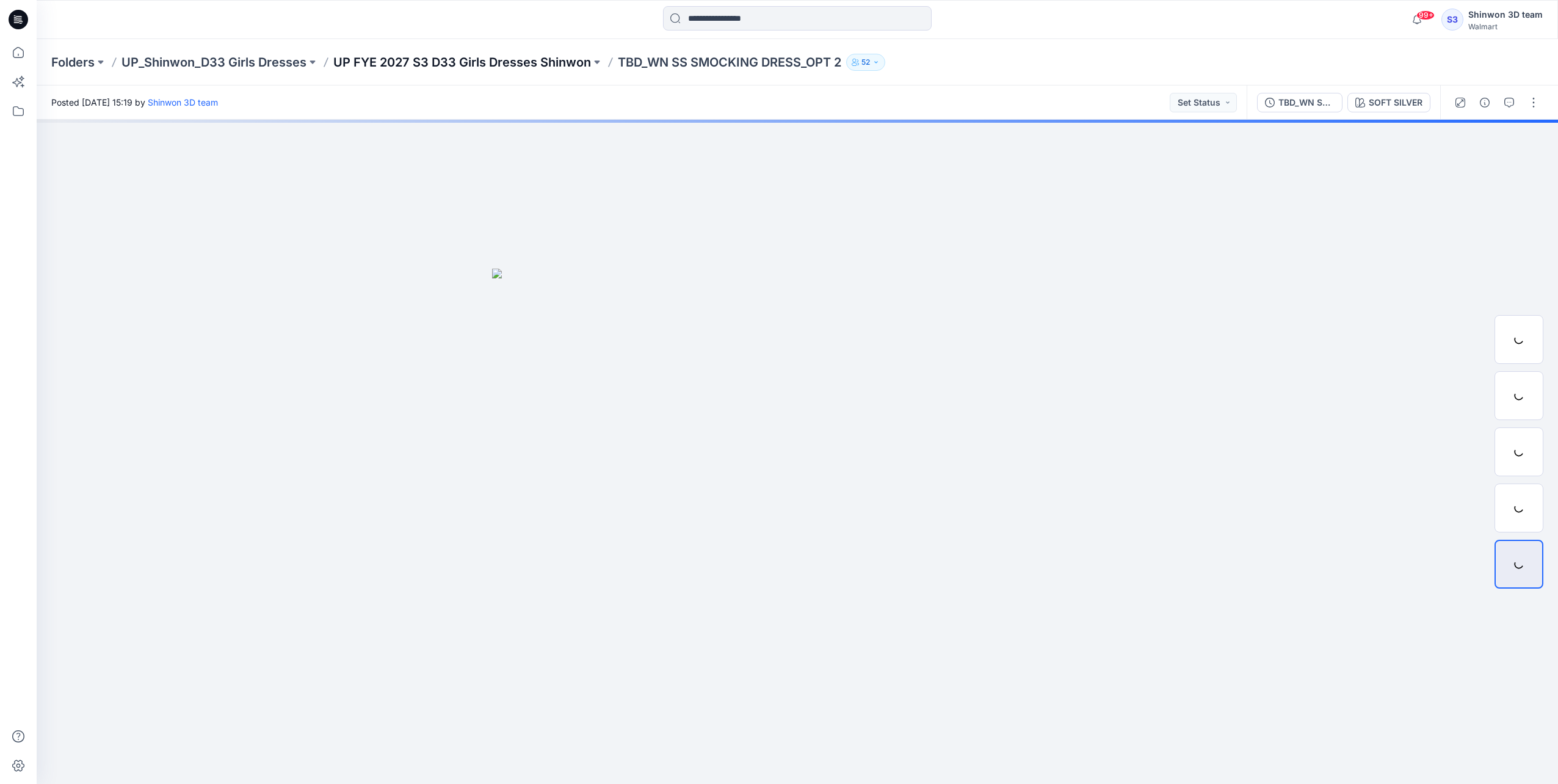
click at [541, 64] on p "UP FYE 2027 S3 D33 Girls Dresses Shinwon" at bounding box center [462, 62] width 258 height 17
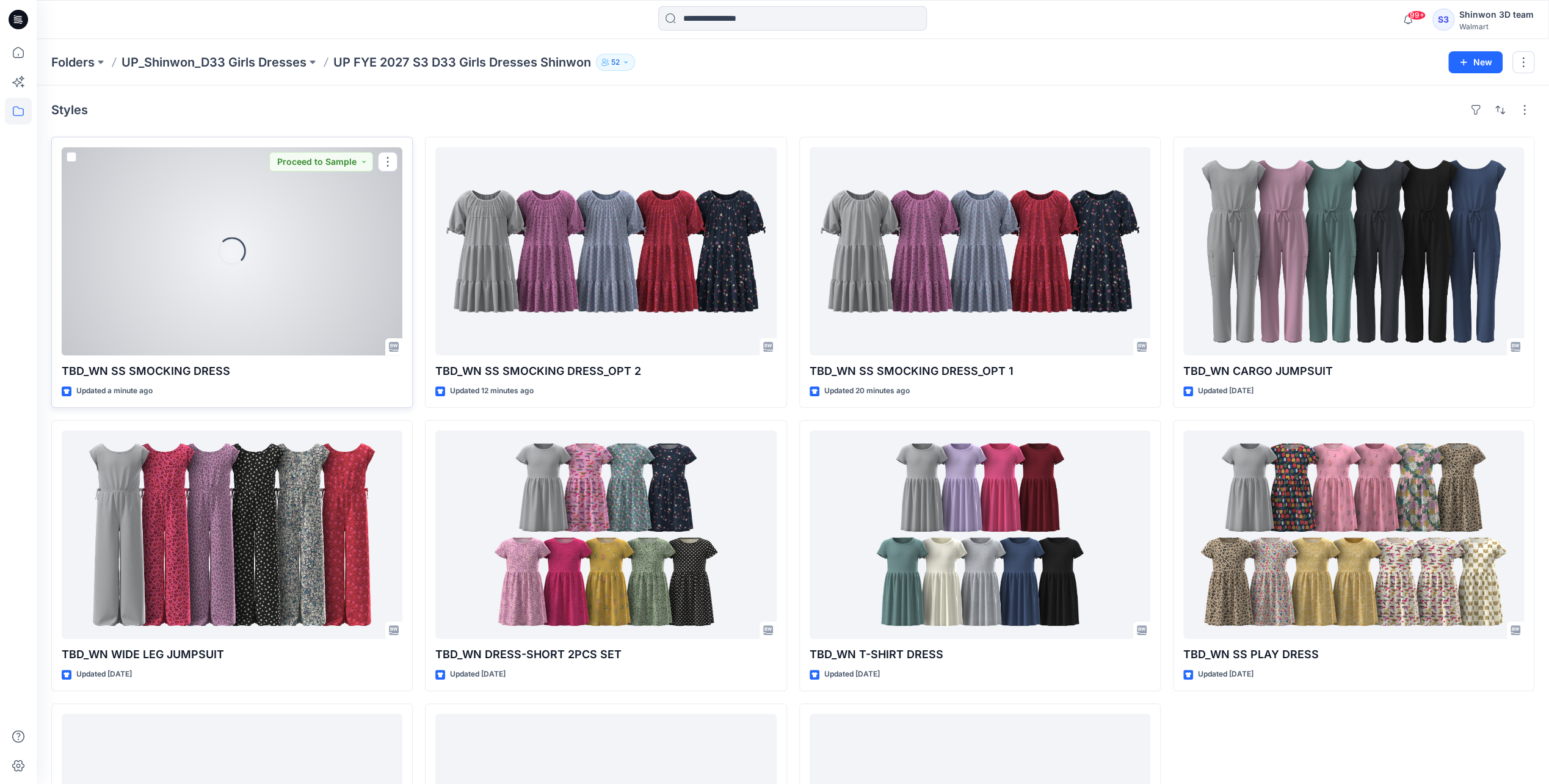
click at [269, 294] on div "Loading..." at bounding box center [232, 251] width 341 height 208
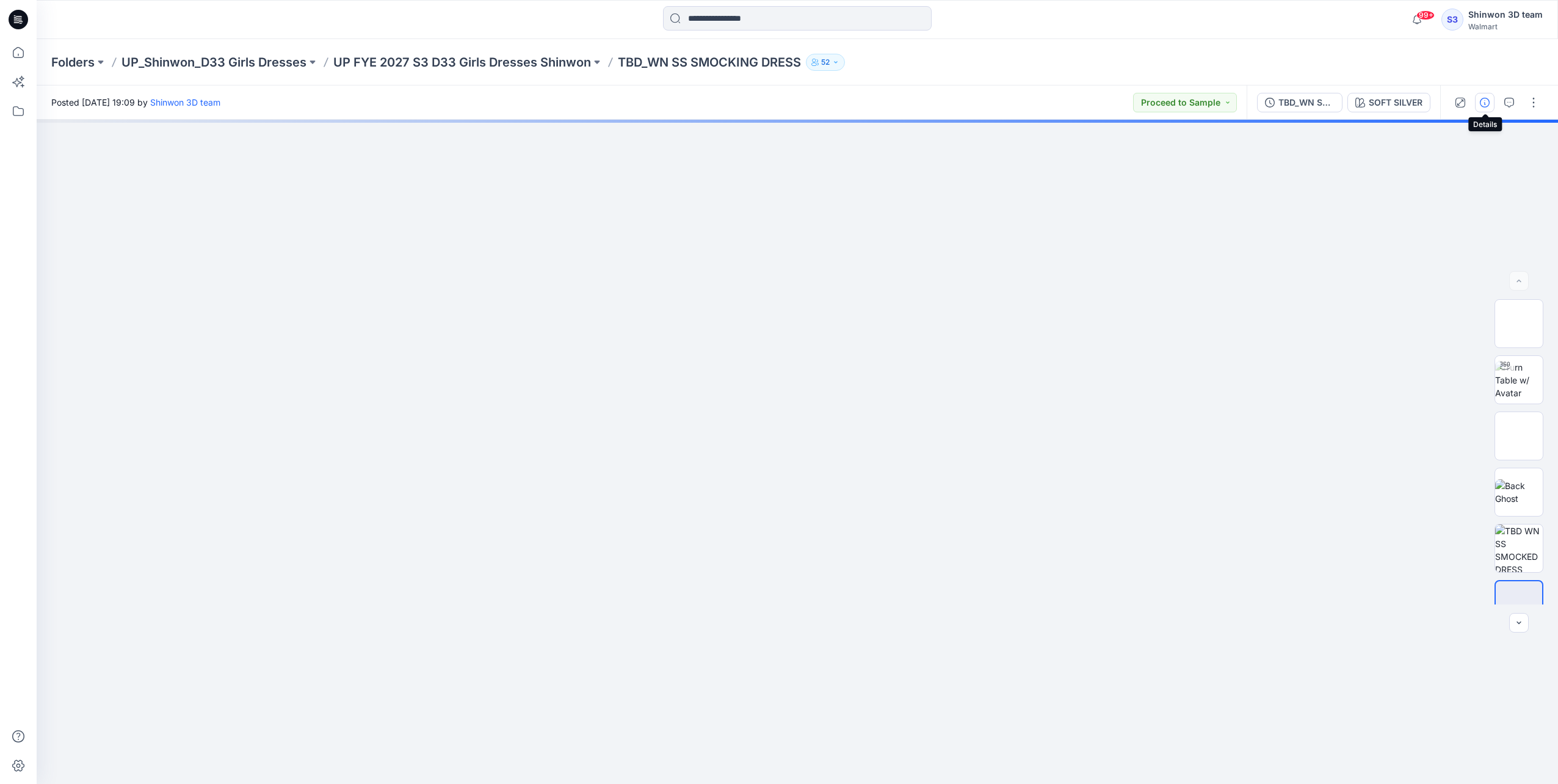
click at [577, 95] on button "button" at bounding box center [1484, 102] width 19 height 19
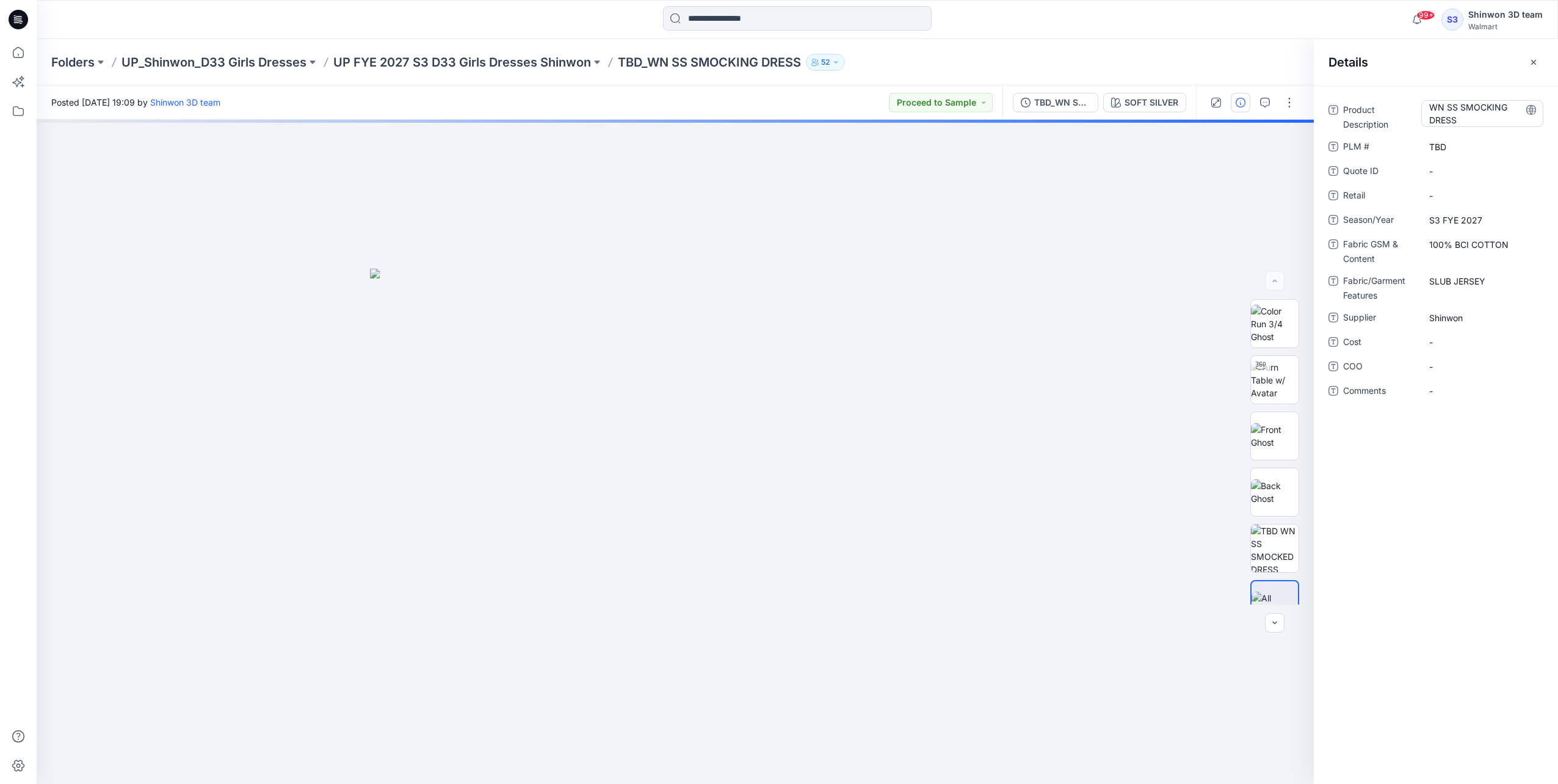
click at [577, 115] on Description "WN SS SMOCKING DRESS" at bounding box center [1482, 113] width 106 height 26
click at [577, 142] on \ "TBD" at bounding box center [1482, 147] width 106 height 13
click at [577, 222] on span "S3 FYE 2027" at bounding box center [1482, 220] width 106 height 13
click at [577, 238] on Content "100% BCI COTTON" at bounding box center [1482, 244] width 106 height 13
click at [577, 278] on Features "SLUB JERSEY" at bounding box center [1482, 281] width 106 height 13
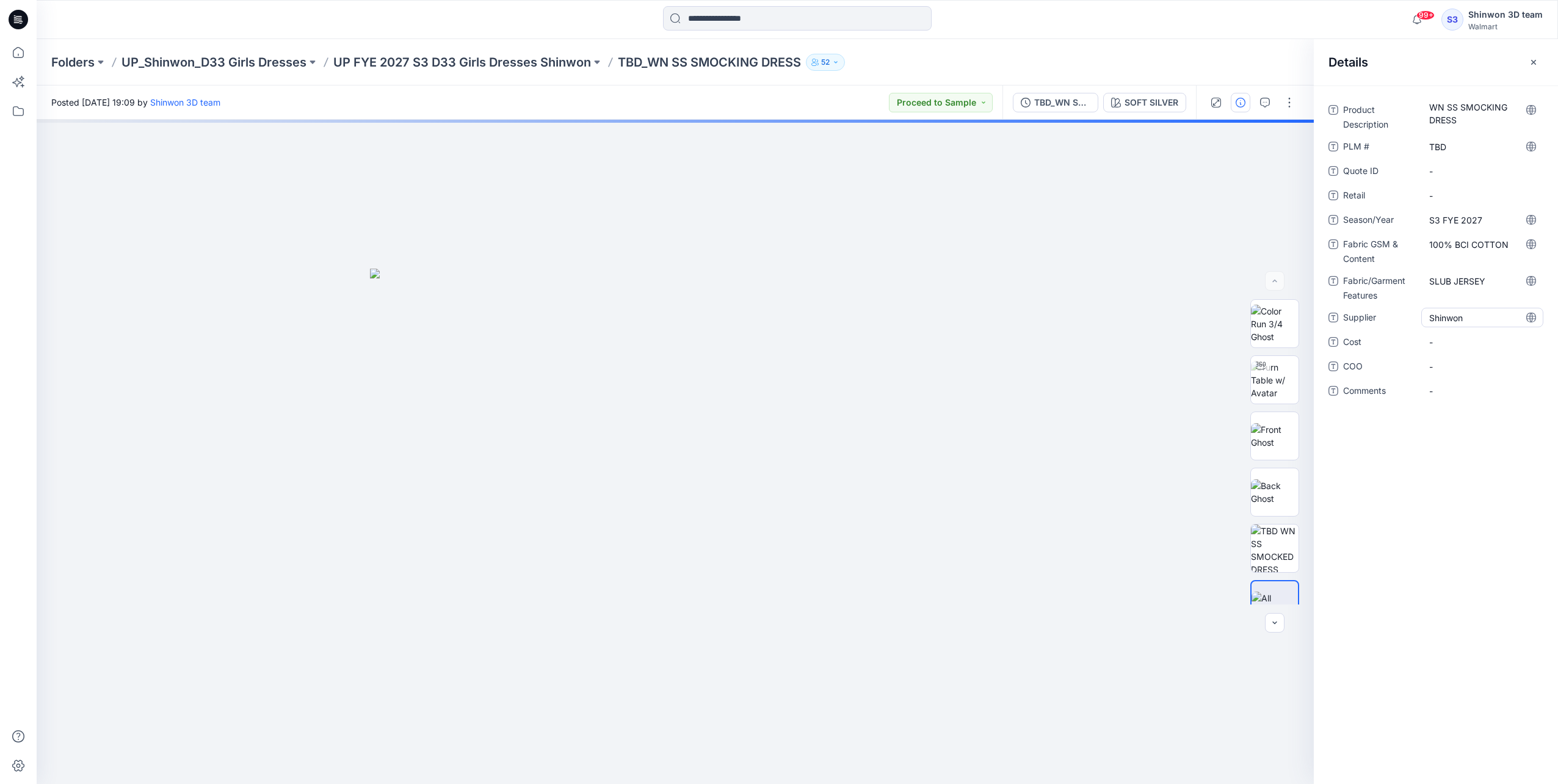
click at [577, 318] on span "Shinwon" at bounding box center [1482, 318] width 106 height 13
click at [577, 62] on icon "button" at bounding box center [1534, 63] width 10 height 10
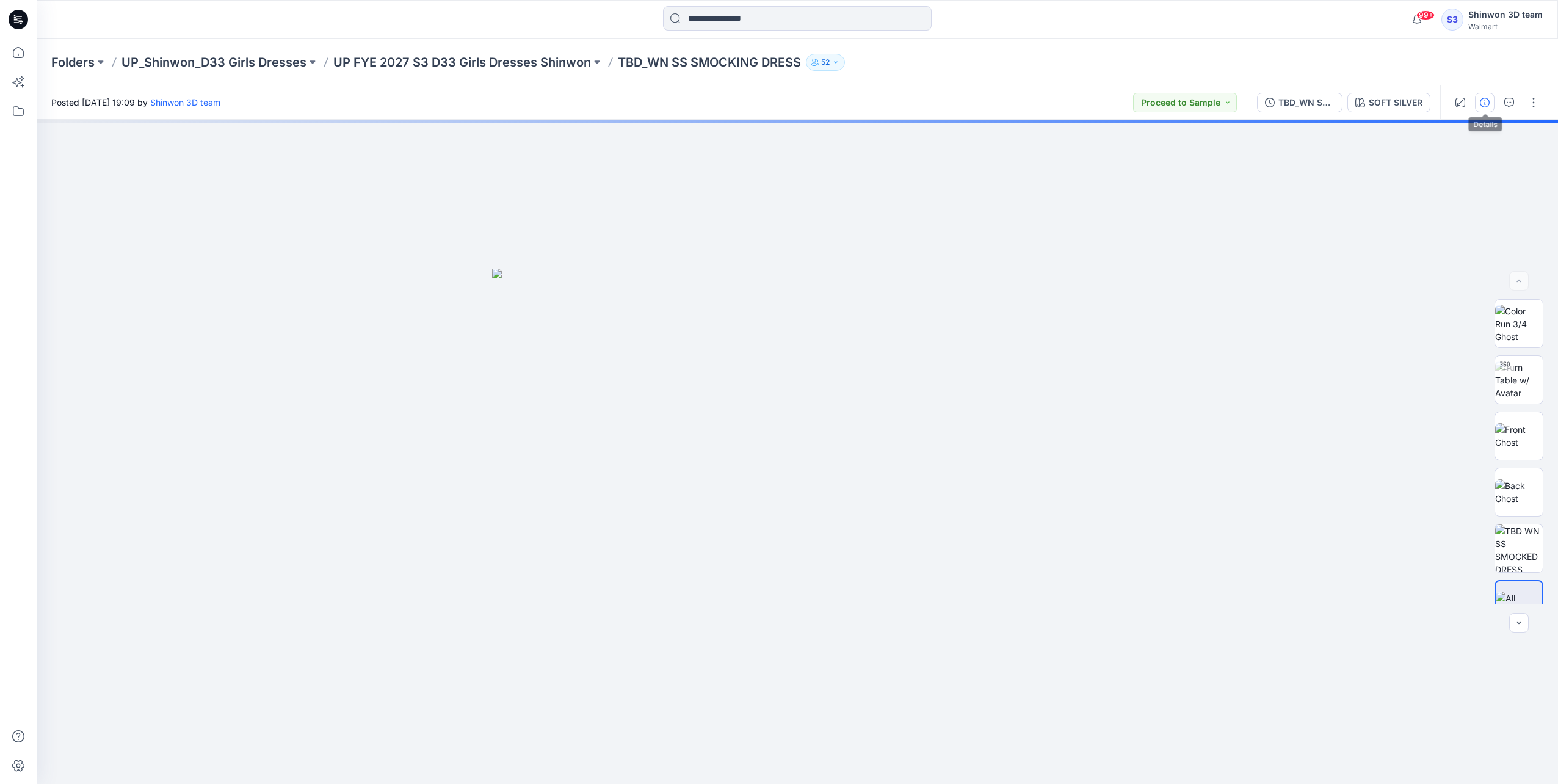
click at [577, 104] on icon "button" at bounding box center [1485, 103] width 10 height 10
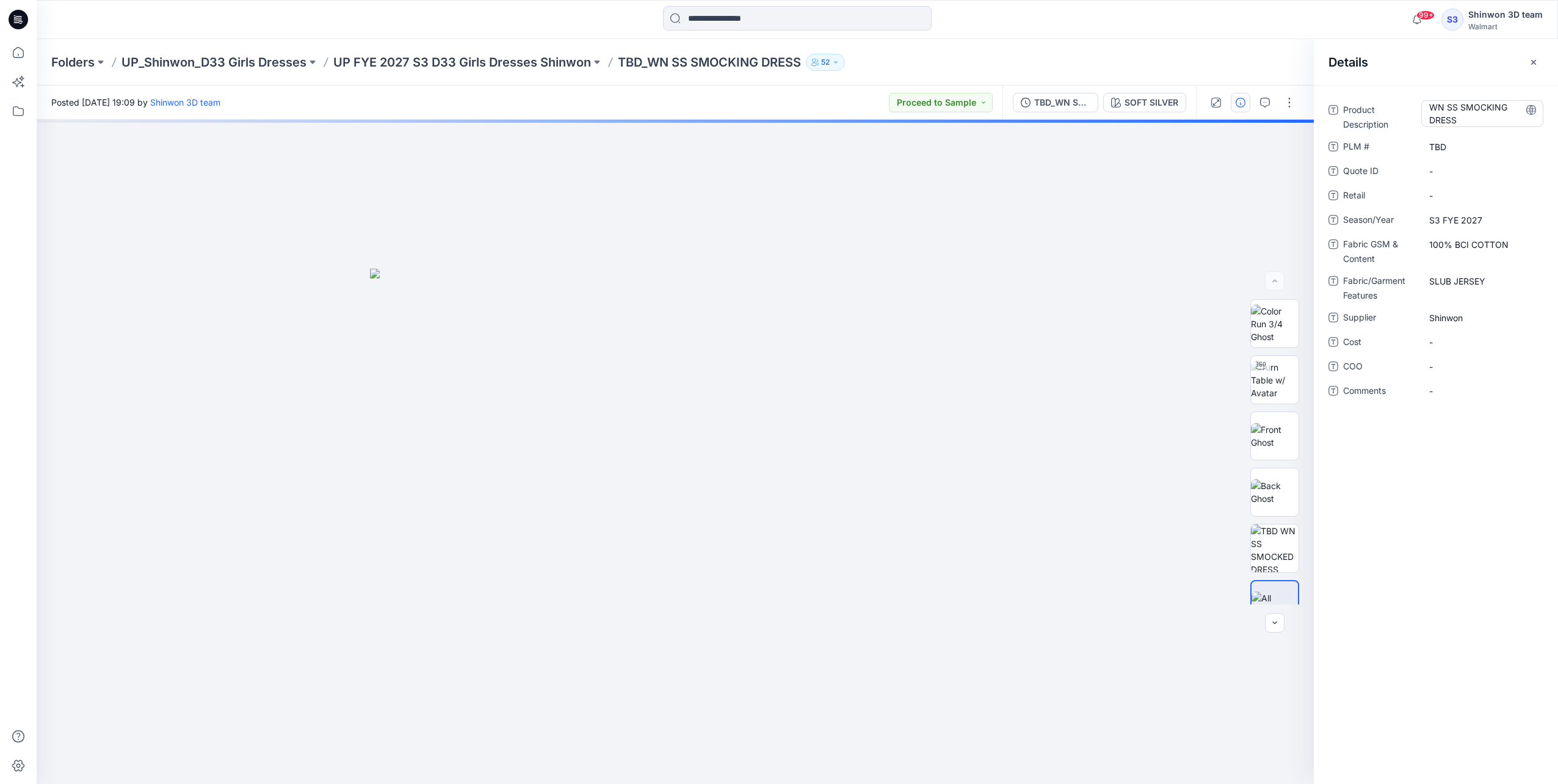
click at [577, 113] on Description "WN SS SMOCKING DRESS" at bounding box center [1482, 113] width 106 height 26
click at [577, 150] on \ "TBD" at bounding box center [1482, 147] width 106 height 13
click at [577, 216] on span "S3 FYE 2027" at bounding box center [1482, 220] width 106 height 13
click at [577, 240] on Content "100% BCI COTTON" at bounding box center [1482, 244] width 106 height 13
click at [577, 278] on Features "SLUB JERSEY" at bounding box center [1482, 281] width 106 height 13
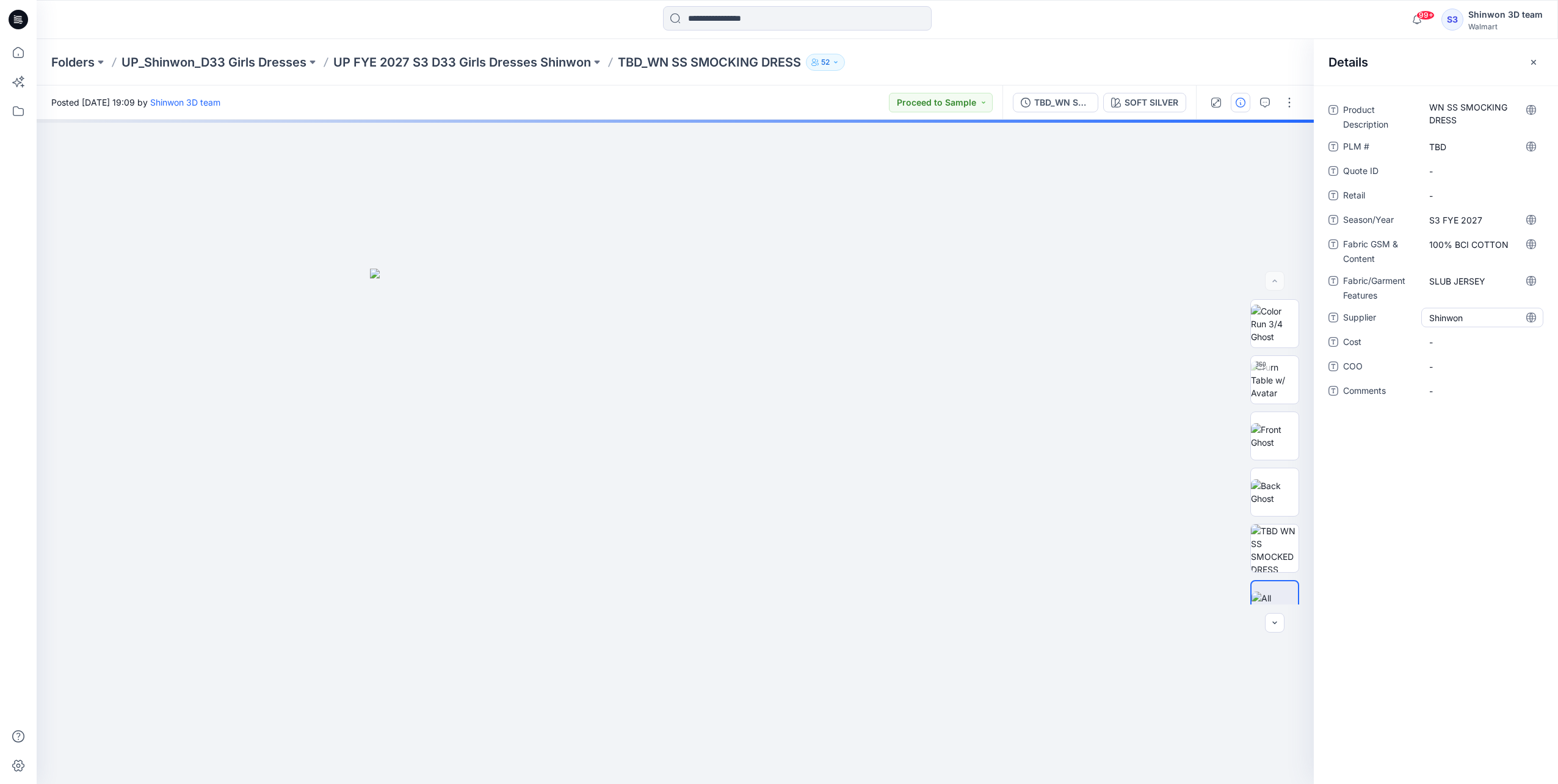
click at [577, 316] on span "Shinwon" at bounding box center [1482, 318] width 106 height 13
click at [577, 103] on icon "button" at bounding box center [1265, 103] width 10 height 10
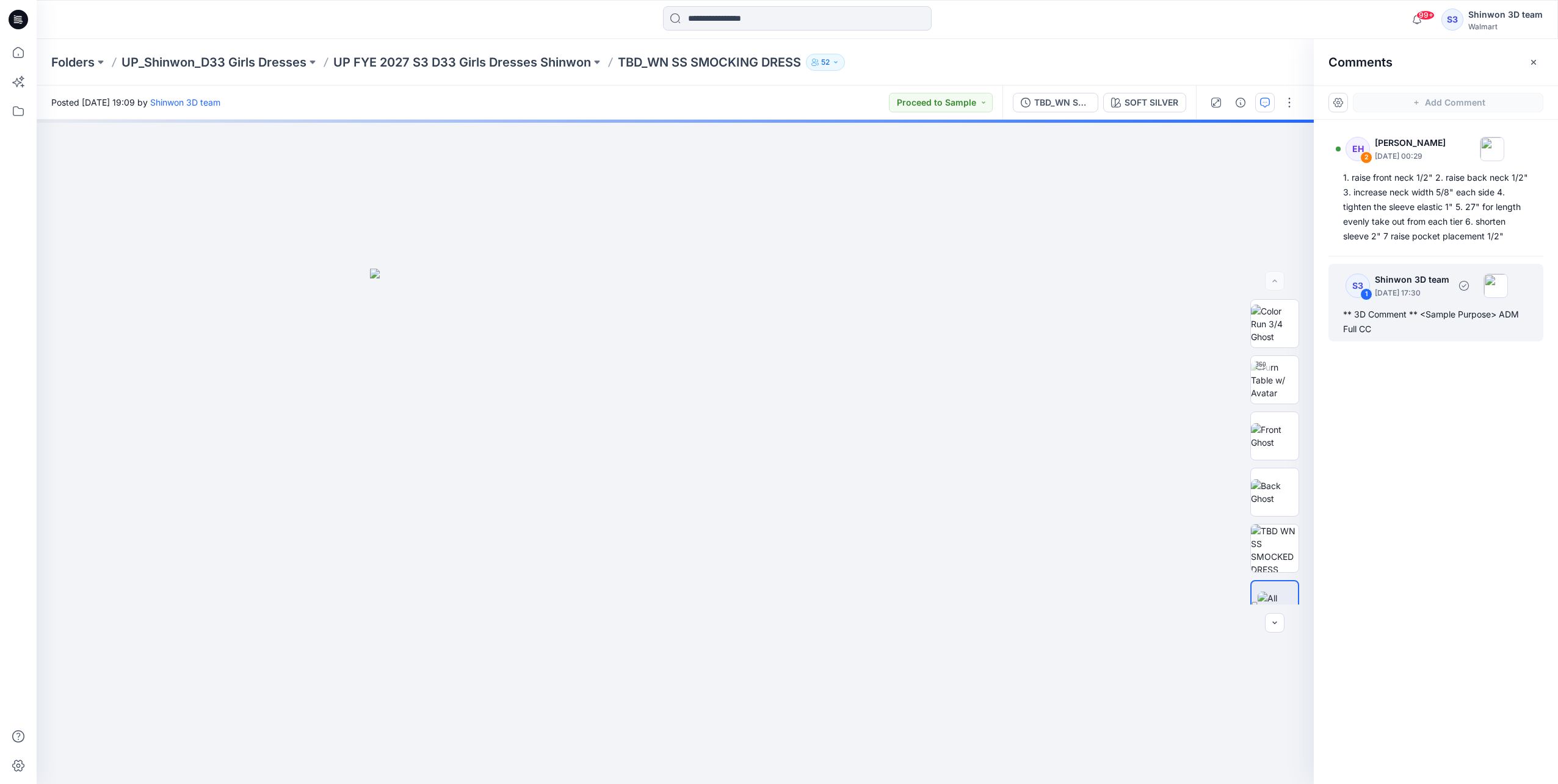
click at [577, 322] on div "** 3D Comment ** <Sample Purpose> ADM Full CC" at bounding box center [1435, 321] width 186 height 29
click at [577, 324] on div "** 3D Comment ** <Sample Purpose> ADM Full CC" at bounding box center [1435, 321] width 186 height 29
click at [577, 311] on div "** 3D Comment ** <Sample Purpose> ADM Full CC" at bounding box center [1435, 321] width 186 height 29
click at [577, 310] on div "** 3D Comment ** <Sample Purpose> ADM Full CC" at bounding box center [1435, 321] width 186 height 29
drag, startPoint x: 1405, startPoint y: 310, endPoint x: 1376, endPoint y: 279, distance: 42.4
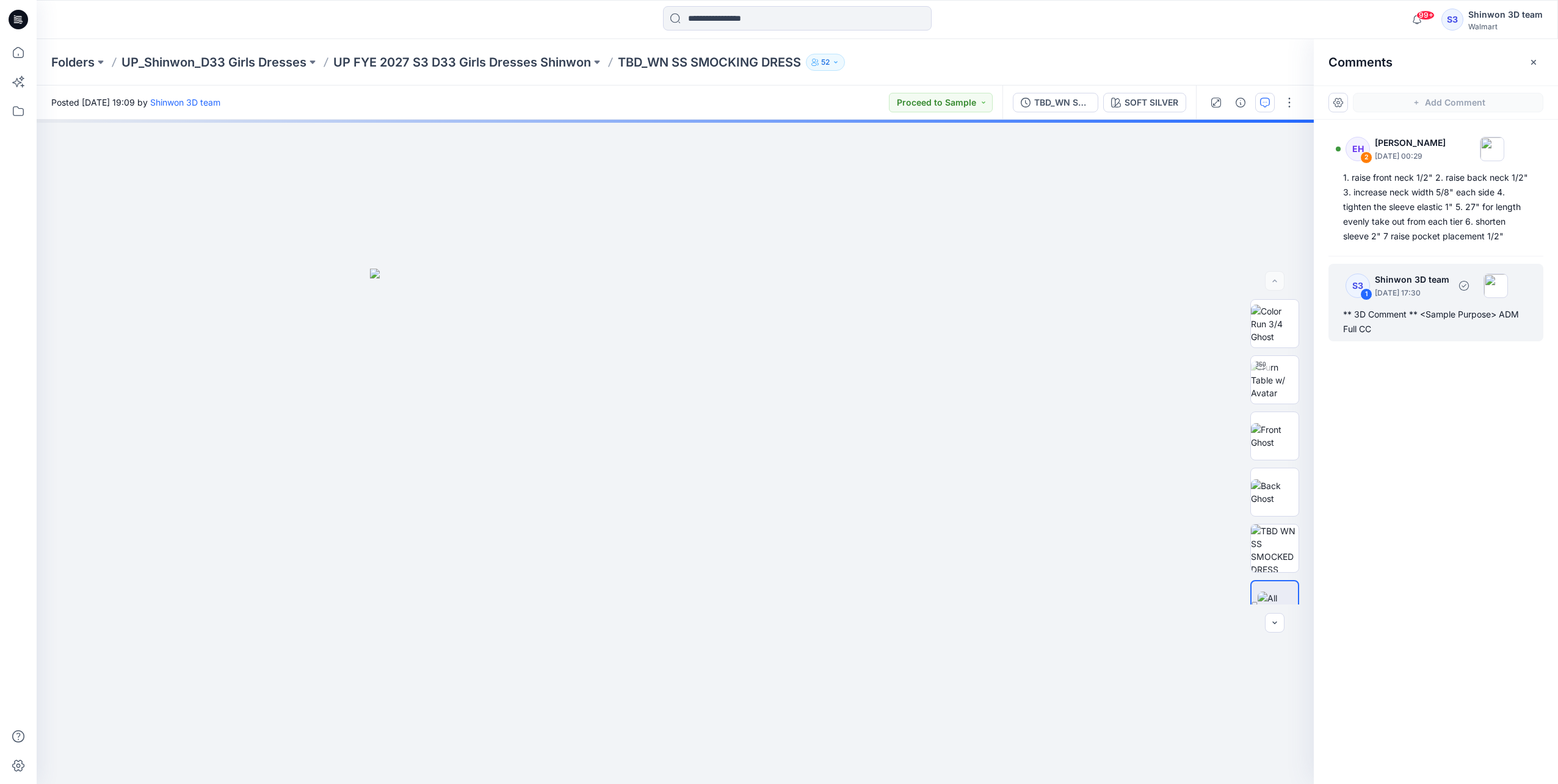
click at [577, 279] on p "Shinwon 3D team" at bounding box center [1412, 279] width 74 height 14
click at [577, 281] on div "S3" at bounding box center [1357, 285] width 24 height 24
click at [577, 327] on div "** 3D Comment ** <Sample Purpose> ADM Full CC" at bounding box center [1435, 321] width 186 height 29
click at [577, 328] on div "** 3D Comment ** <Sample Purpose> ADM Full CC" at bounding box center [1435, 321] width 186 height 29
click at [577, 349] on div "3" at bounding box center [675, 451] width 1277 height 664
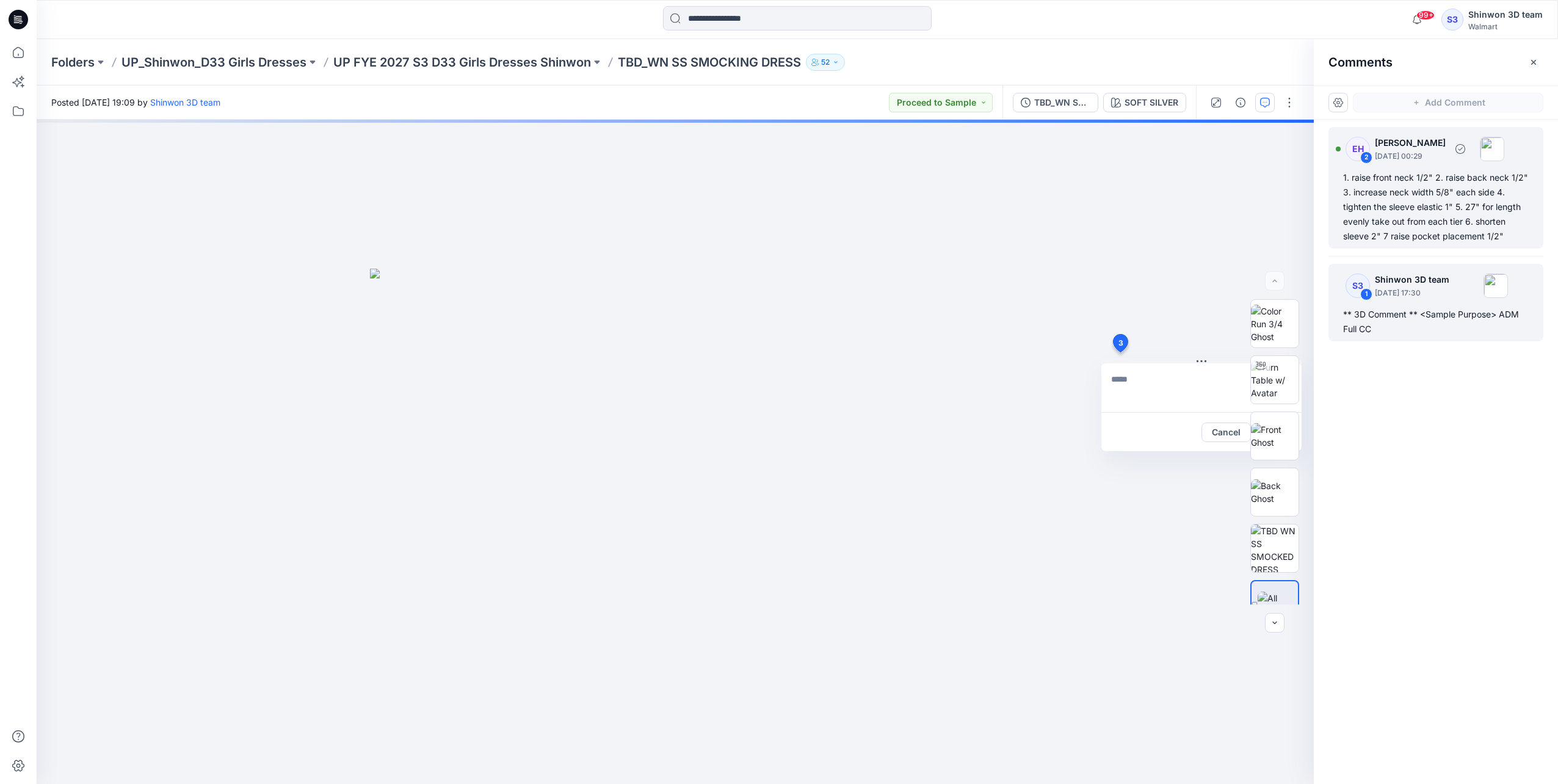
click at [577, 206] on div "1. raise front neck 1/2" 2. raise back neck 1/2" 3. increase neck width 5/8" ea…" at bounding box center [1435, 206] width 186 height 73
click at [577, 305] on div "S3 1 Shinwon 3D team September 18, 2025 17:30 ** 3D Comment ** <Sample Purpose>…" at bounding box center [1436, 303] width 215 height 78
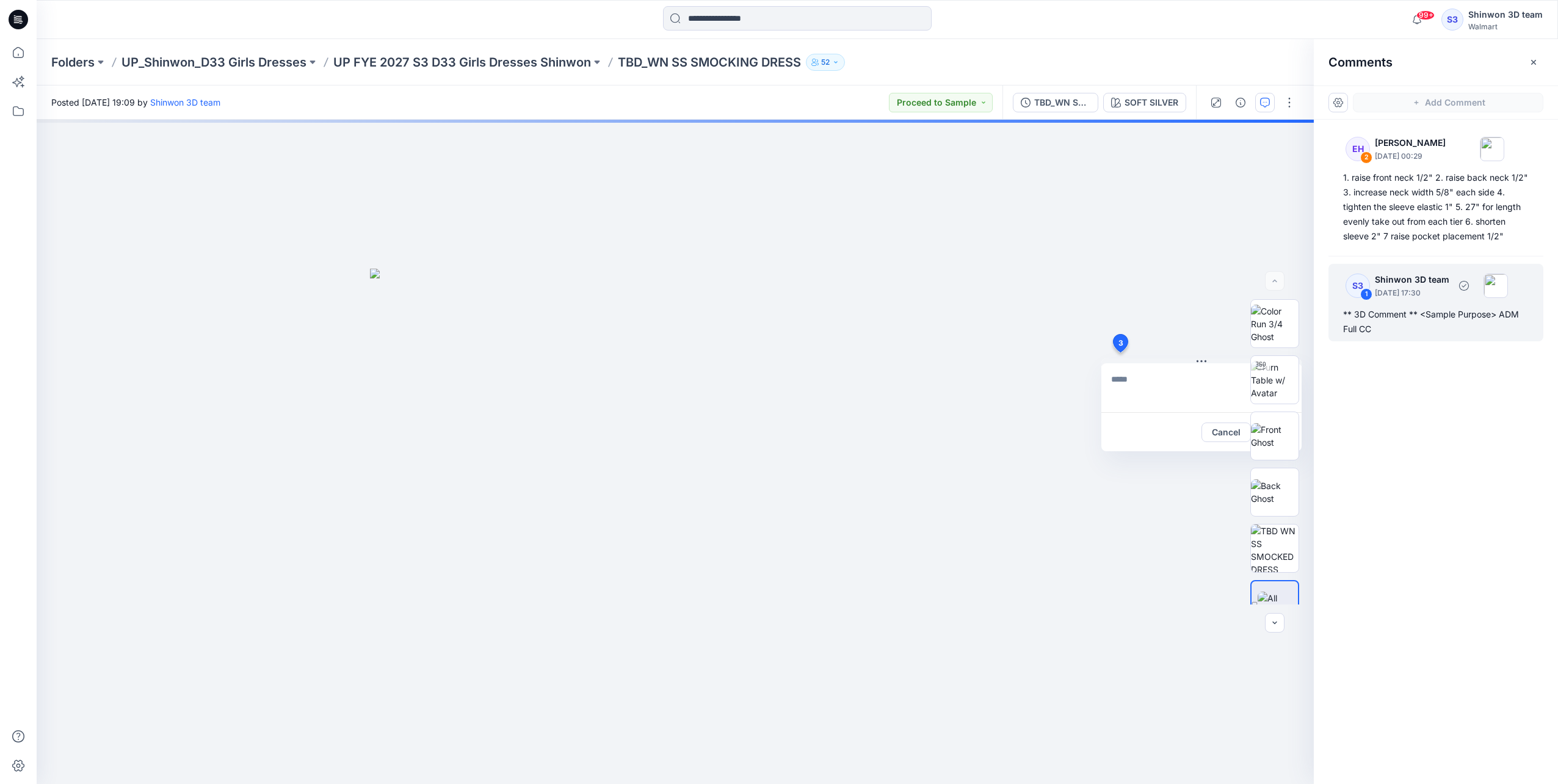
click at [577, 288] on div "1" at bounding box center [1367, 294] width 13 height 13
click at [577, 289] on div "1" at bounding box center [1367, 294] width 13 height 13
drag, startPoint x: 1367, startPoint y: 289, endPoint x: 1385, endPoint y: 321, distance: 36.7
click at [577, 289] on div "1" at bounding box center [1367, 294] width 13 height 13
drag, startPoint x: 1374, startPoint y: 333, endPoint x: 1340, endPoint y: 306, distance: 43.4
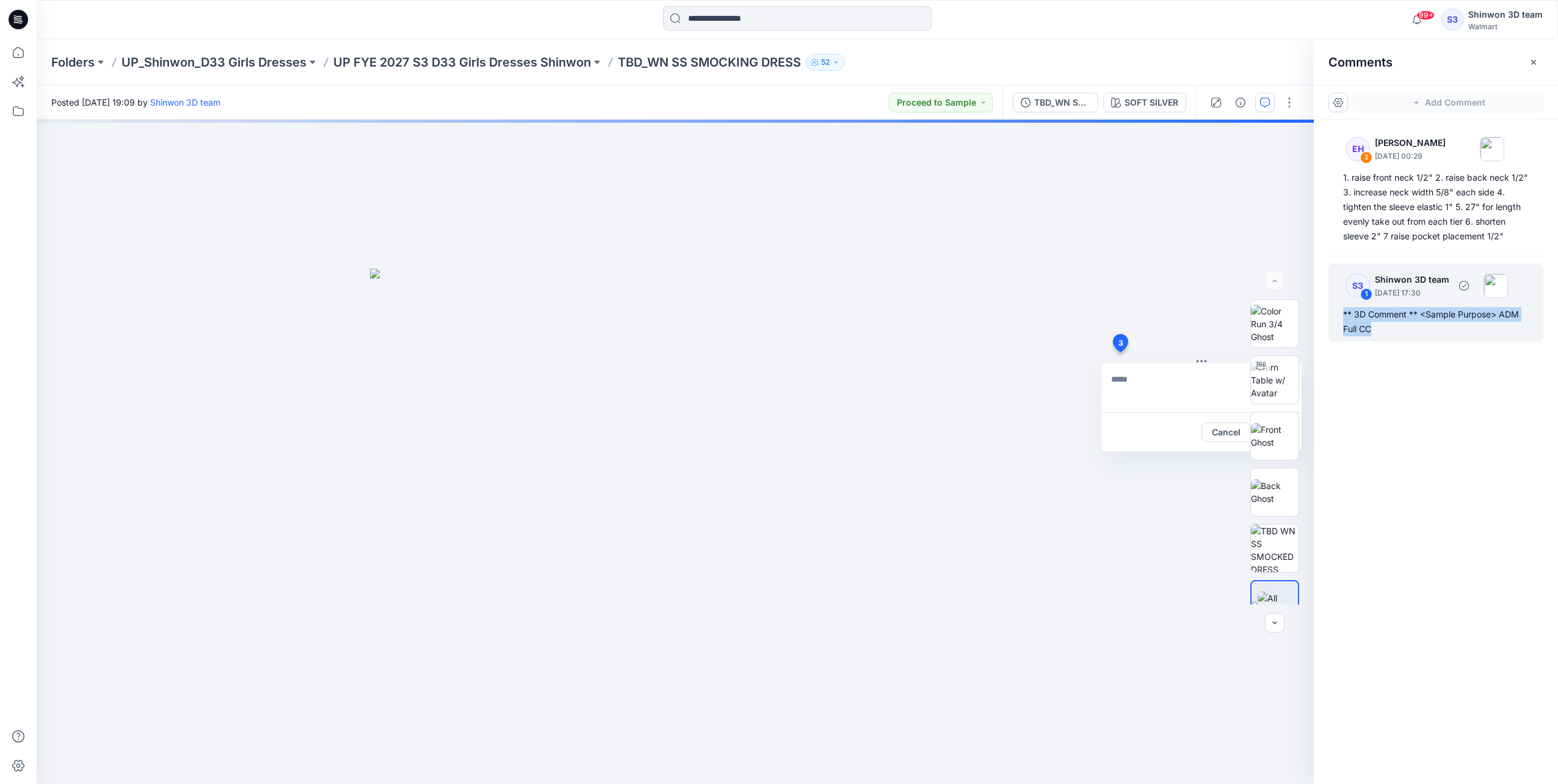
click at [577, 306] on div "S3 1 Shinwon 3D team September 18, 2025 17:30 ** 3D Comment ** <Sample Purpose>…" at bounding box center [1436, 303] width 215 height 78
copy div "** 3D Comment ** <Sample Purpose> ADM Full CC"
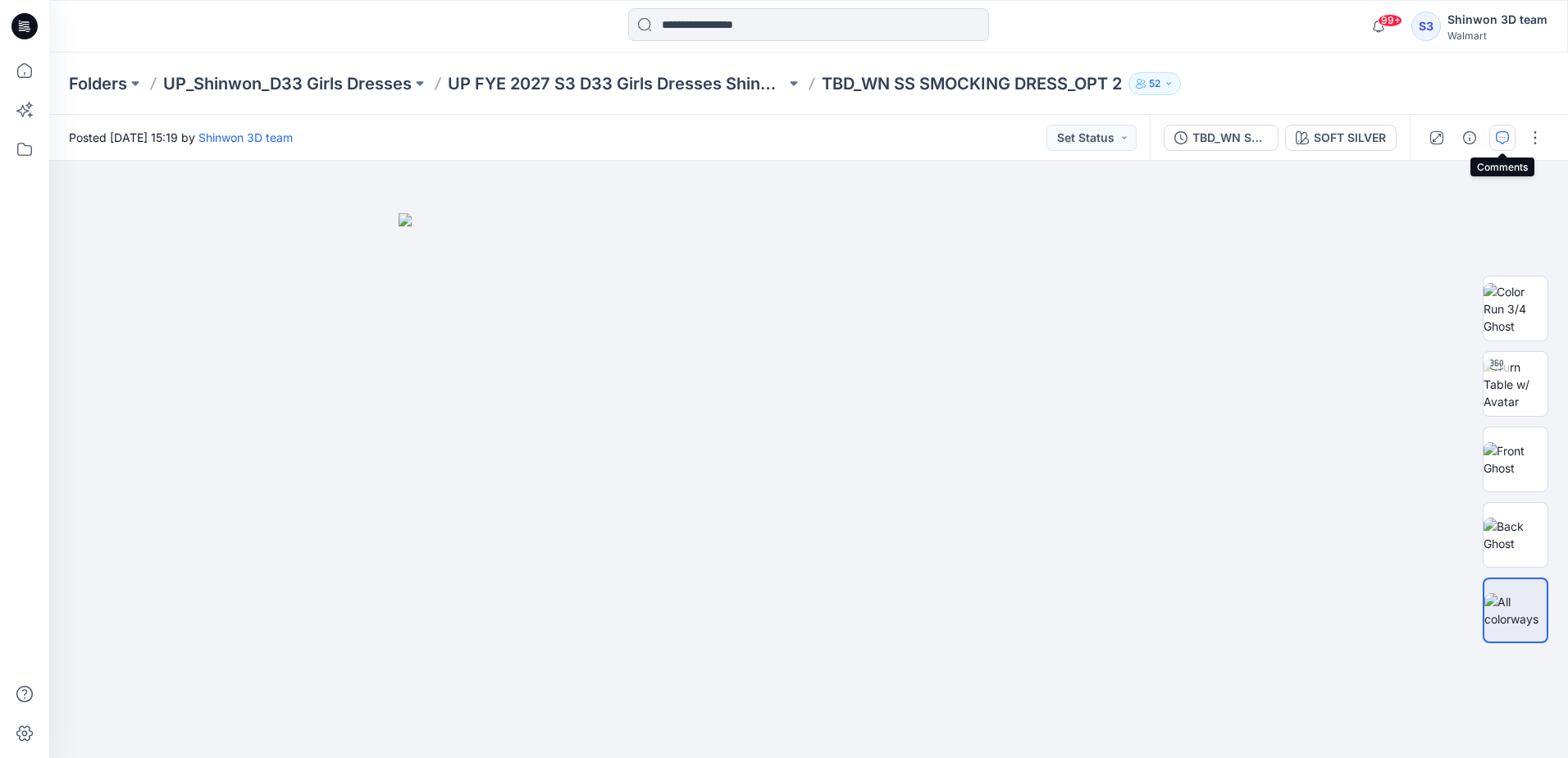
click at [1497, 139] on icon "button" at bounding box center [1502, 138] width 13 height 13
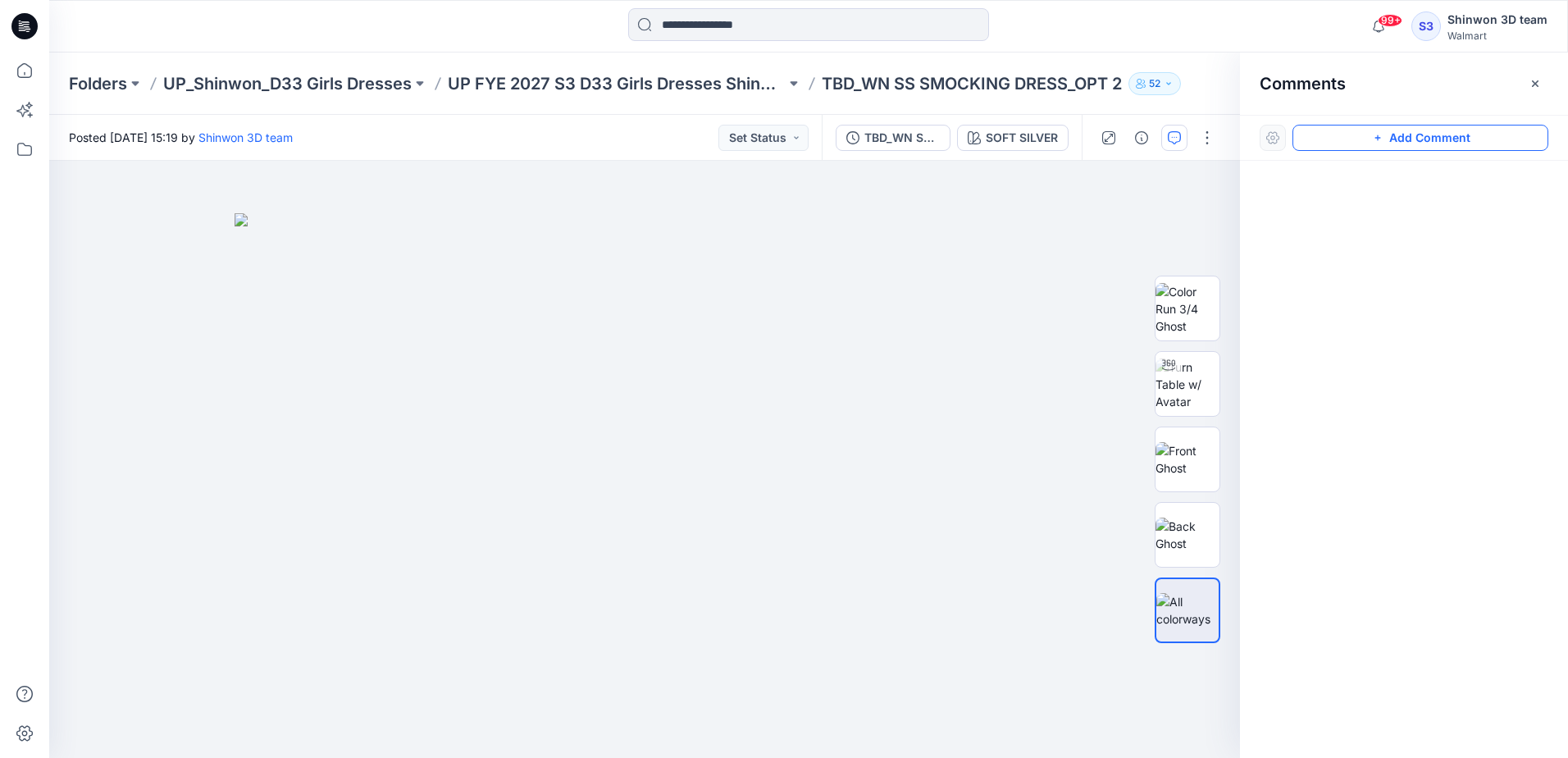
drag, startPoint x: 1501, startPoint y: 137, endPoint x: 1428, endPoint y: 150, distance: 74.1
click at [1500, 137] on button "Add Comment" at bounding box center [1420, 137] width 256 height 26
click at [1003, 232] on div "1" at bounding box center [645, 459] width 1191 height 597
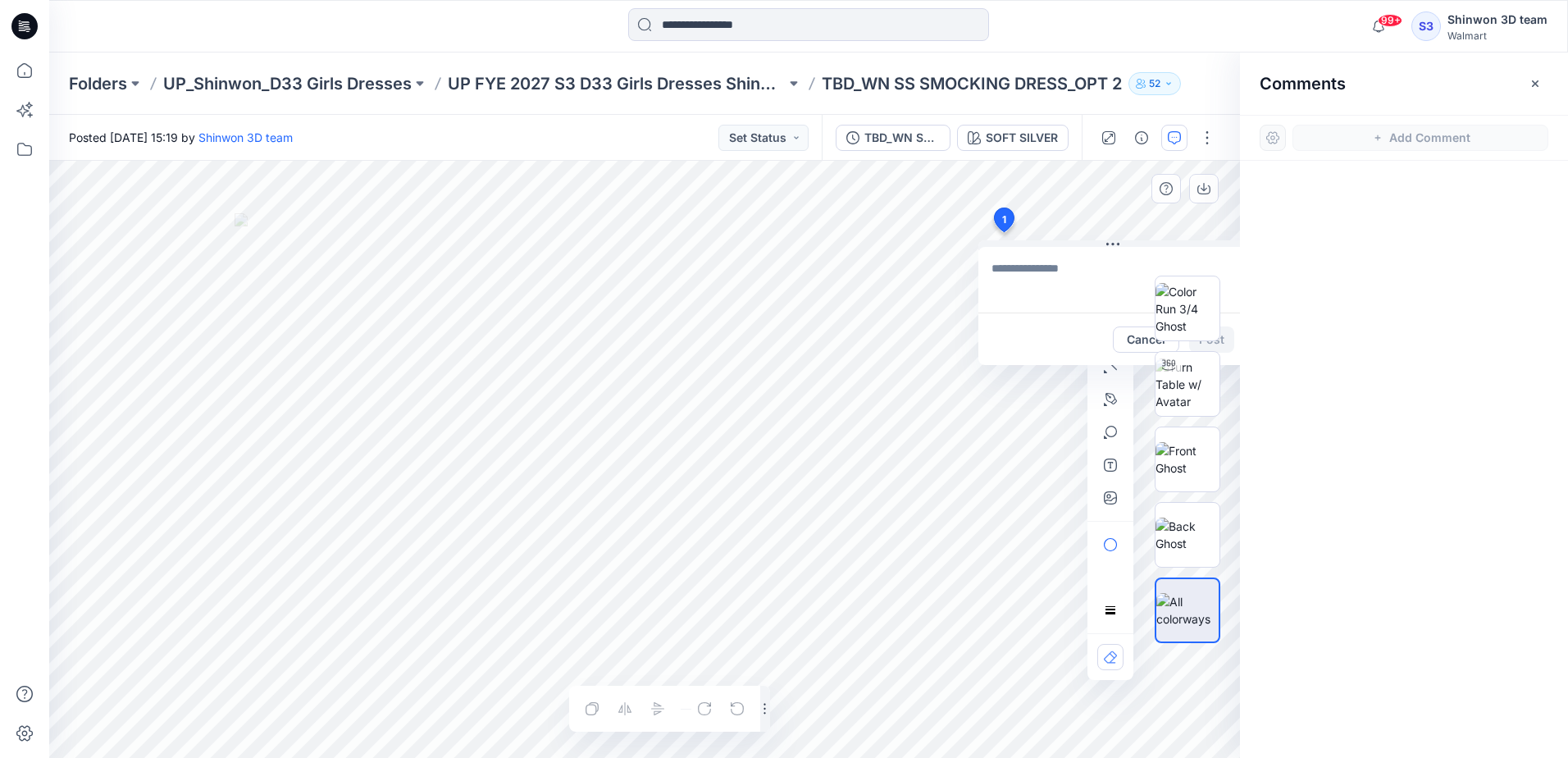
click at [1020, 266] on textarea at bounding box center [1113, 280] width 269 height 66
paste textarea "**********"
drag, startPoint x: 1092, startPoint y: 272, endPoint x: 1107, endPoint y: 262, distance: 18.0
click at [1093, 271] on textarea "**********" at bounding box center [1113, 280] width 269 height 66
drag, startPoint x: 1099, startPoint y: 285, endPoint x: 1107, endPoint y: 286, distance: 8.1
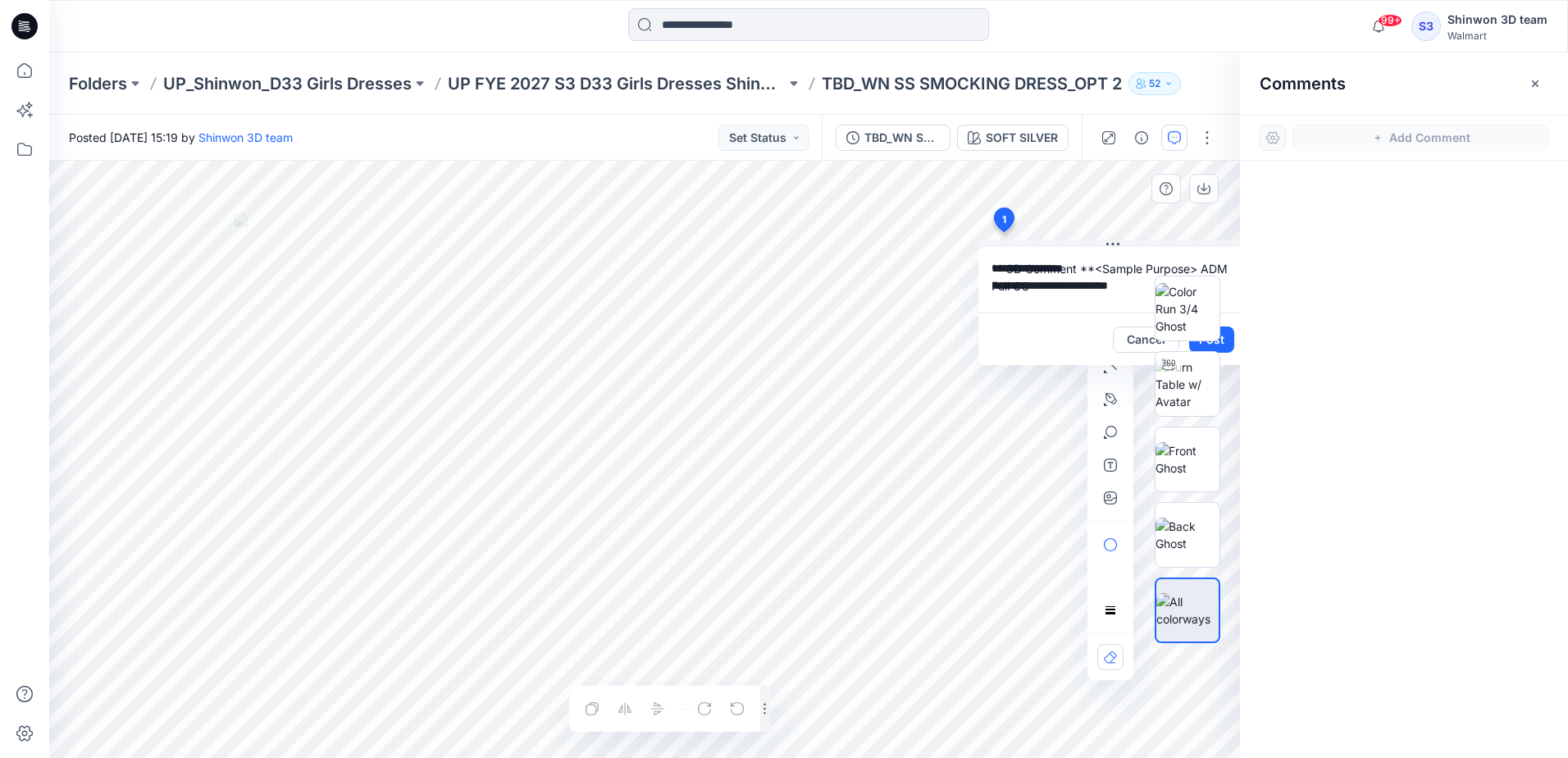
click at [1103, 287] on textarea "**********" at bounding box center [1113, 280] width 269 height 66
type textarea "**********"
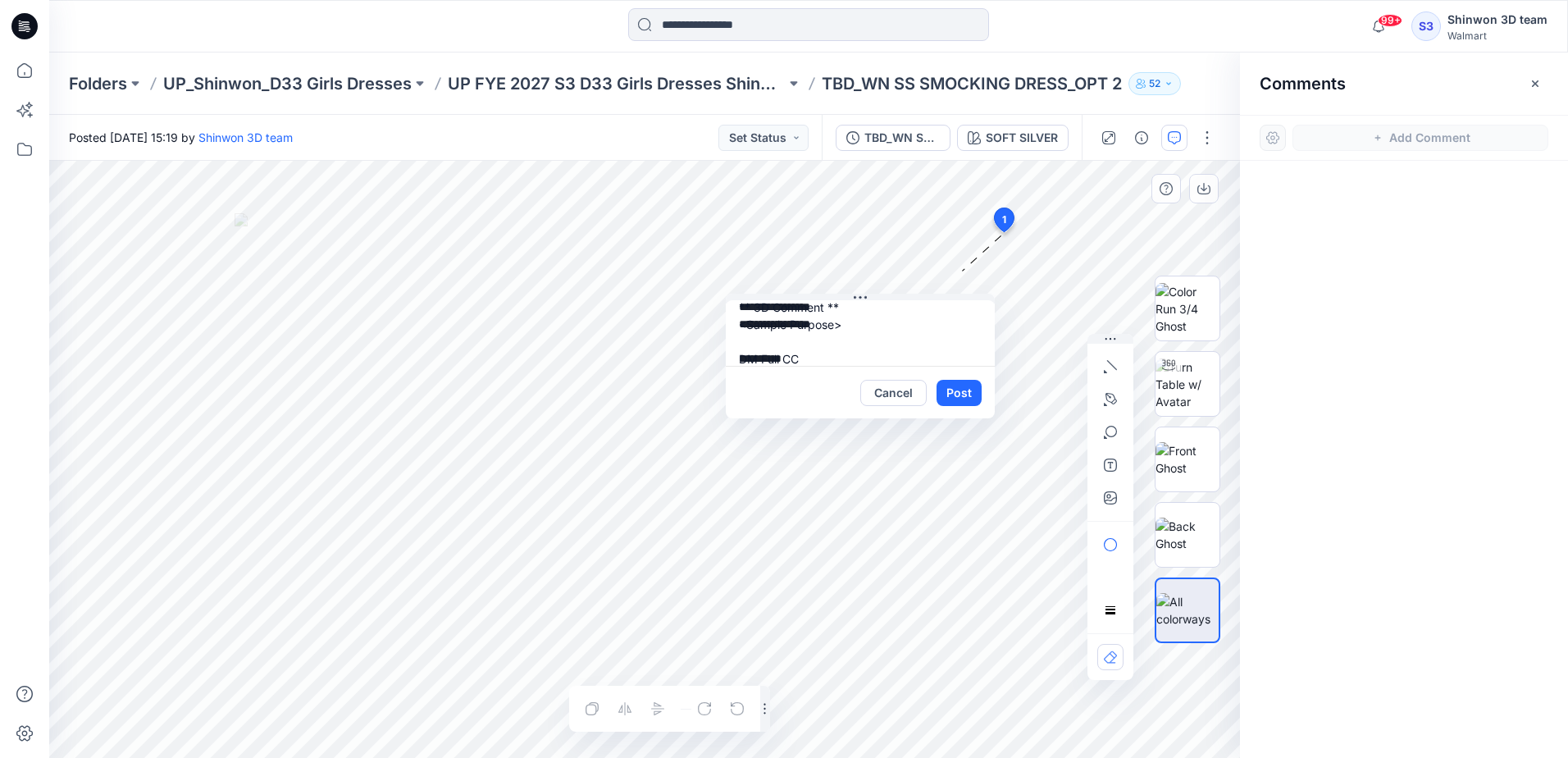
drag, startPoint x: 1114, startPoint y: 245, endPoint x: 899, endPoint y: 344, distance: 236.7
click at [854, 298] on icon at bounding box center [861, 297] width 13 height 3
click at [949, 392] on button "Post" at bounding box center [952, 395] width 45 height 26
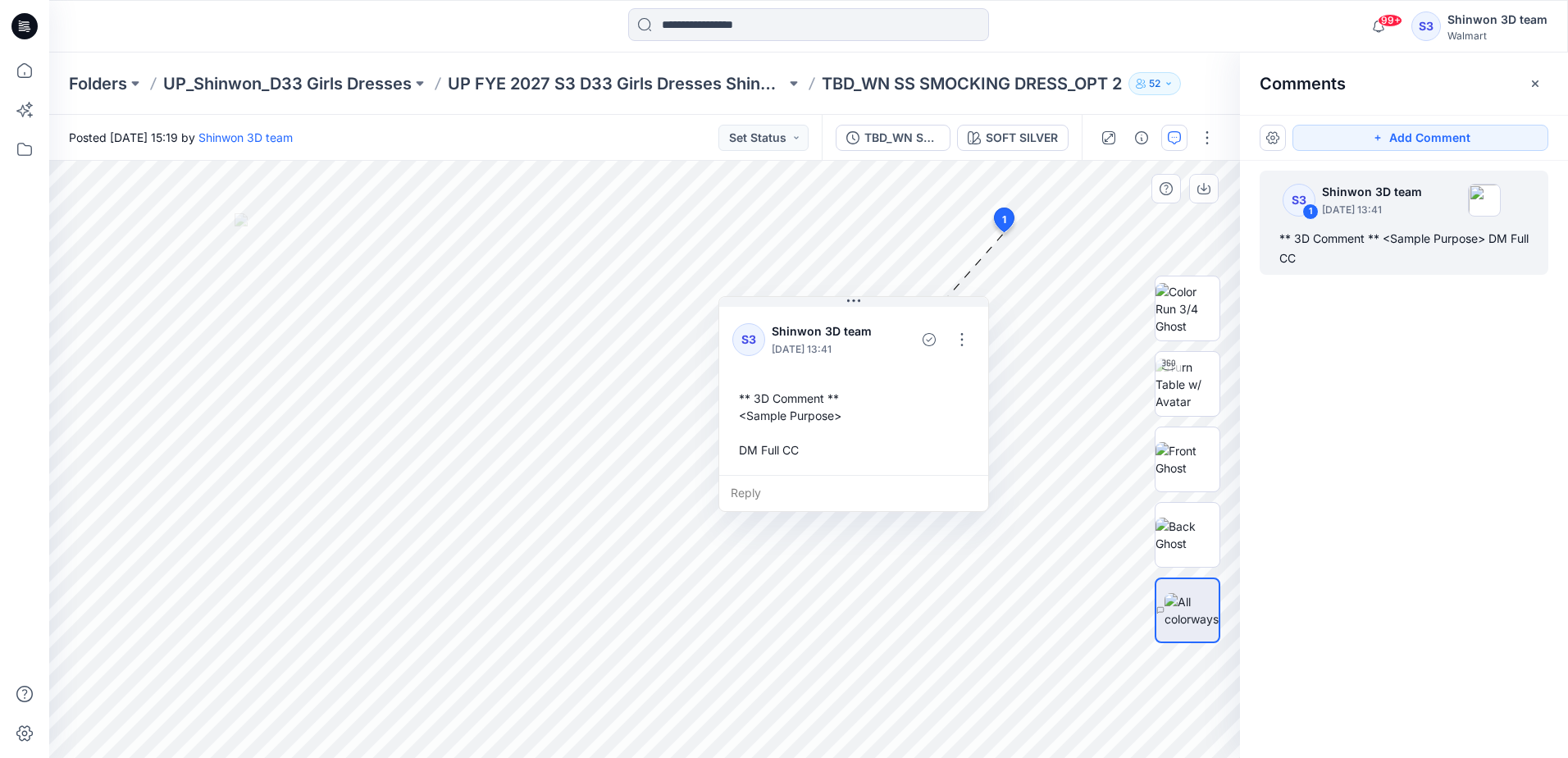
click at [742, 450] on div "** 3D Comment ** <Sample Purpose> DM Full CC" at bounding box center [853, 424] width 243 height 82
click at [763, 451] on div "** 3D Comment ** <Sample Purpose> DM Full CC" at bounding box center [854, 428] width 243 height 82
drag, startPoint x: 763, startPoint y: 451, endPoint x: 859, endPoint y: 406, distance: 106.0
click at [766, 450] on div "** 3D Comment ** <Sample Purpose> DM Full CC" at bounding box center [859, 425] width 243 height 82
click at [962, 340] on button "button" at bounding box center [968, 340] width 26 height 26
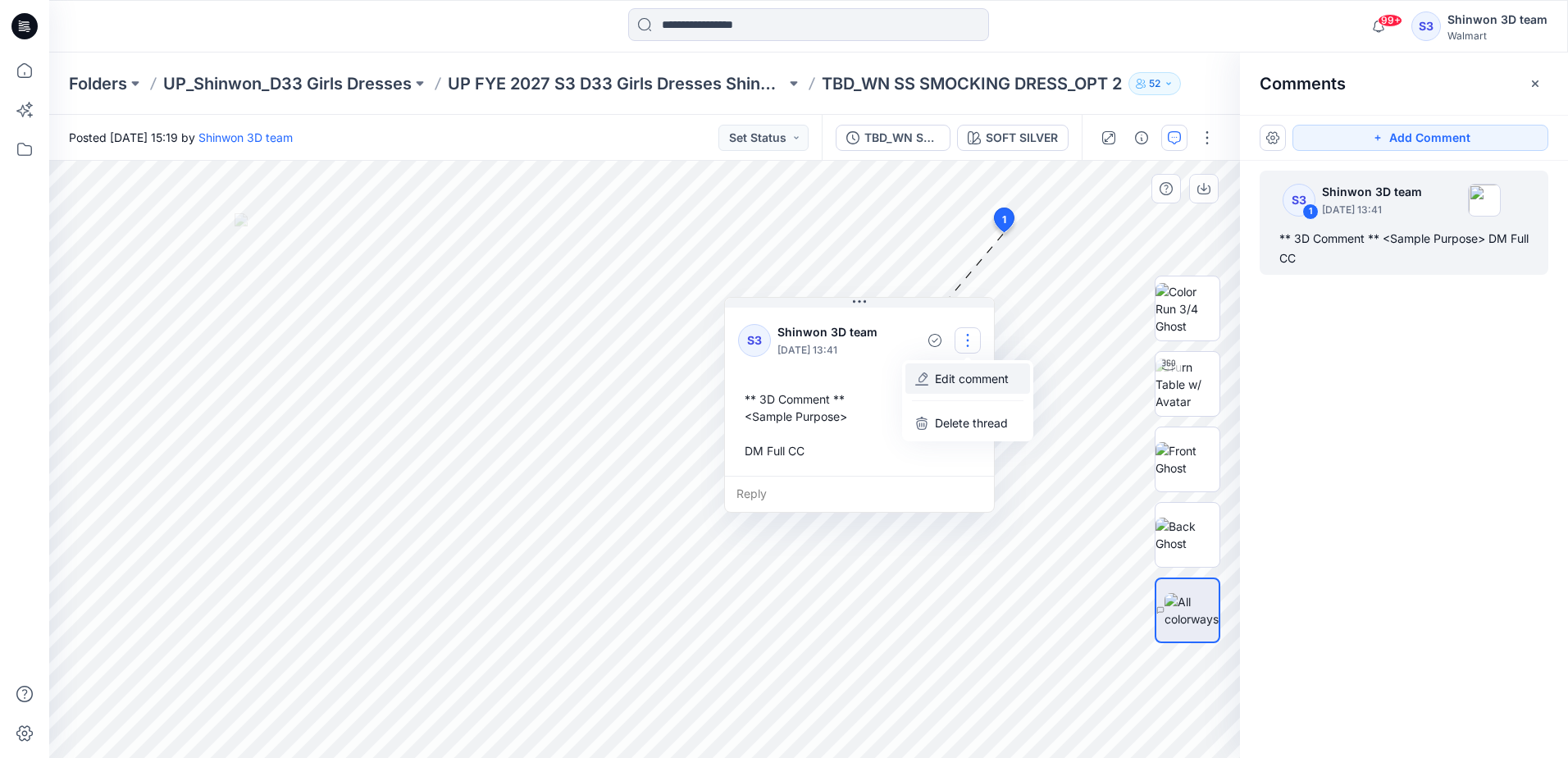
click at [960, 377] on p "Edit comment" at bounding box center [972, 378] width 74 height 18
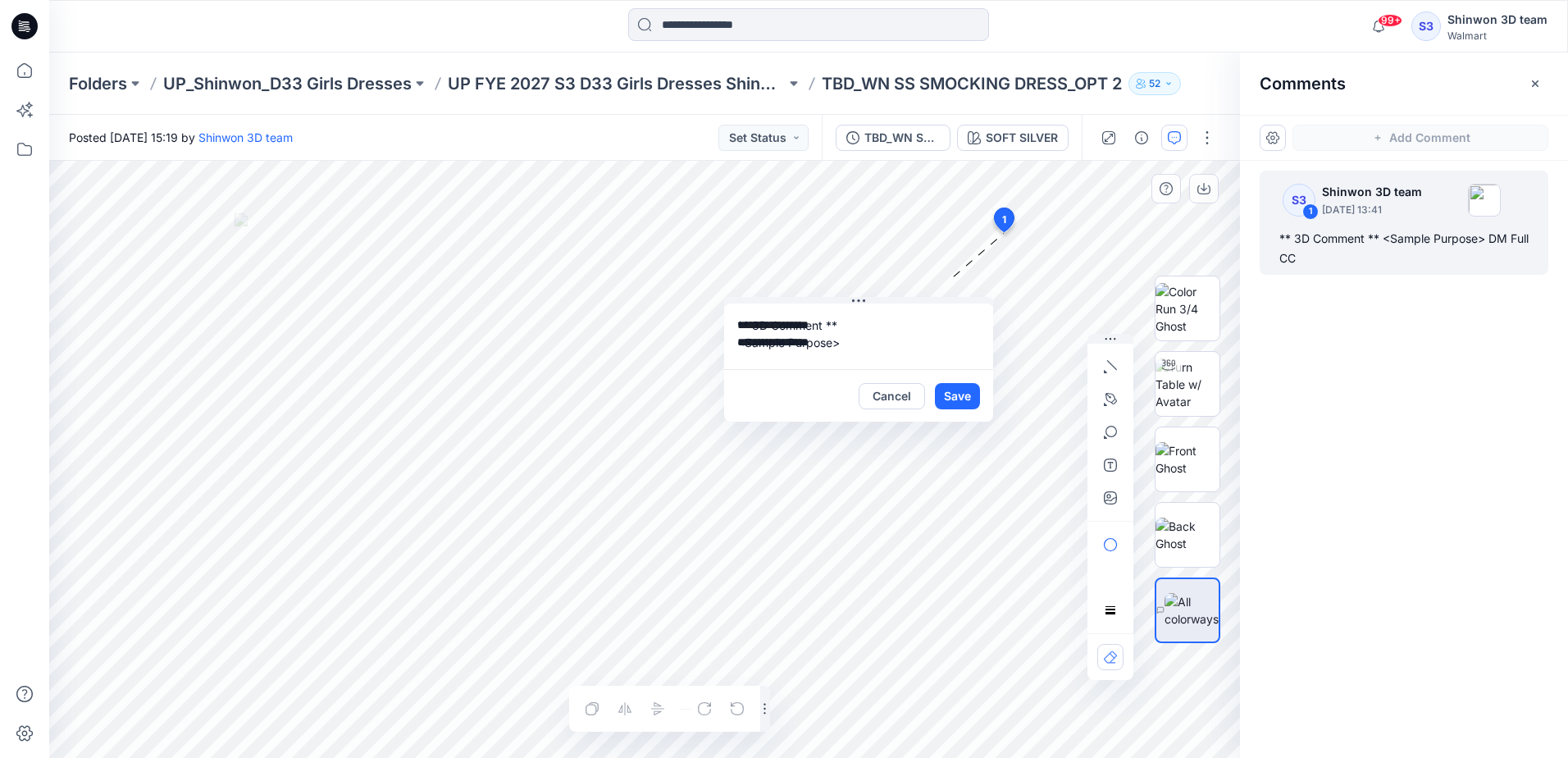
scroll to position [29, 0]
click at [734, 350] on textarea "**********" at bounding box center [858, 336] width 269 height 66
type textarea "**********"
drag, startPoint x: 955, startPoint y: 402, endPoint x: 941, endPoint y: 297, distance: 105.9
click at [954, 401] on button "Save" at bounding box center [957, 396] width 45 height 26
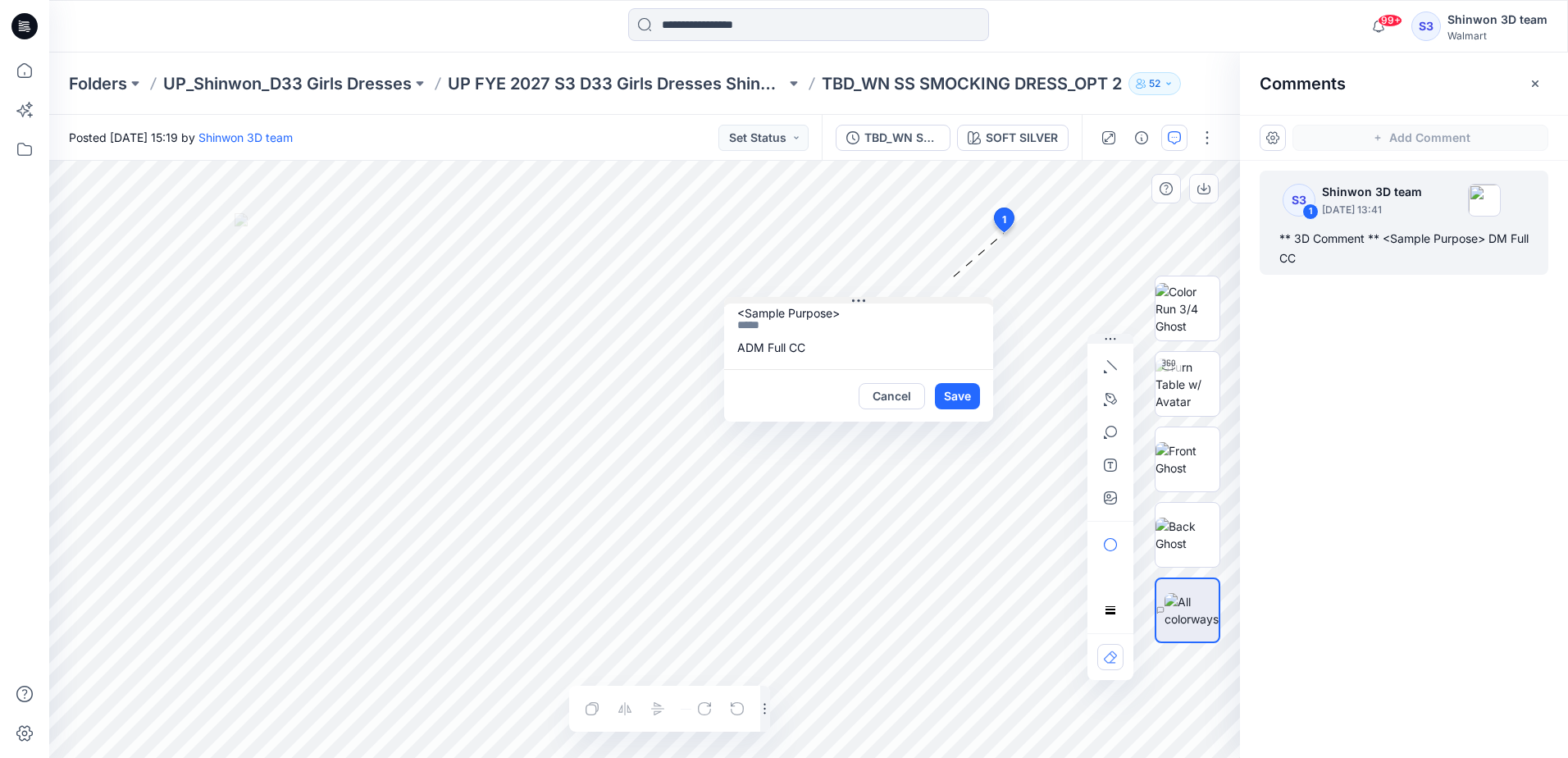
scroll to position [0, 0]
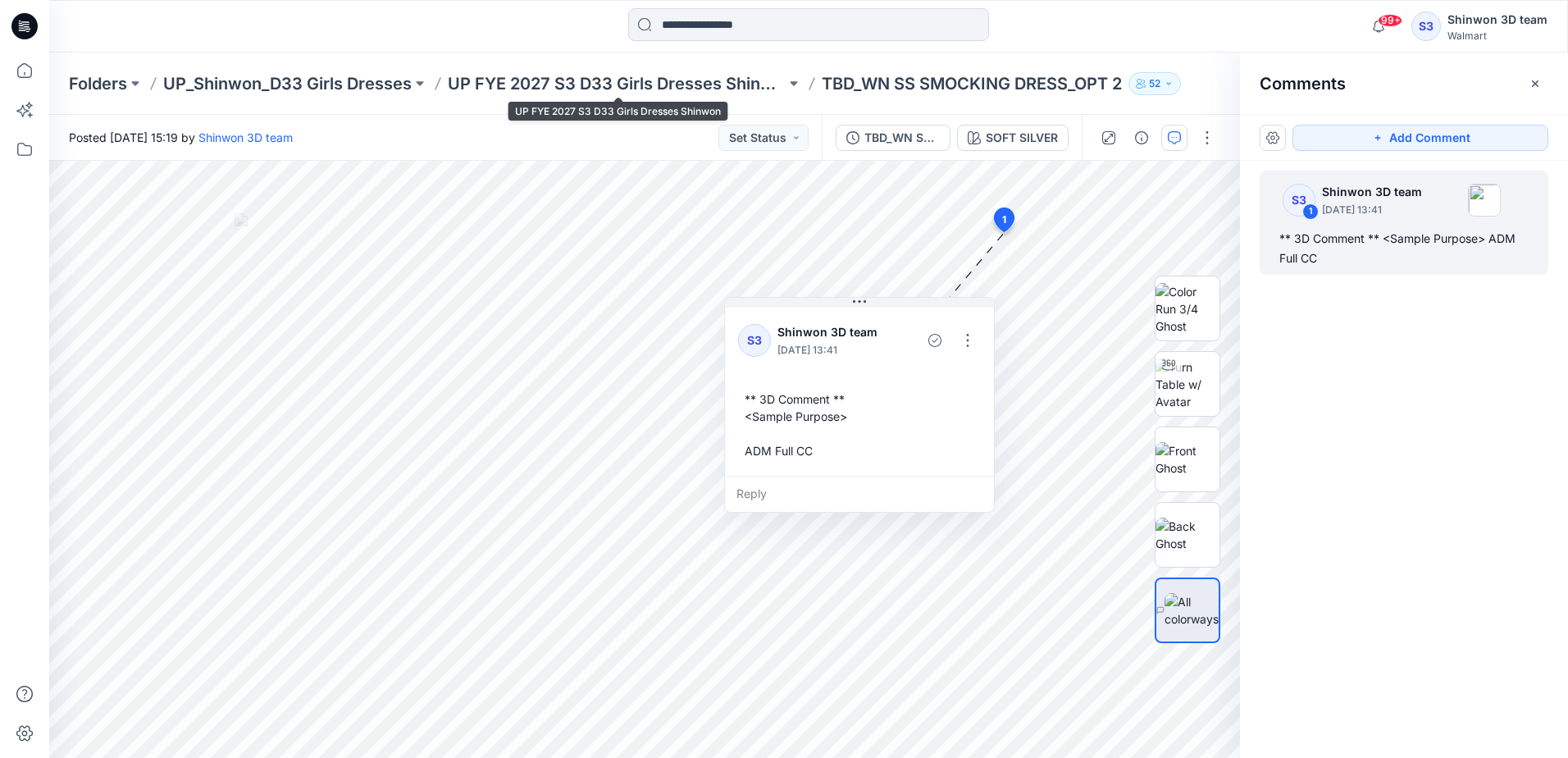
click at [683, 84] on p "UP FYE 2027 S3 D33 Girls Dresses Shinwon" at bounding box center [616, 83] width 338 height 23
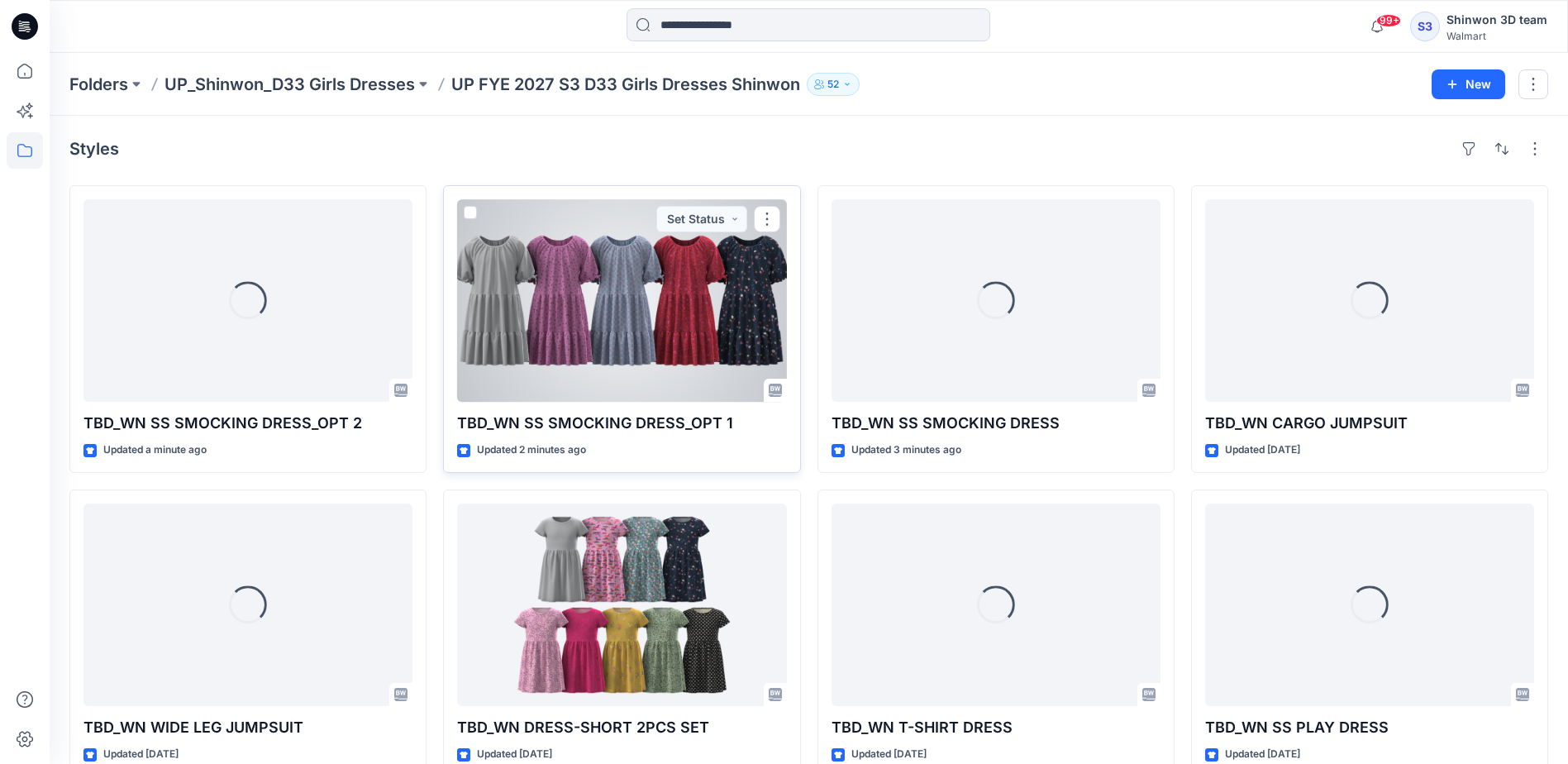
click at [631, 277] on div at bounding box center [621, 300] width 329 height 202
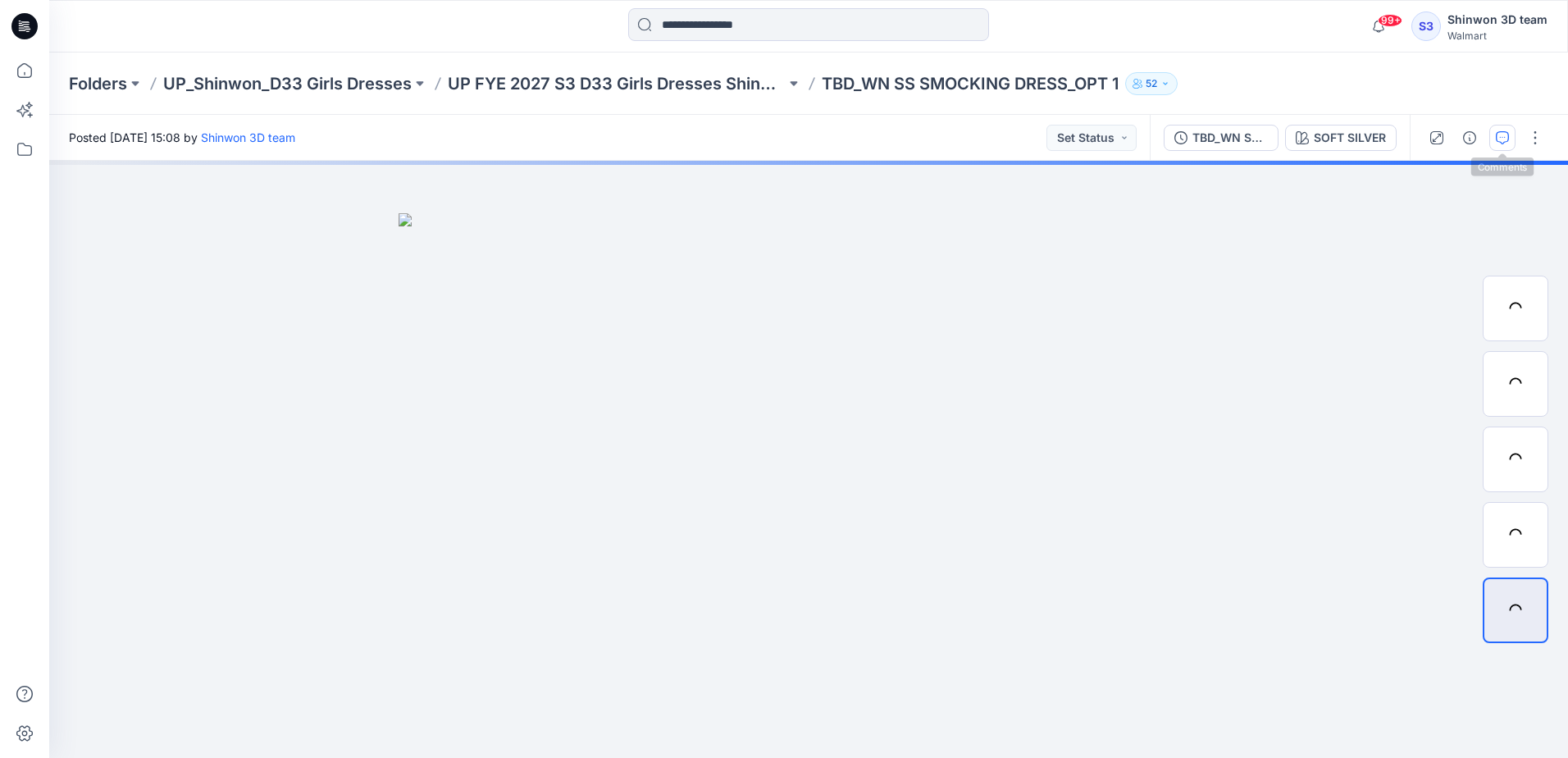
click at [1500, 135] on icon "button" at bounding box center [1502, 138] width 13 height 13
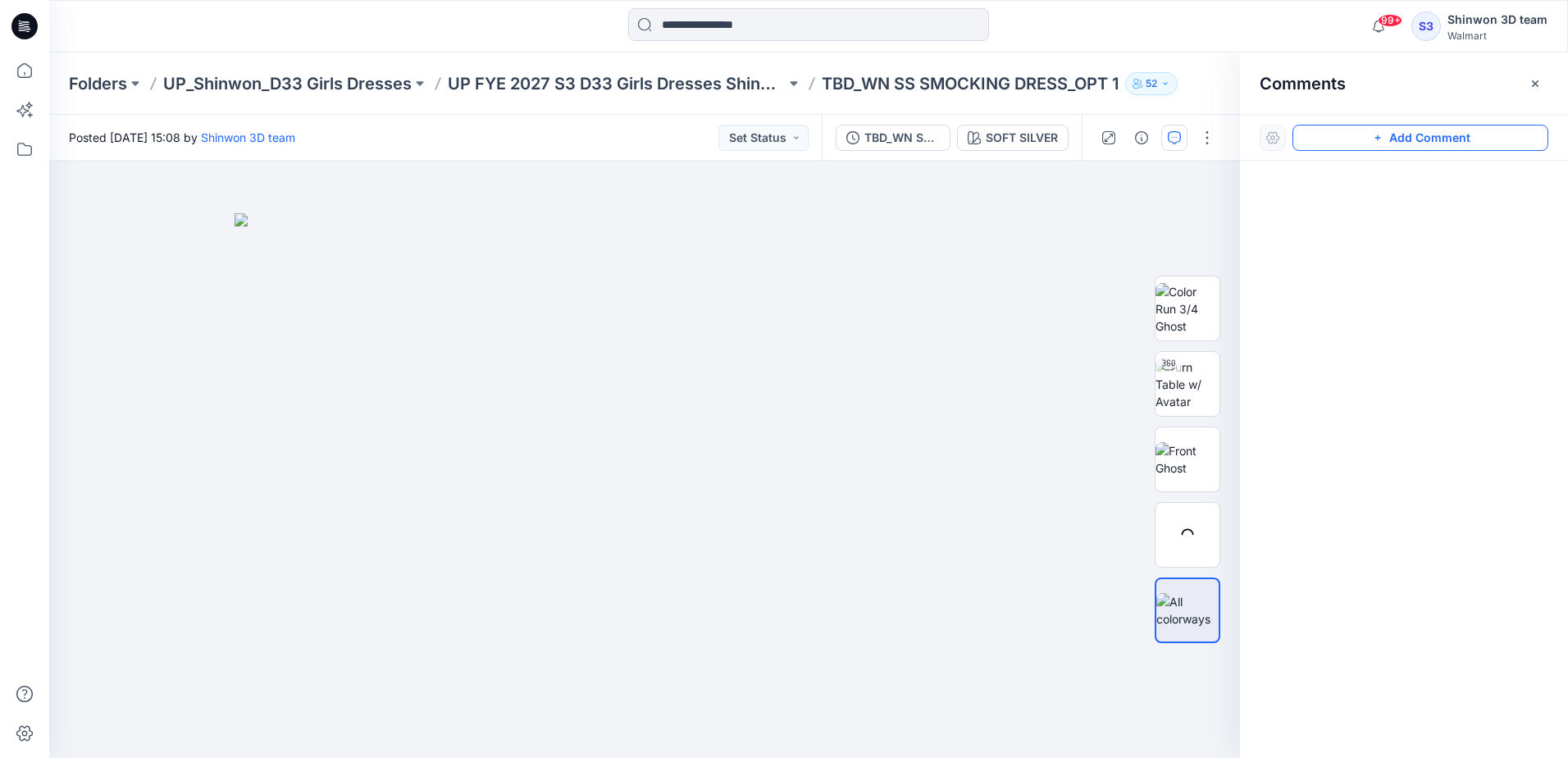
drag, startPoint x: 1443, startPoint y: 147, endPoint x: 1423, endPoint y: 149, distance: 20.1
click at [1443, 146] on button "Add Comment" at bounding box center [1420, 137] width 256 height 26
click at [808, 255] on div "1" at bounding box center [645, 459] width 1191 height 597
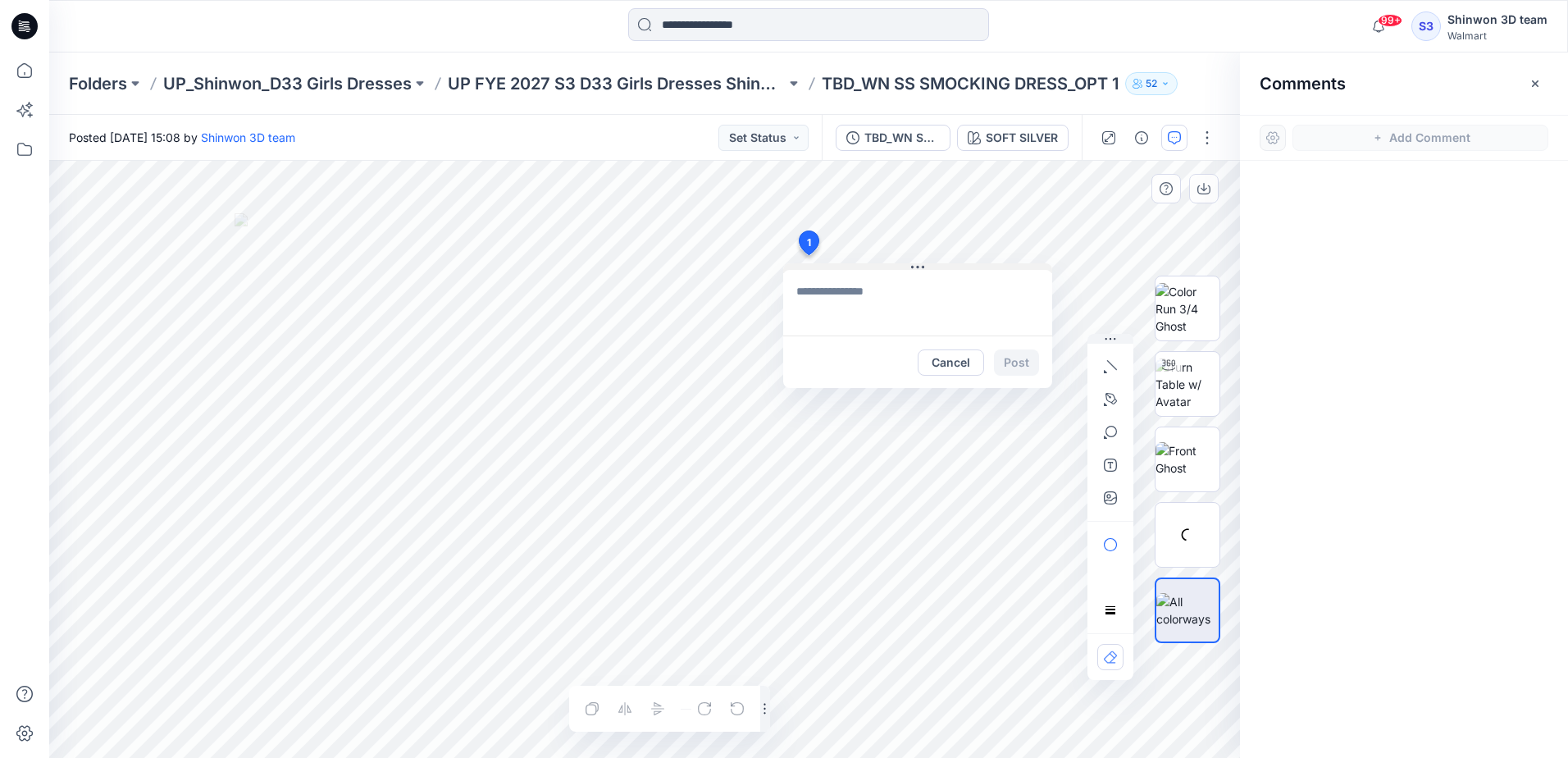
type textarea "**********"
click at [1019, 360] on button "Post" at bounding box center [1017, 362] width 45 height 26
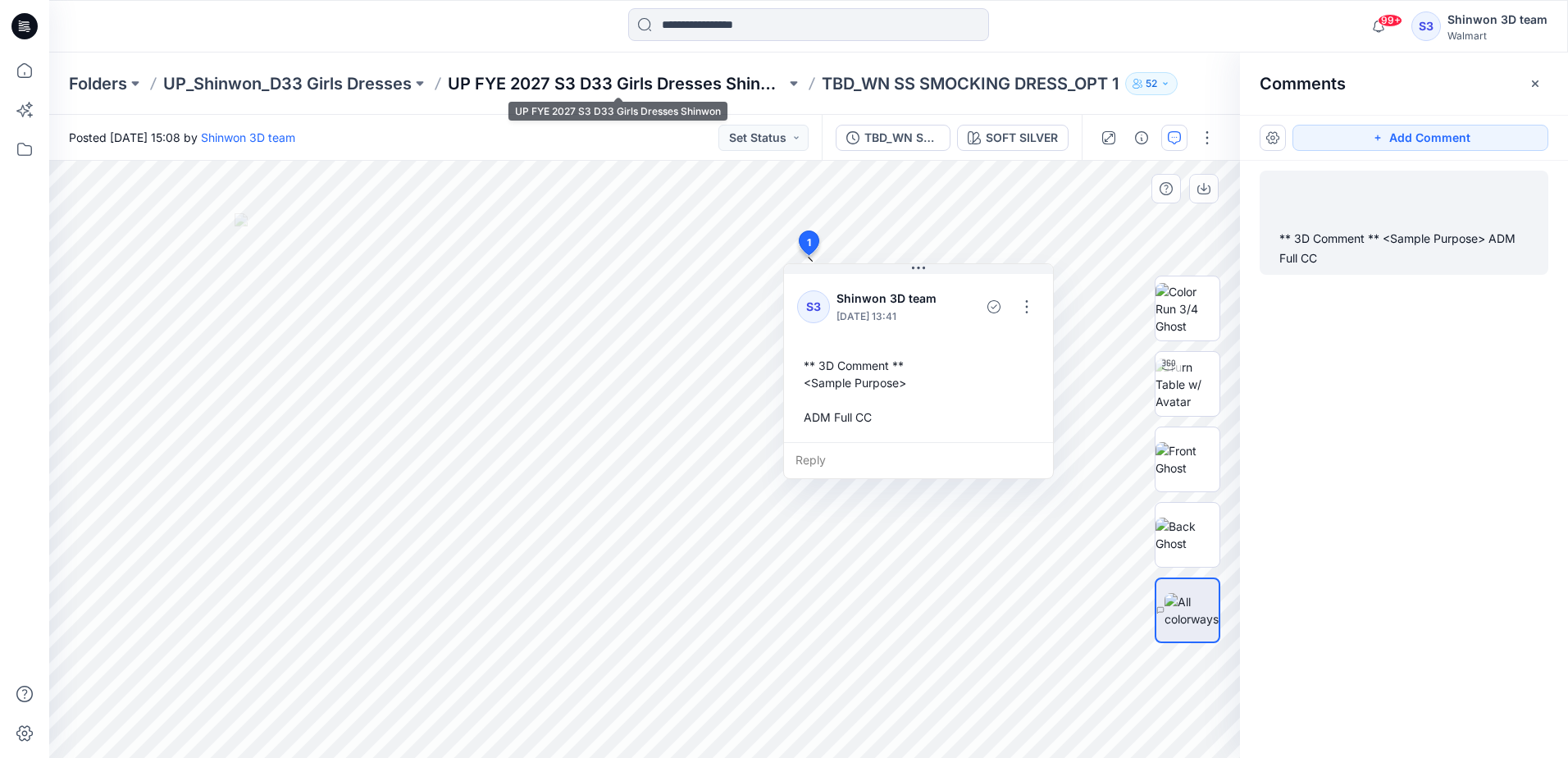
click at [663, 76] on p "UP FYE 2027 S3 D33 Girls Dresses Shinwon" at bounding box center [616, 83] width 338 height 23
